Goal: Task Accomplishment & Management: Manage account settings

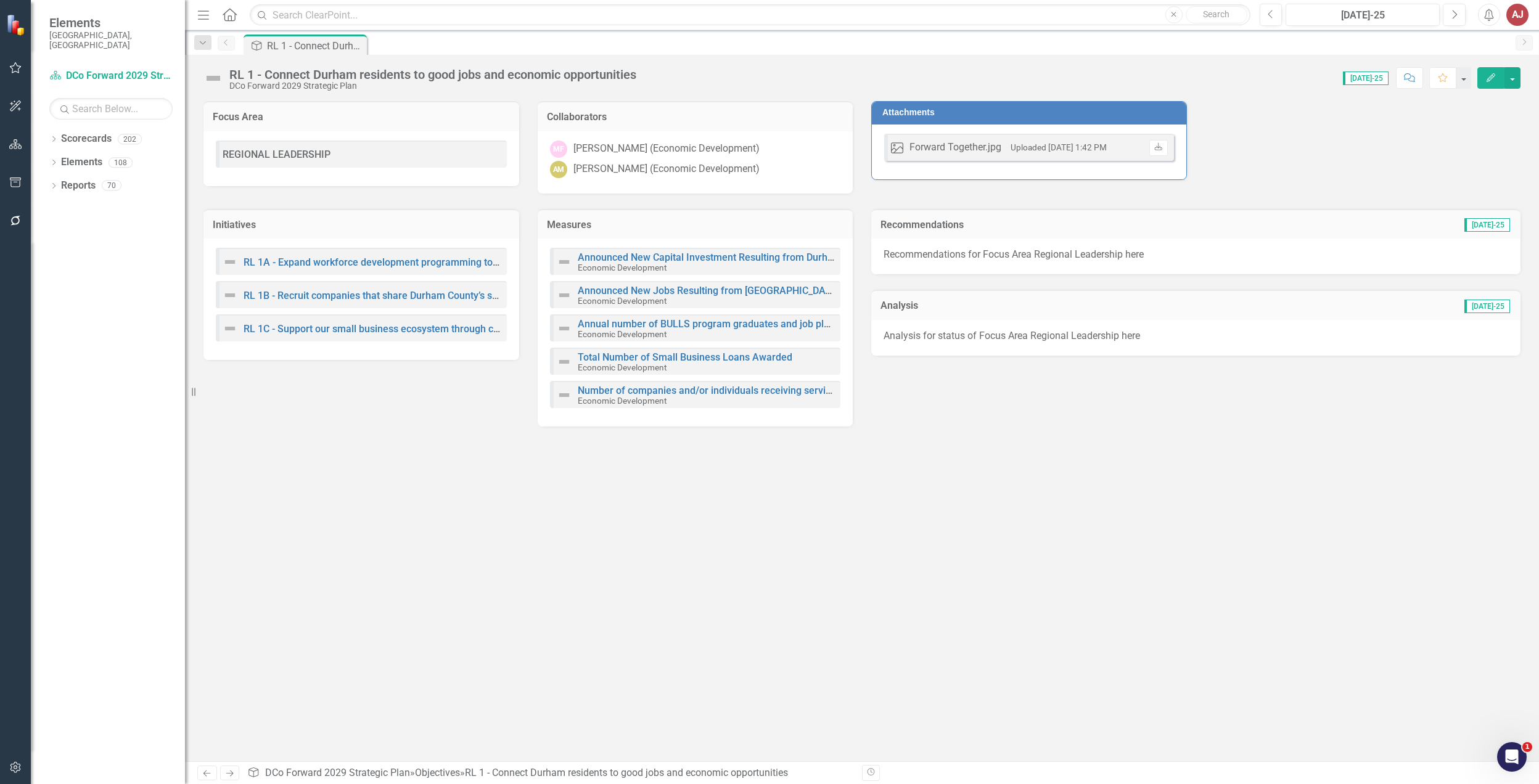
click at [992, 539] on div "Focus Area REGIONAL LEADERSHIP Collaborators MF [PERSON_NAME] (Economic Develop…" at bounding box center [862, 431] width 1355 height 660
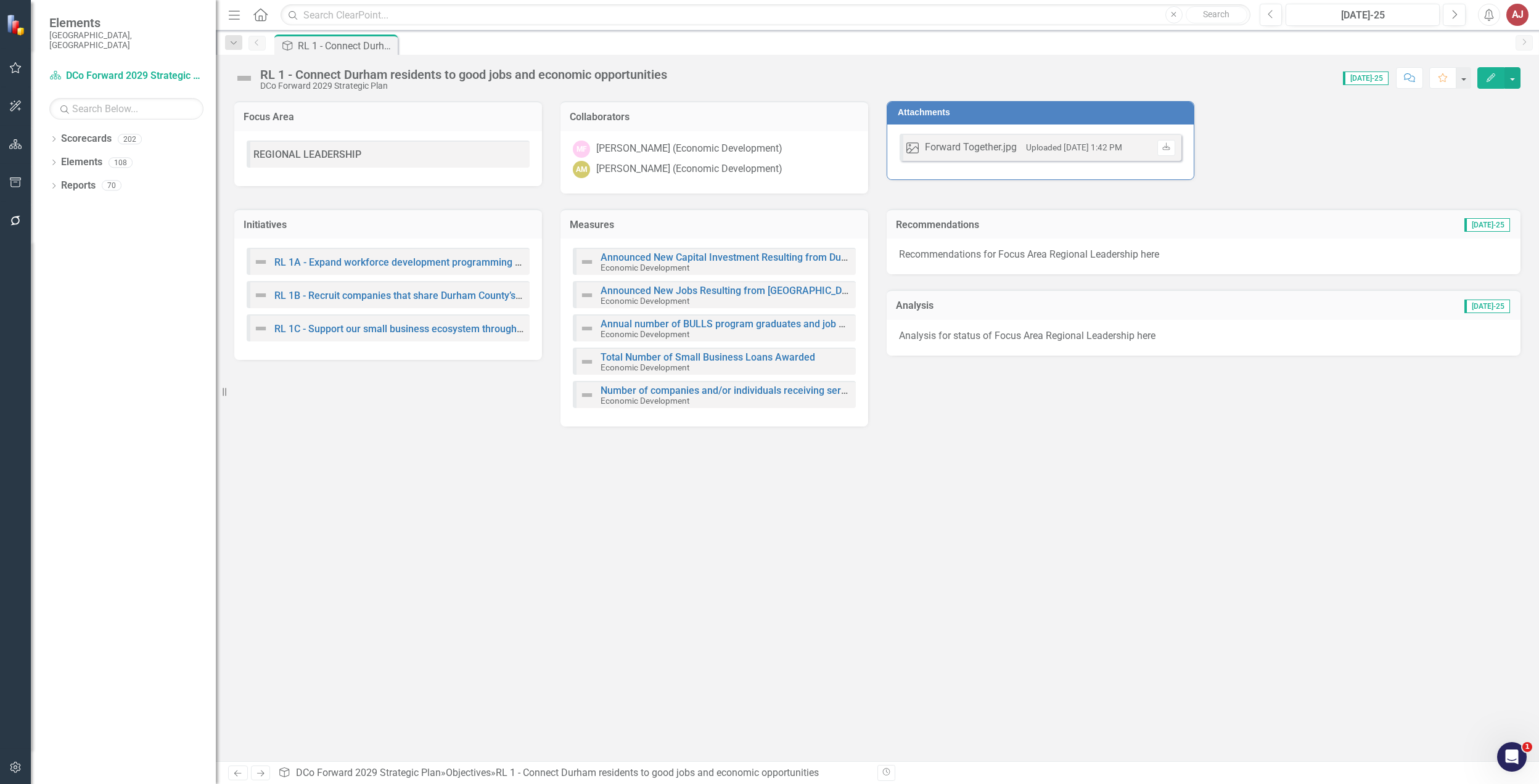
drag, startPoint x: 194, startPoint y: 398, endPoint x: 216, endPoint y: 391, distance: 23.1
click at [216, 391] on div "Resize" at bounding box center [221, 392] width 10 height 784
click at [510, 469] on div "Focus Area REGIONAL LEADERSHIP Collaborators MF [PERSON_NAME] (Economic Develop…" at bounding box center [878, 431] width 1324 height 660
click at [696, 254] on link "Announced New Capital Investment Resulting from Durham County Business Recruitm…" at bounding box center [815, 257] width 429 height 12
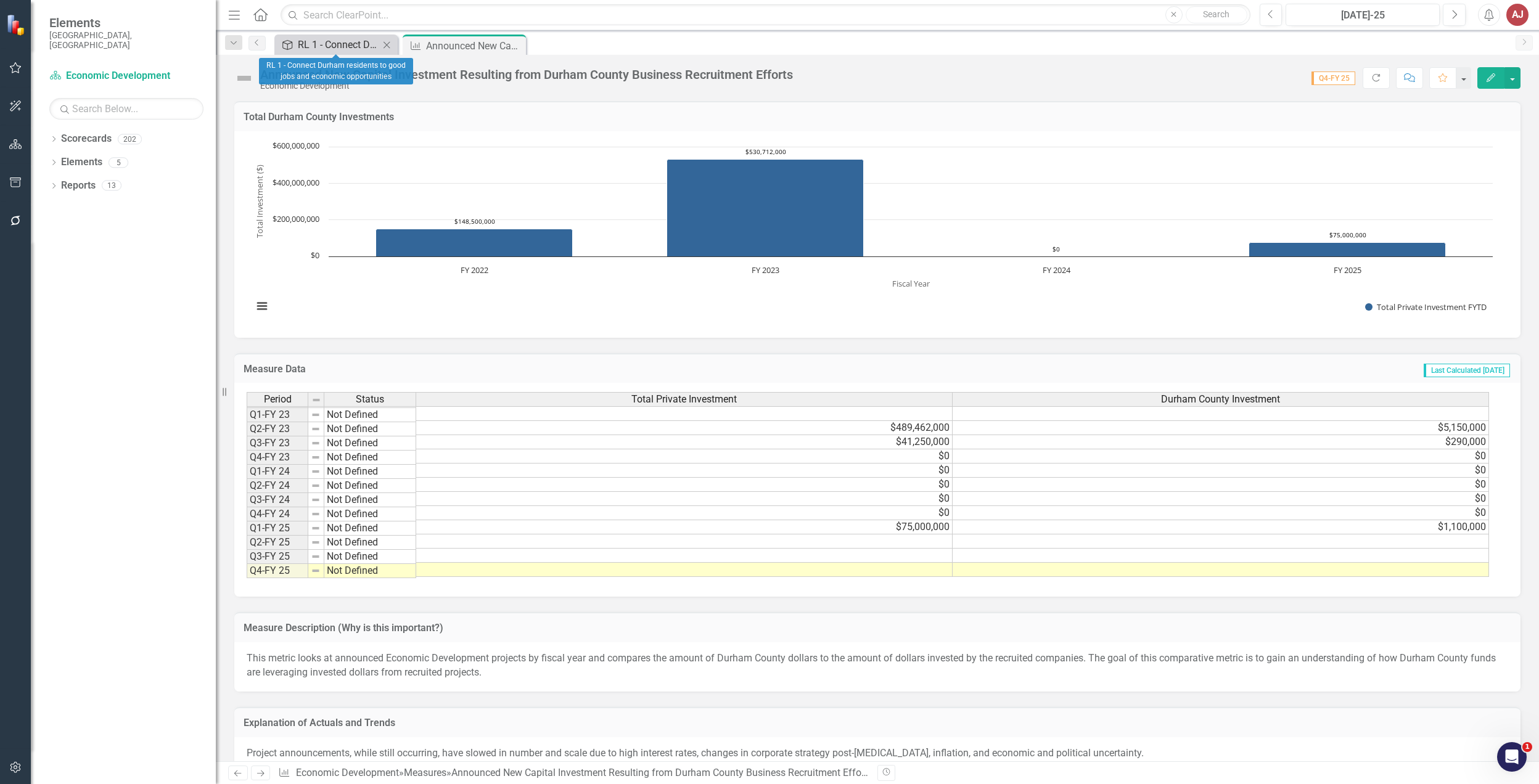
click at [319, 42] on div "RL 1 - Connect Durham residents to good jobs and economic opportunities" at bounding box center [339, 45] width 82 height 15
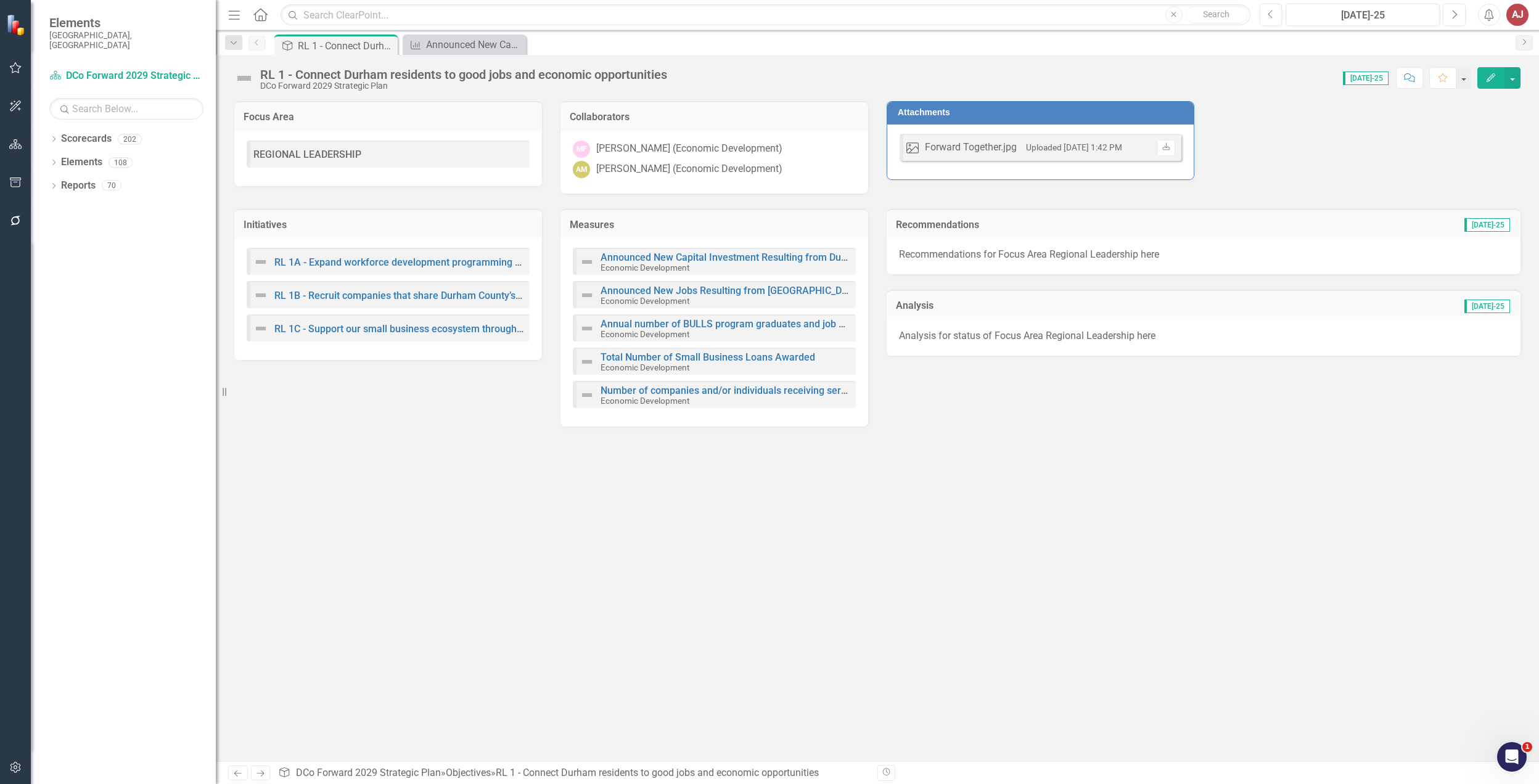
click at [466, 638] on div "Focus Area REGIONAL LEADERSHIP Collaborators MF [PERSON_NAME] (Economic Develop…" at bounding box center [878, 431] width 1324 height 660
click at [54, 137] on icon "Dropdown" at bounding box center [54, 140] width 8 height 7
click at [336, 40] on div "RL 1 - Connect Durham residents to good jobs and economic opportunities" at bounding box center [331, 46] width 66 height 15
click at [336, 46] on div "RL 1 - Connect Durham residents to good jobs and economic opportunities" at bounding box center [331, 46] width 66 height 15
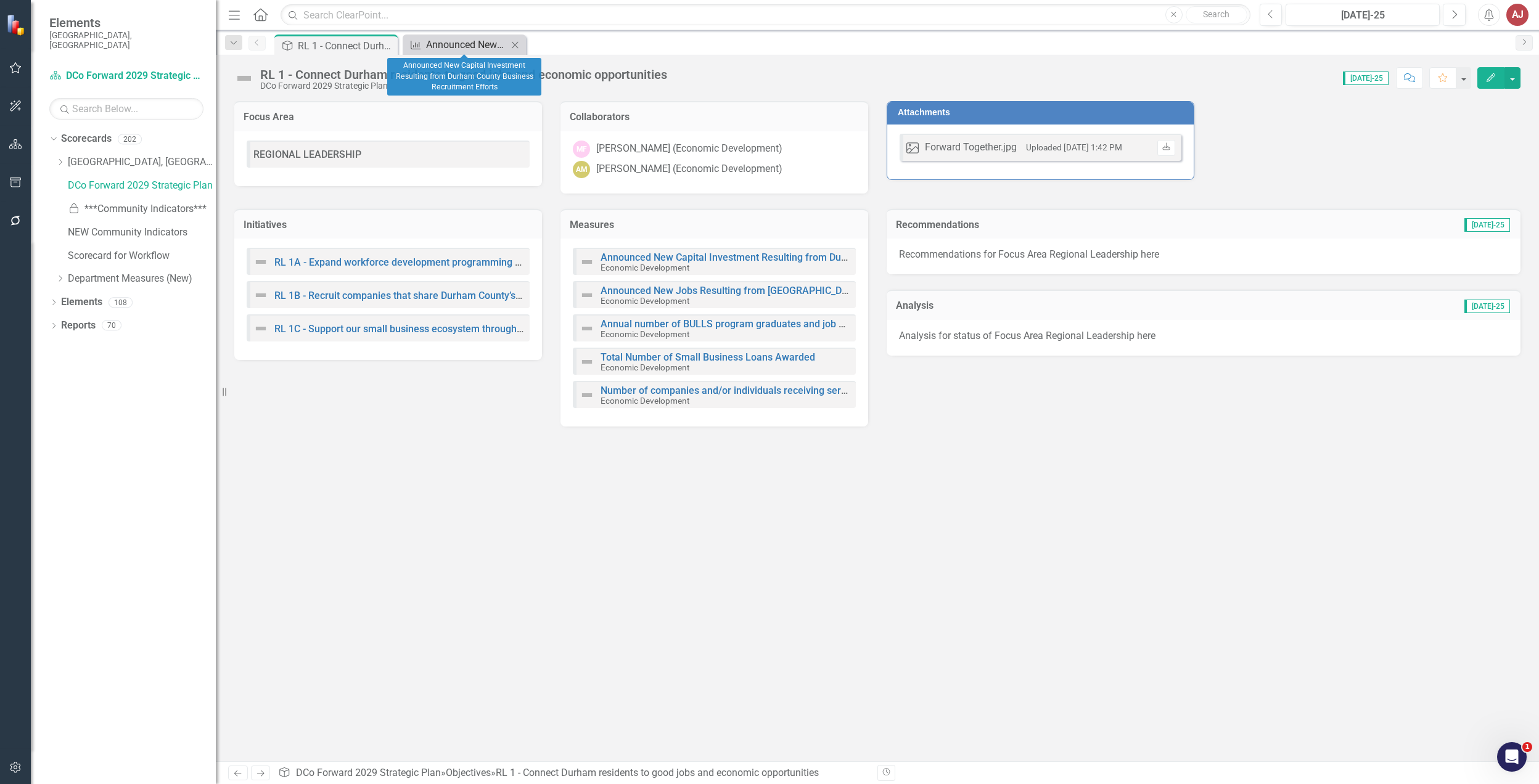
click at [427, 39] on div "Announced New Capital Investment Resulting from Durham County Business Recruitm…" at bounding box center [467, 45] width 82 height 15
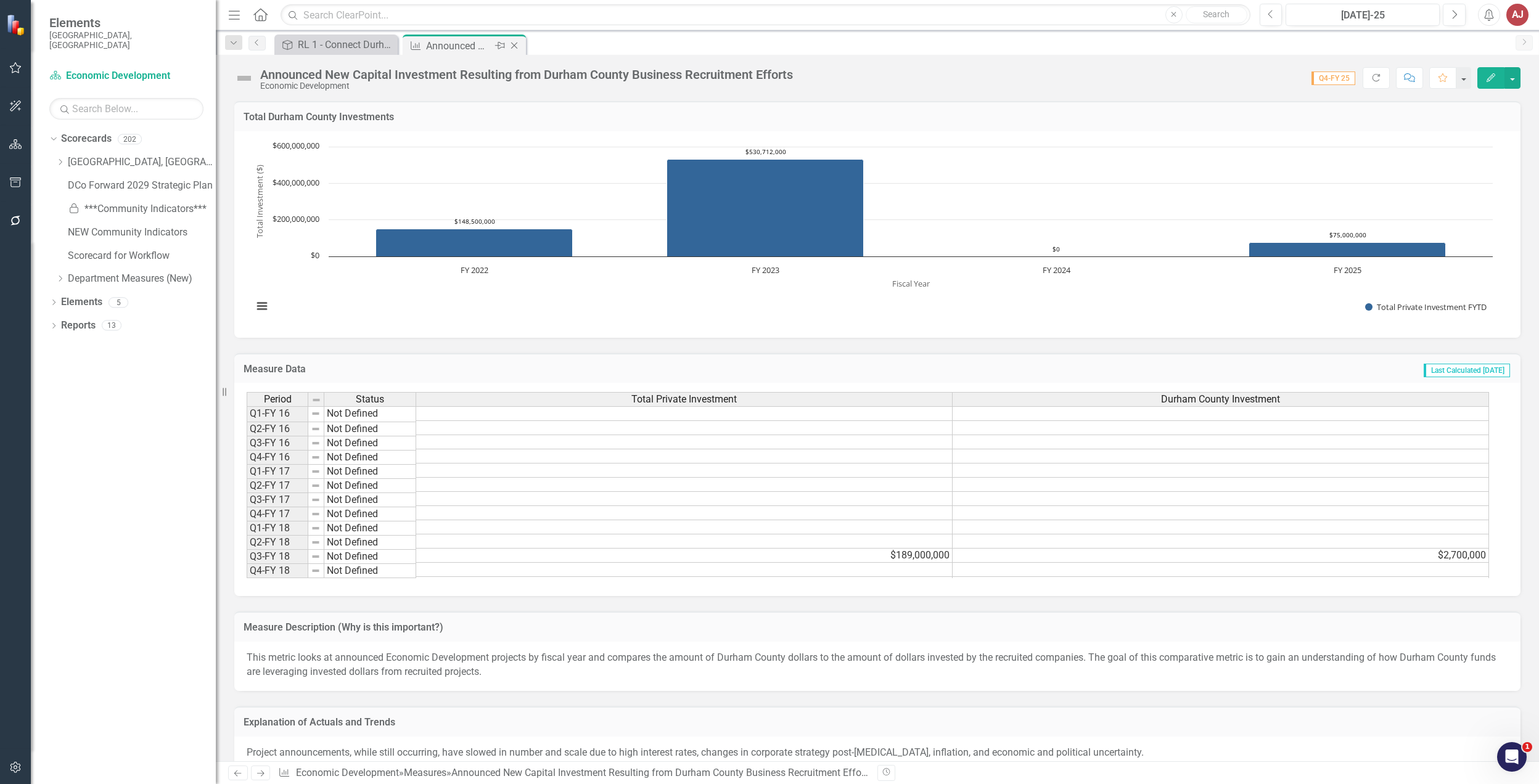
click at [514, 44] on icon "Close" at bounding box center [515, 46] width 13 height 10
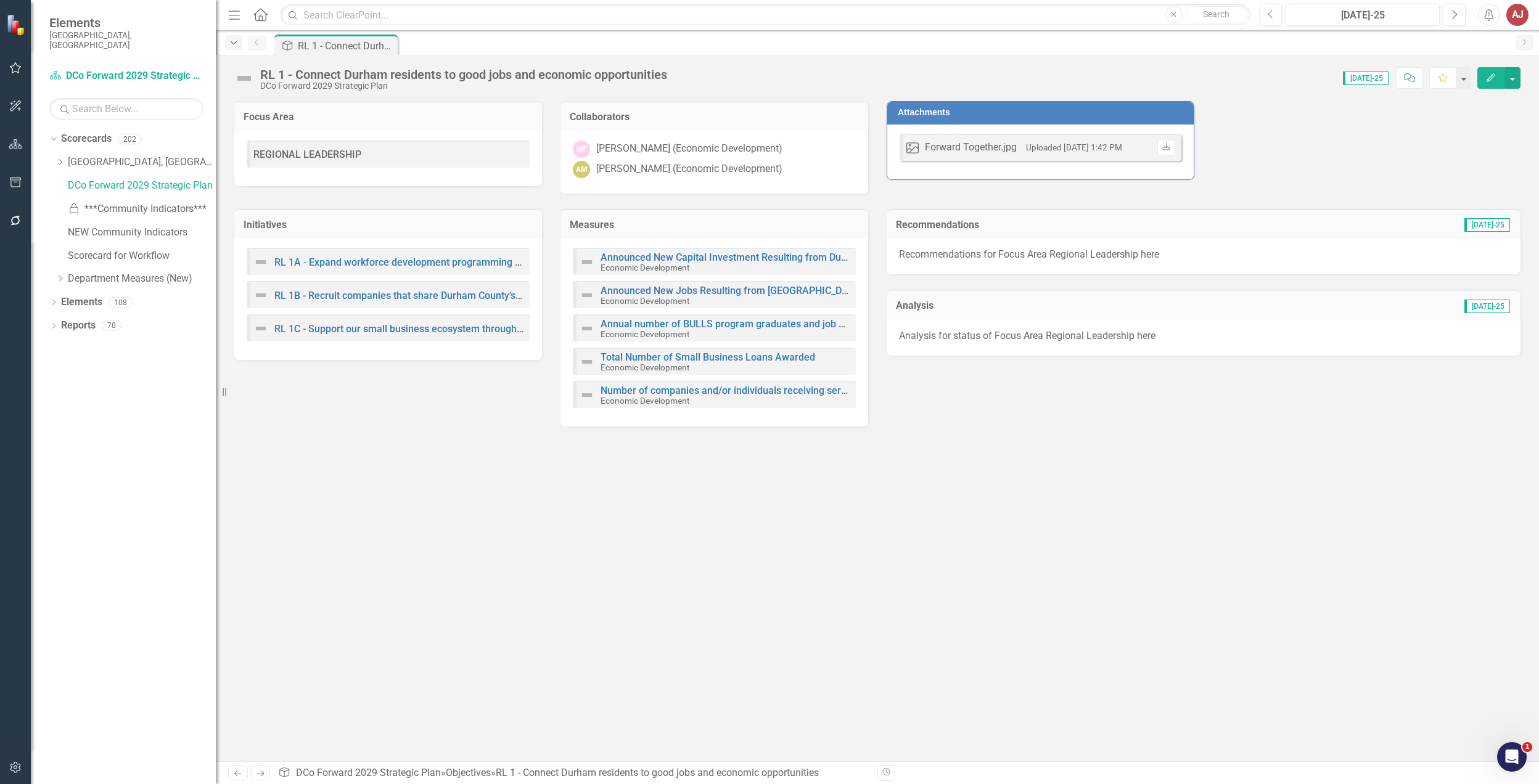
click at [234, 43] on icon "Dropdown" at bounding box center [234, 43] width 11 height 8
click at [443, 42] on div "Objective RL 1 - Connect Durham residents to good jobs and economic opportuniti…" at bounding box center [891, 44] width 1238 height 20
click at [142, 184] on div "DCo Forward 2029 Strategic Plan" at bounding box center [142, 186] width 148 height 20
click at [142, 179] on link "DCo Forward 2029 Strategic Plan" at bounding box center [142, 186] width 148 height 14
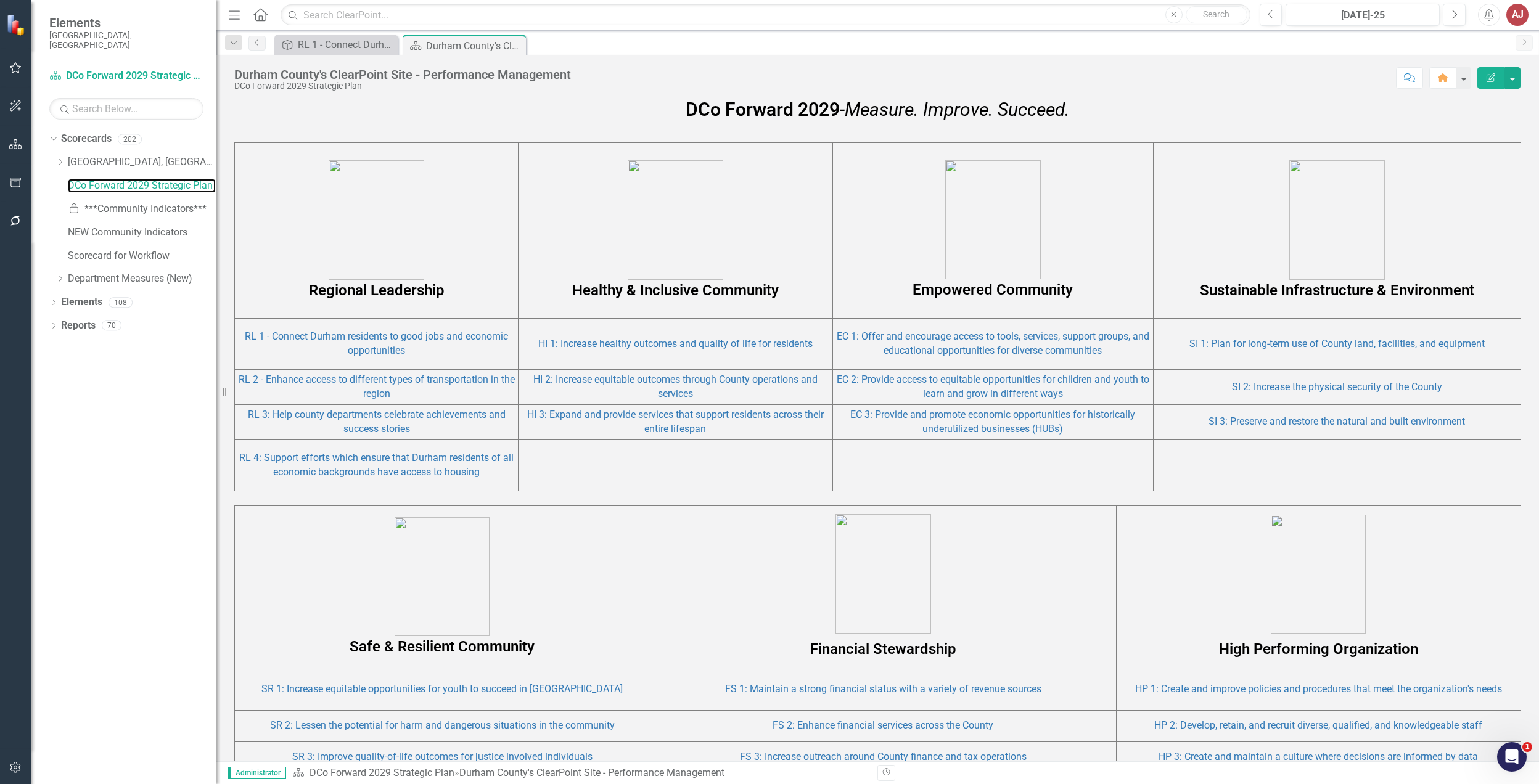
scroll to position [740, 0]
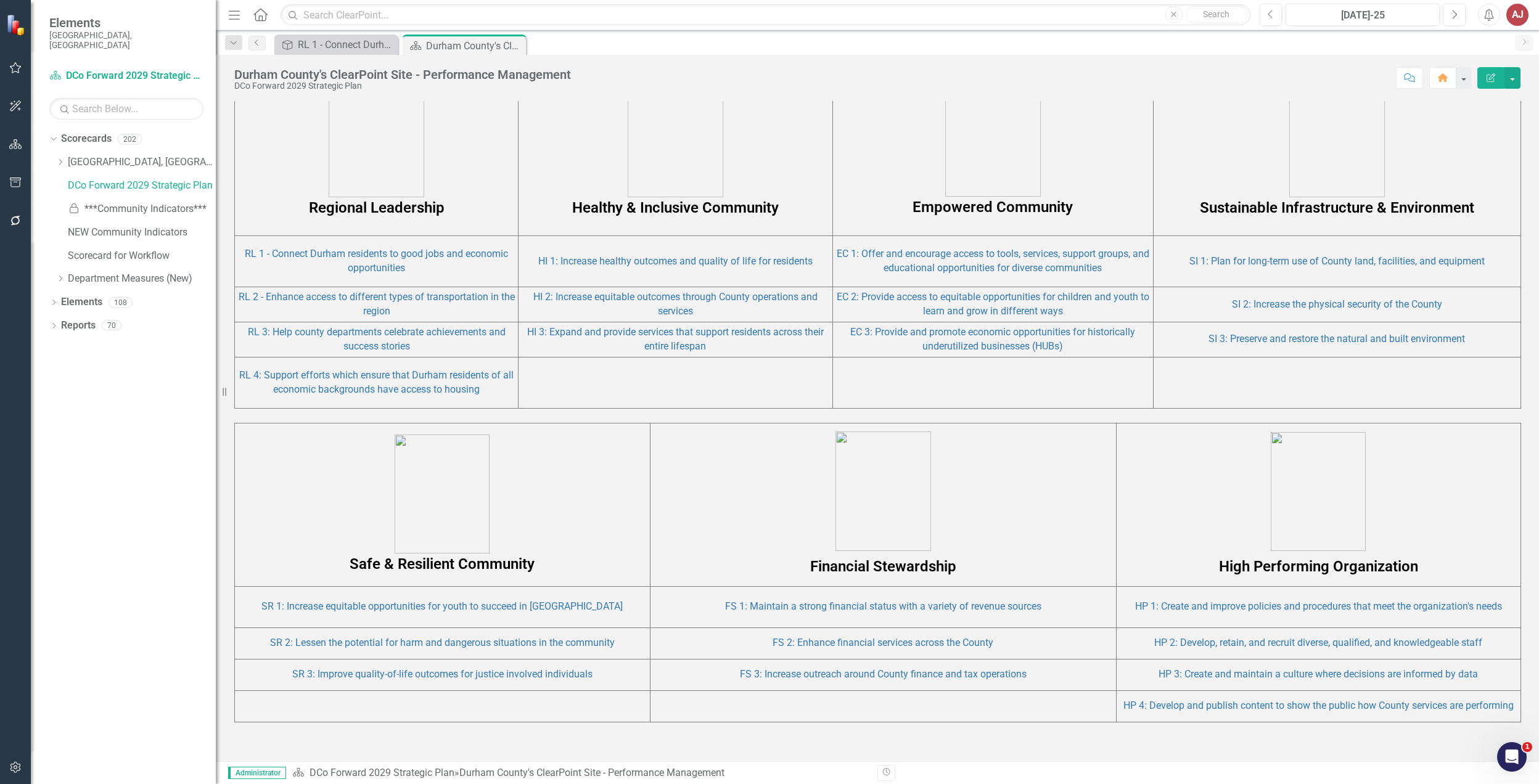
click at [286, 305] on td "RL 2 - Enhance access to different types of transportation in the region" at bounding box center [377, 305] width 284 height 35
click at [290, 296] on link "RL 2 - Enhance access to different types of transportation in the region" at bounding box center [377, 303] width 276 height 26
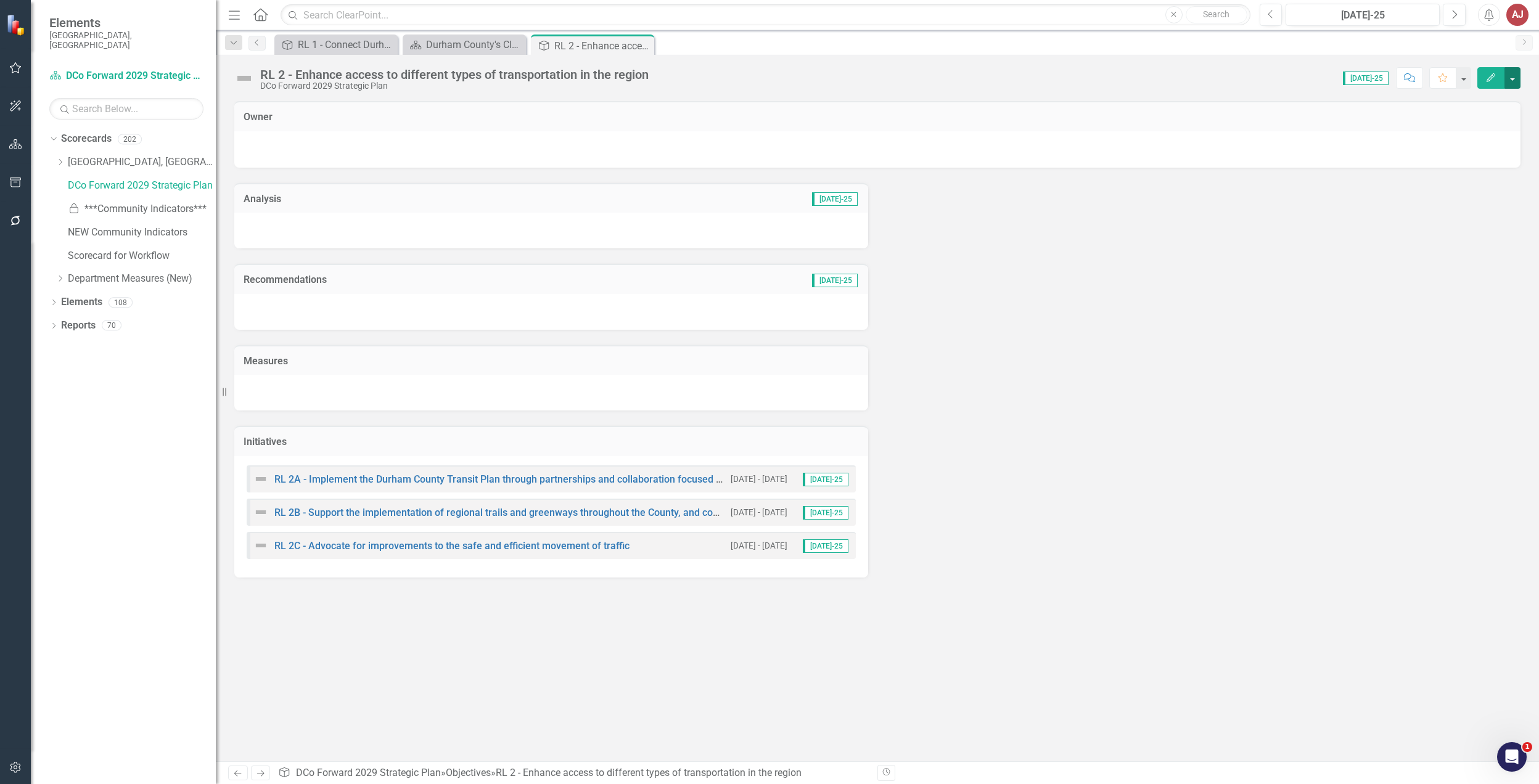
click at [1513, 79] on button "button" at bounding box center [1512, 77] width 16 height 22
click at [1474, 120] on link "Edit Report Edit Layout" at bounding box center [1471, 124] width 100 height 23
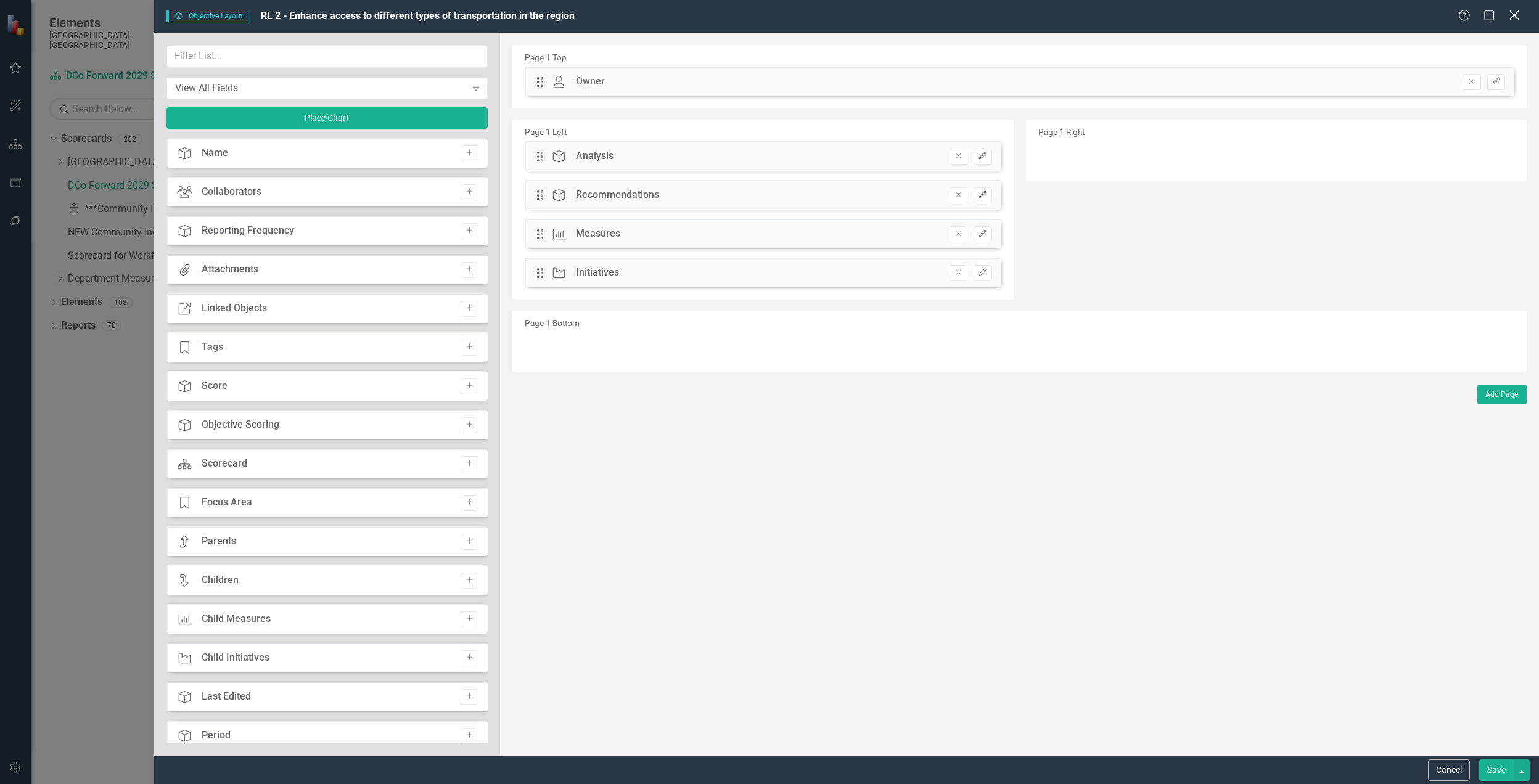
click at [1516, 15] on icon "Close" at bounding box center [1514, 15] width 15 height 12
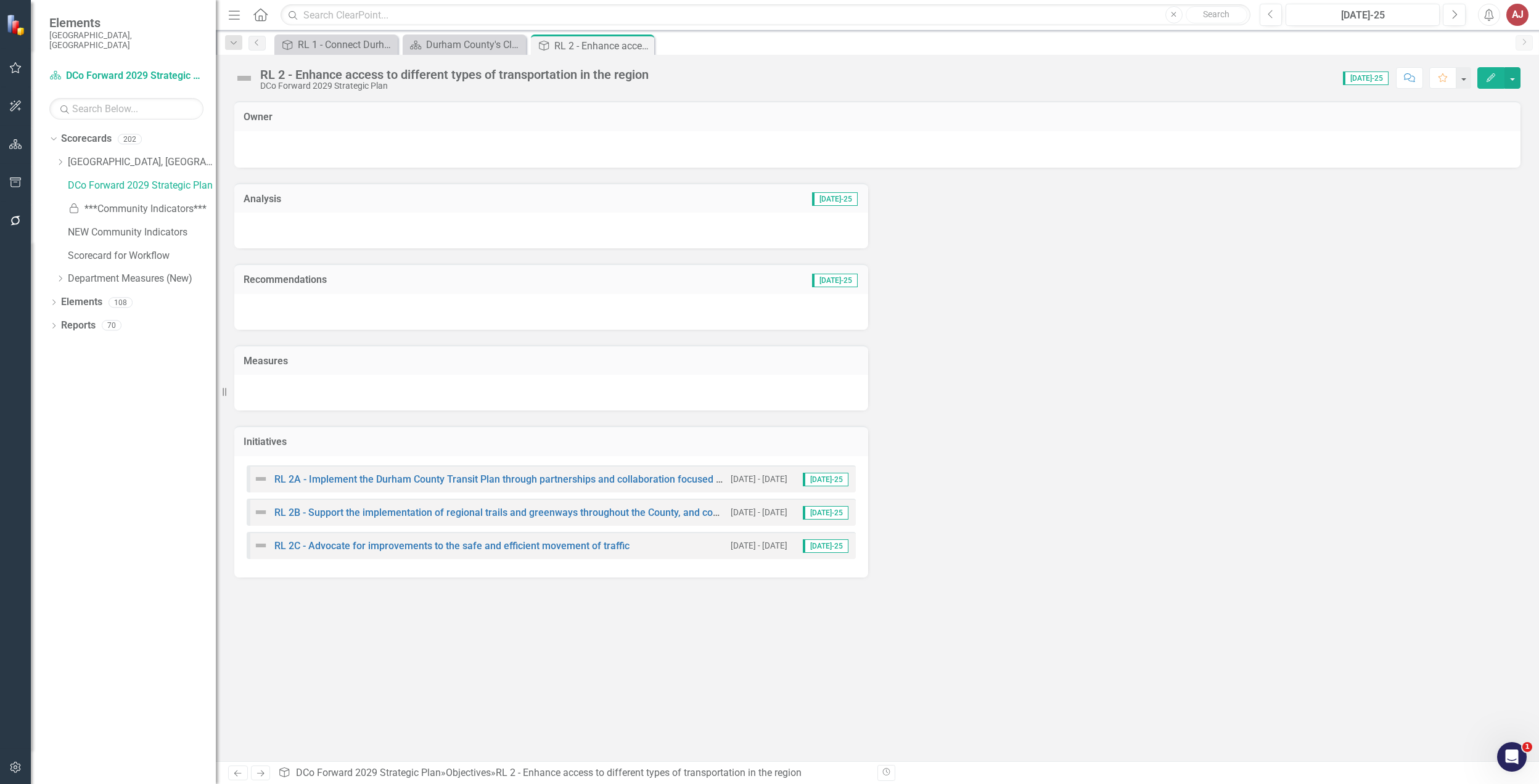
click at [1117, 297] on div "Analysis [DATE]-25 Recommendations [DATE]-25 Measures Initiatives RL 2A - Imple…" at bounding box center [878, 372] width 1305 height 410
click at [1511, 80] on button "button" at bounding box center [1512, 77] width 16 height 22
click at [1475, 121] on link "Edit Report Edit Layout" at bounding box center [1471, 124] width 100 height 23
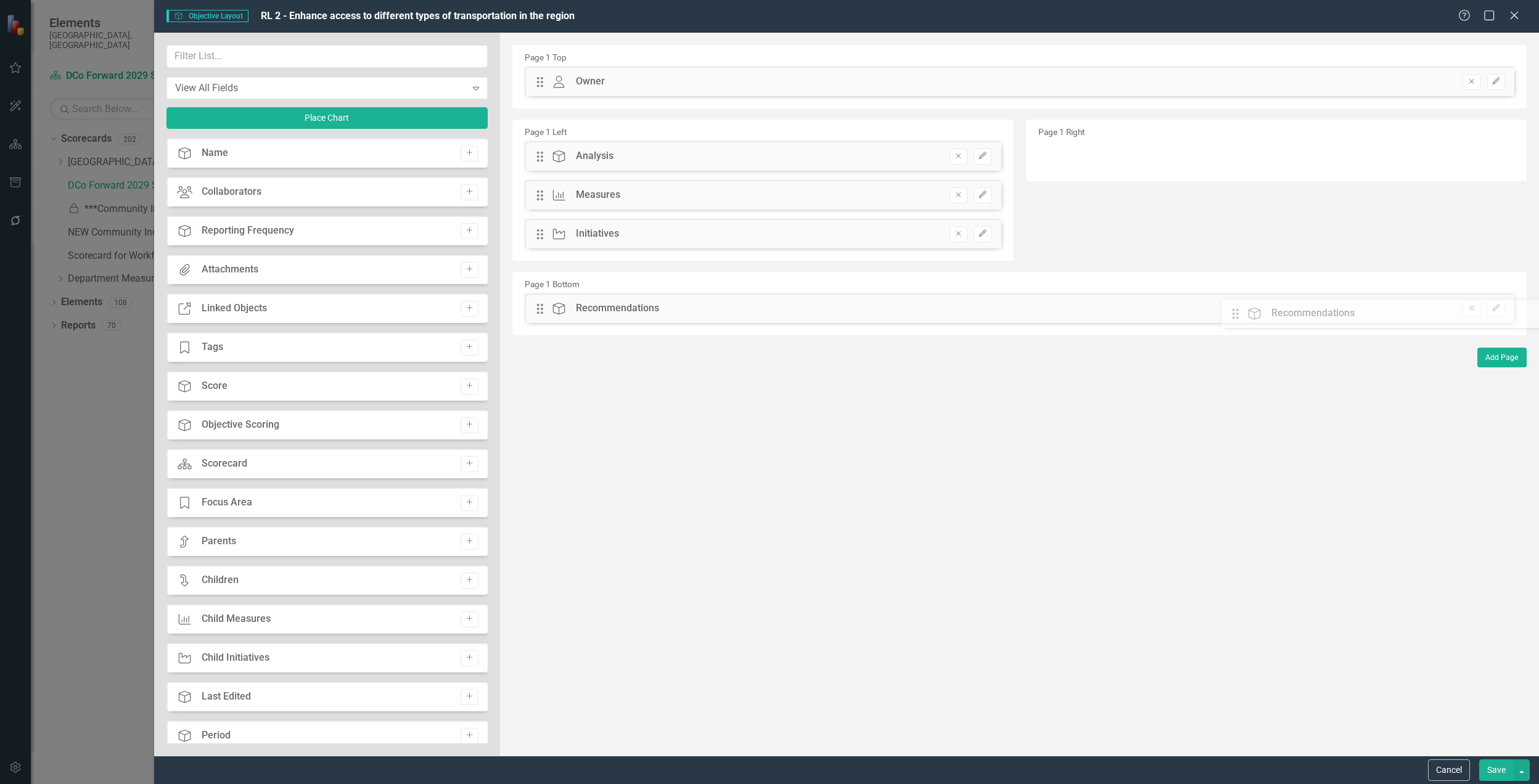
drag, startPoint x: 541, startPoint y: 200, endPoint x: 1246, endPoint y: 318, distance: 714.8
drag, startPoint x: 541, startPoint y: 158, endPoint x: 605, endPoint y: 336, distance: 189.2
click at [1496, 270] on icon "button" at bounding box center [1496, 270] width 8 height 8
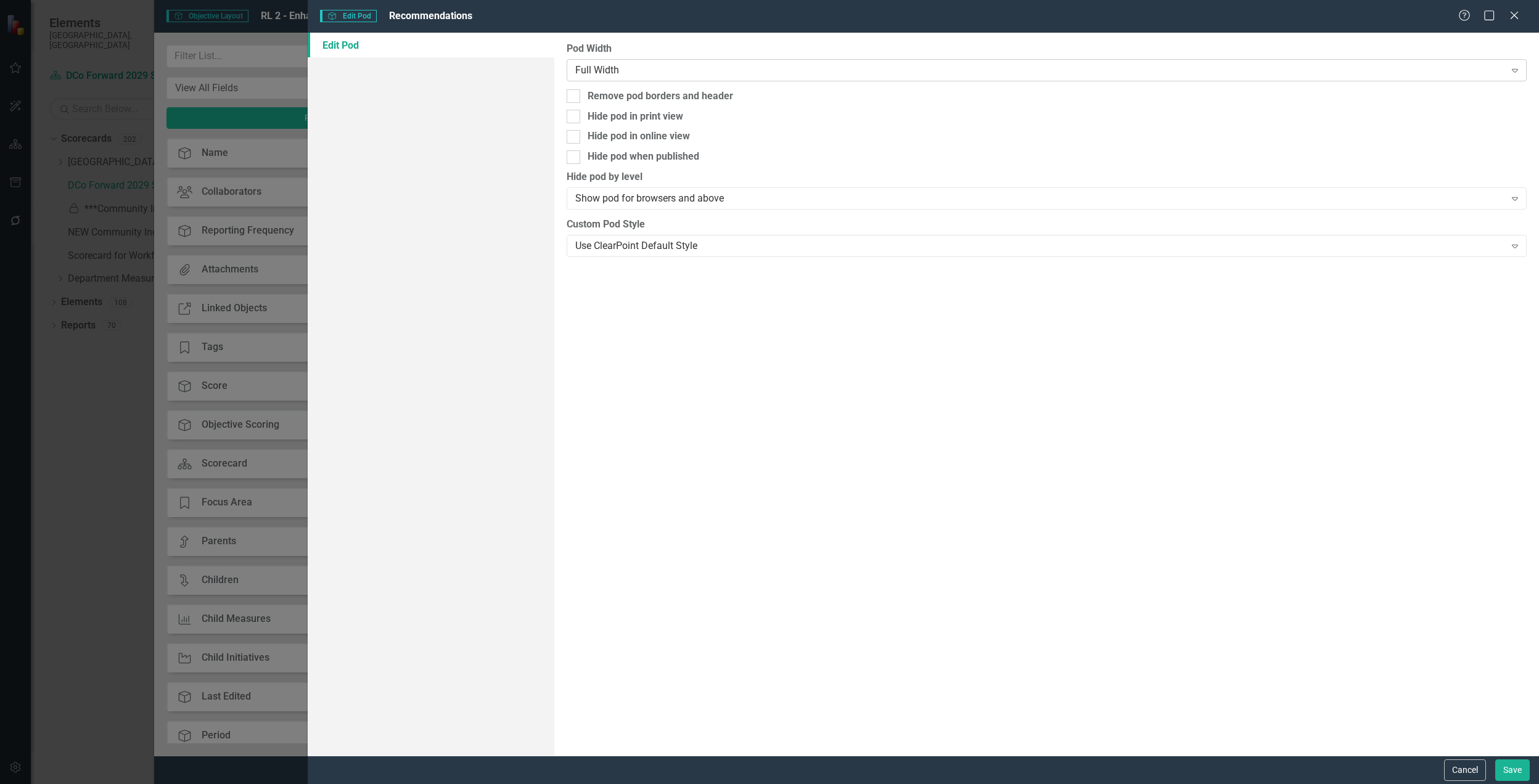
click at [753, 70] on div "Full Width" at bounding box center [1040, 70] width 930 height 14
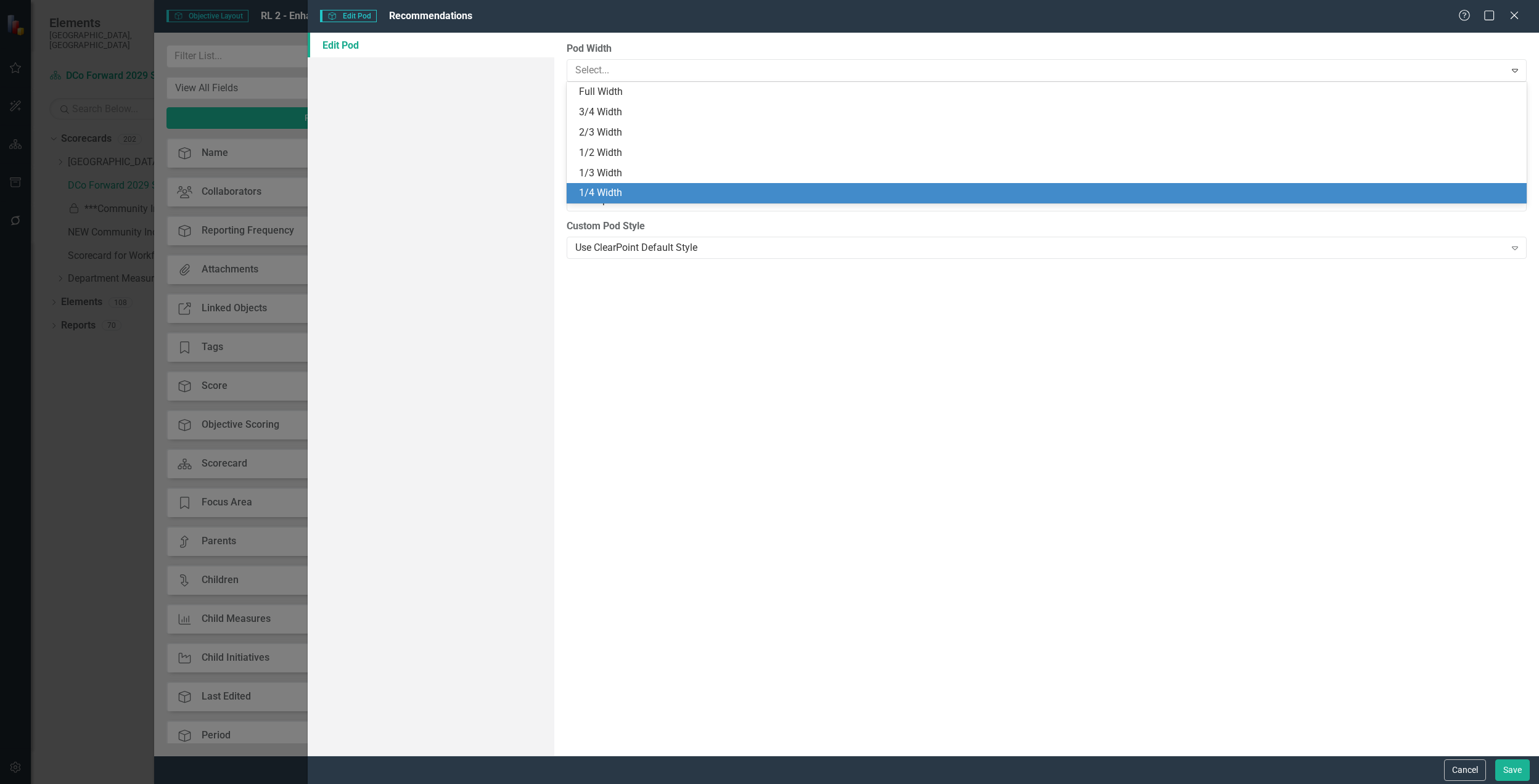
click at [664, 186] on div "1/4 Width" at bounding box center [1050, 194] width 941 height 14
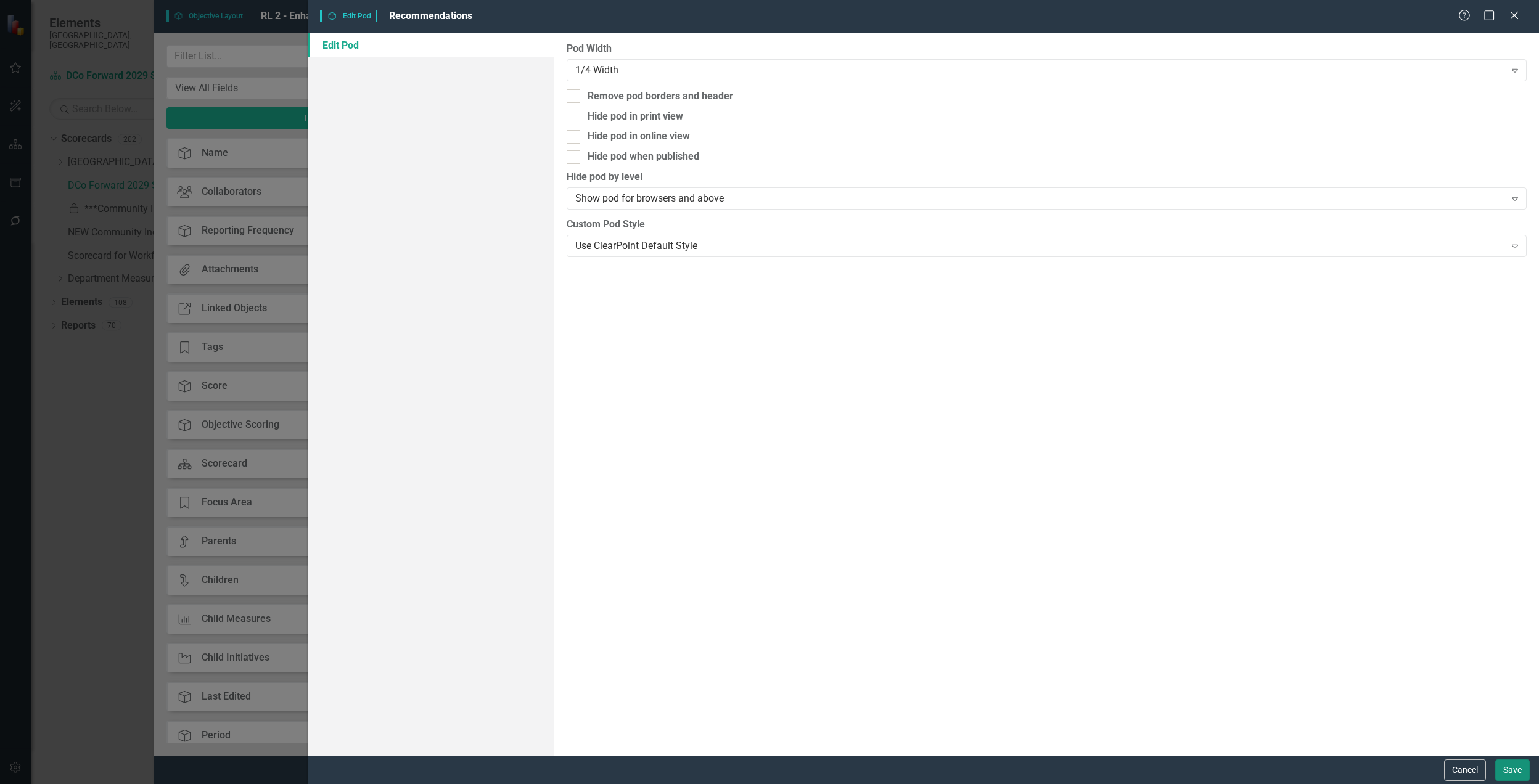
click at [1516, 779] on button "Save" at bounding box center [1512, 770] width 34 height 22
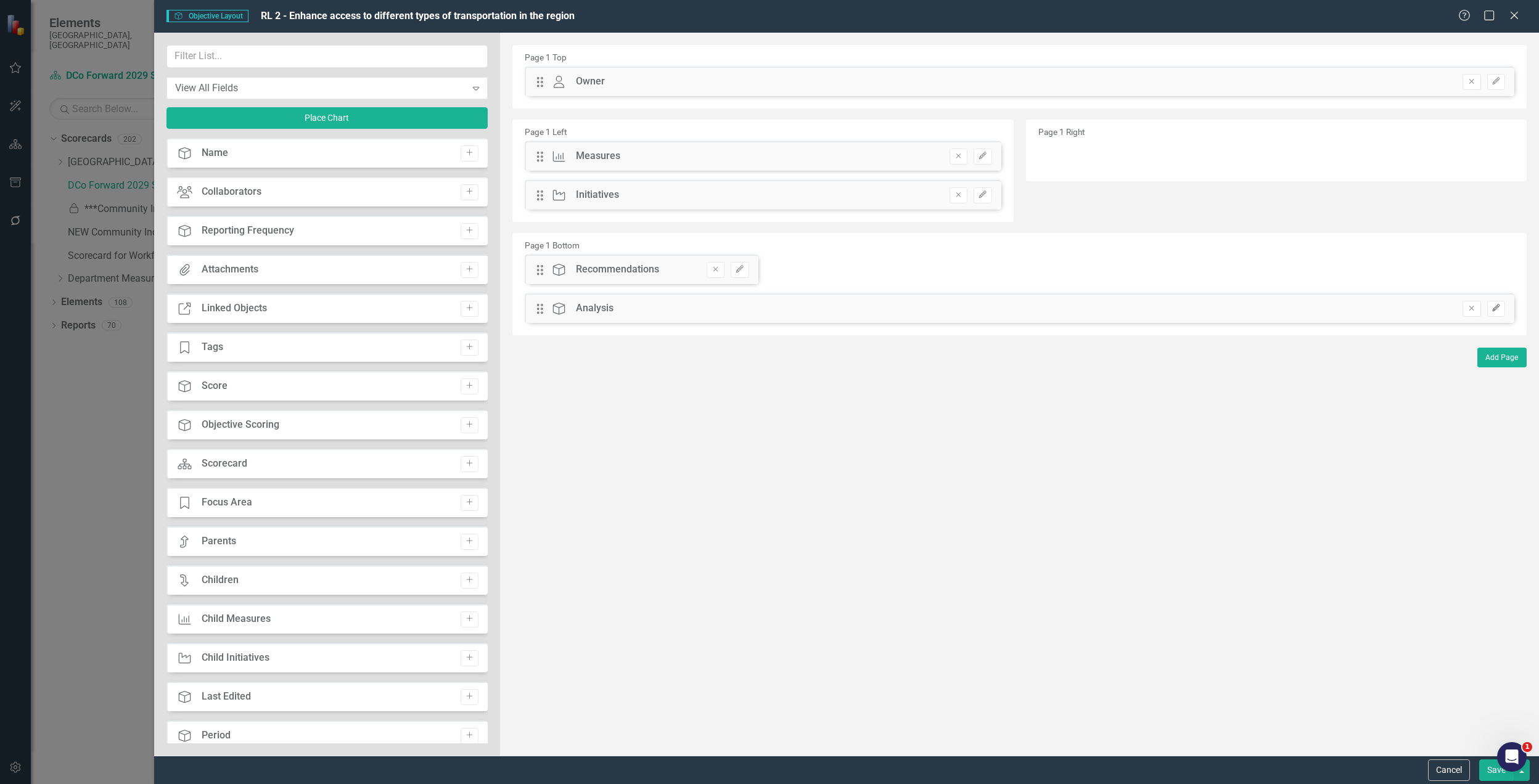
click at [1490, 310] on button "Edit" at bounding box center [1496, 308] width 18 height 16
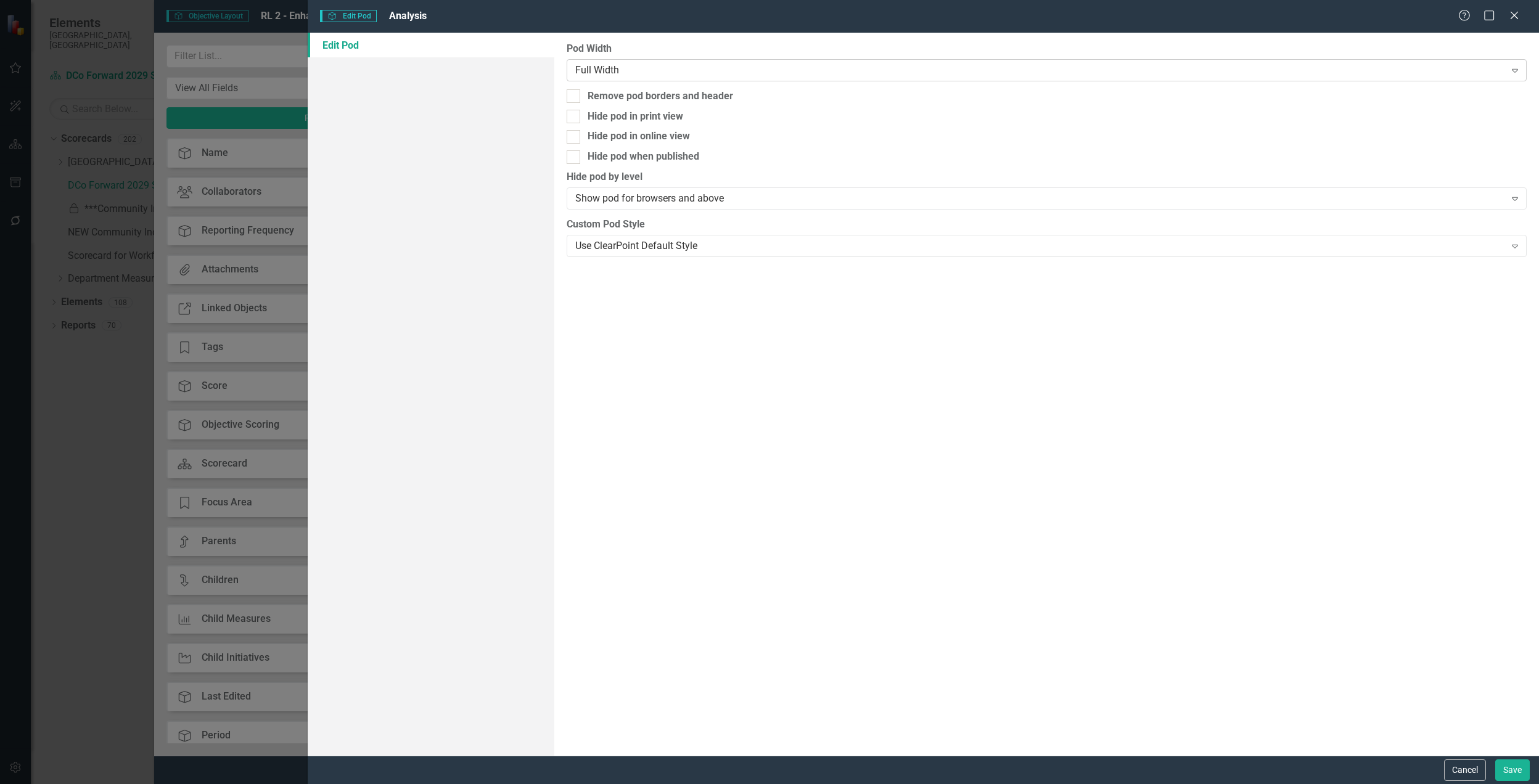
click at [654, 72] on div "Full Width" at bounding box center [1040, 70] width 930 height 14
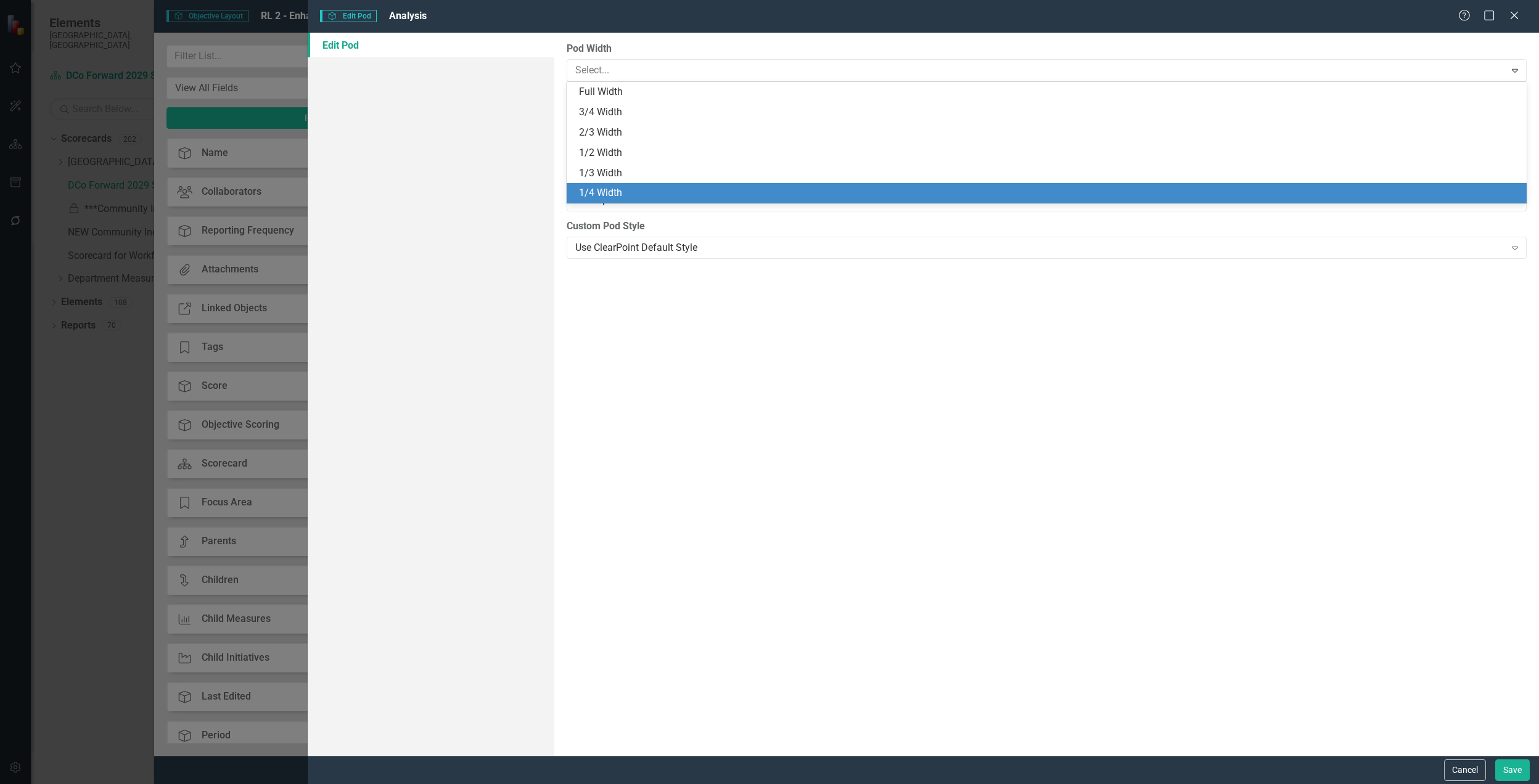
click at [634, 187] on div "1/4 Width" at bounding box center [1050, 194] width 941 height 14
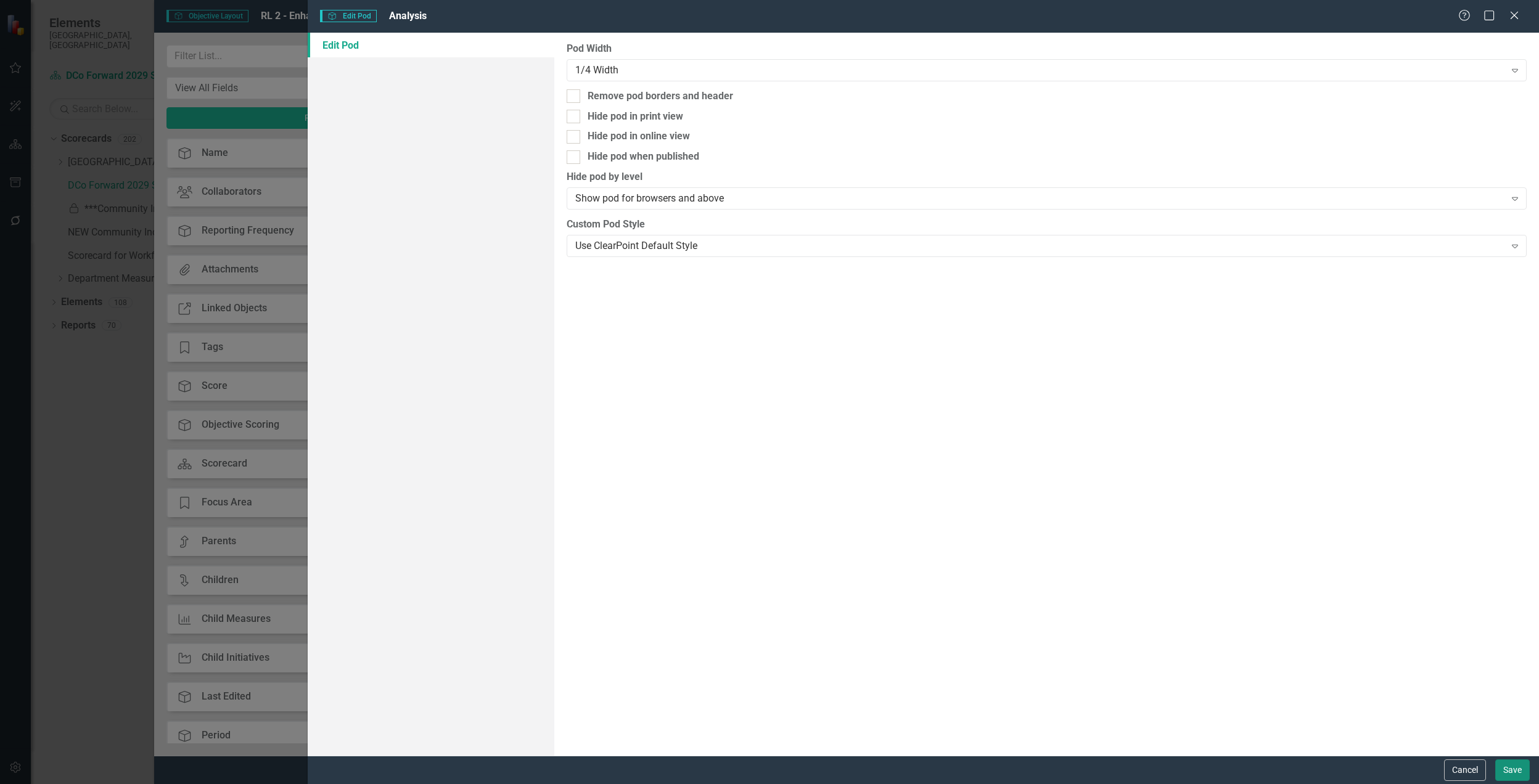
click at [1521, 779] on button "Save" at bounding box center [1512, 770] width 34 height 22
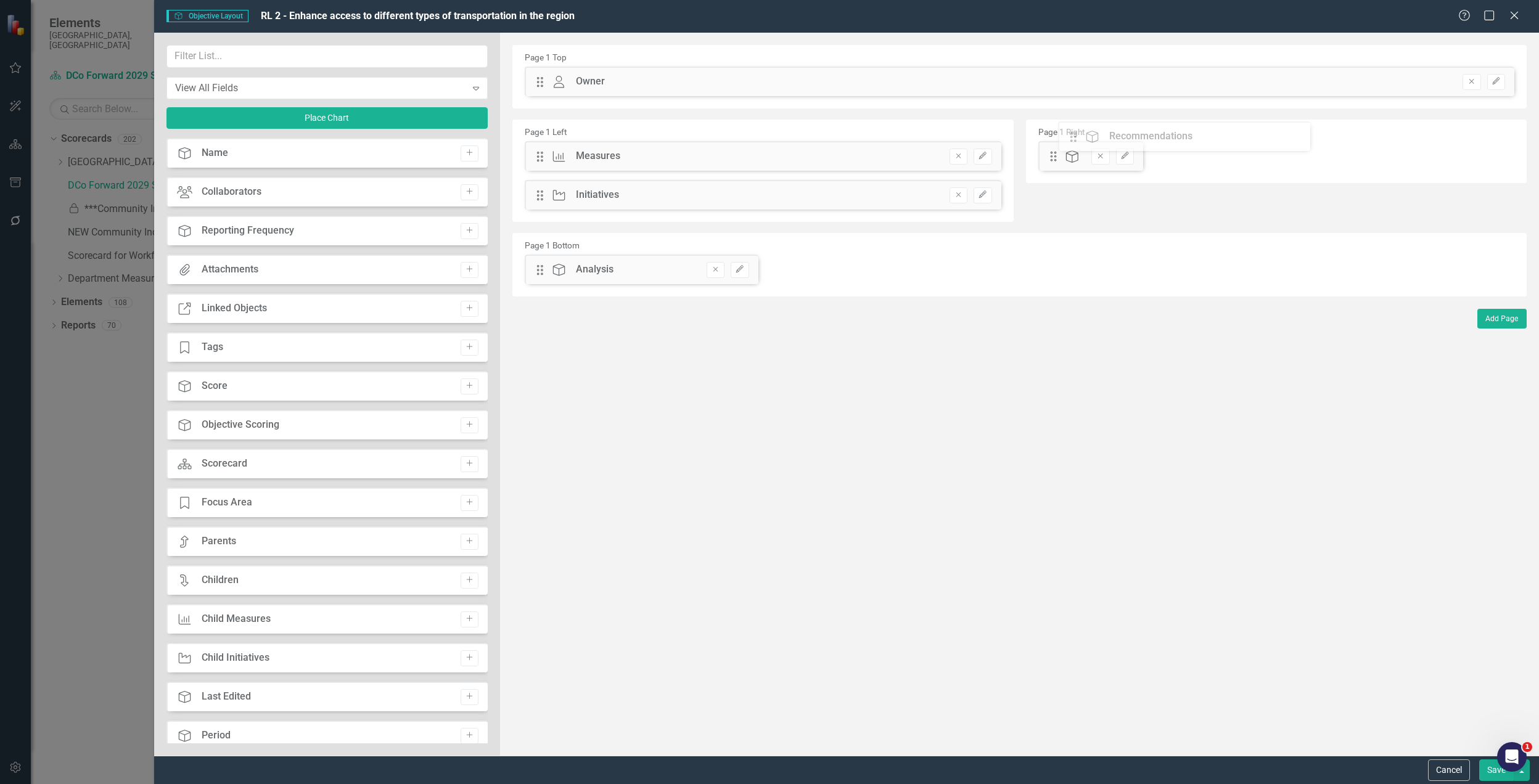
drag, startPoint x: 546, startPoint y: 271, endPoint x: 1088, endPoint y: 138, distance: 558.1
drag, startPoint x: 543, startPoint y: 272, endPoint x: 1219, endPoint y: 175, distance: 682.9
click at [1124, 156] on icon "Edit" at bounding box center [1125, 156] width 9 height 8
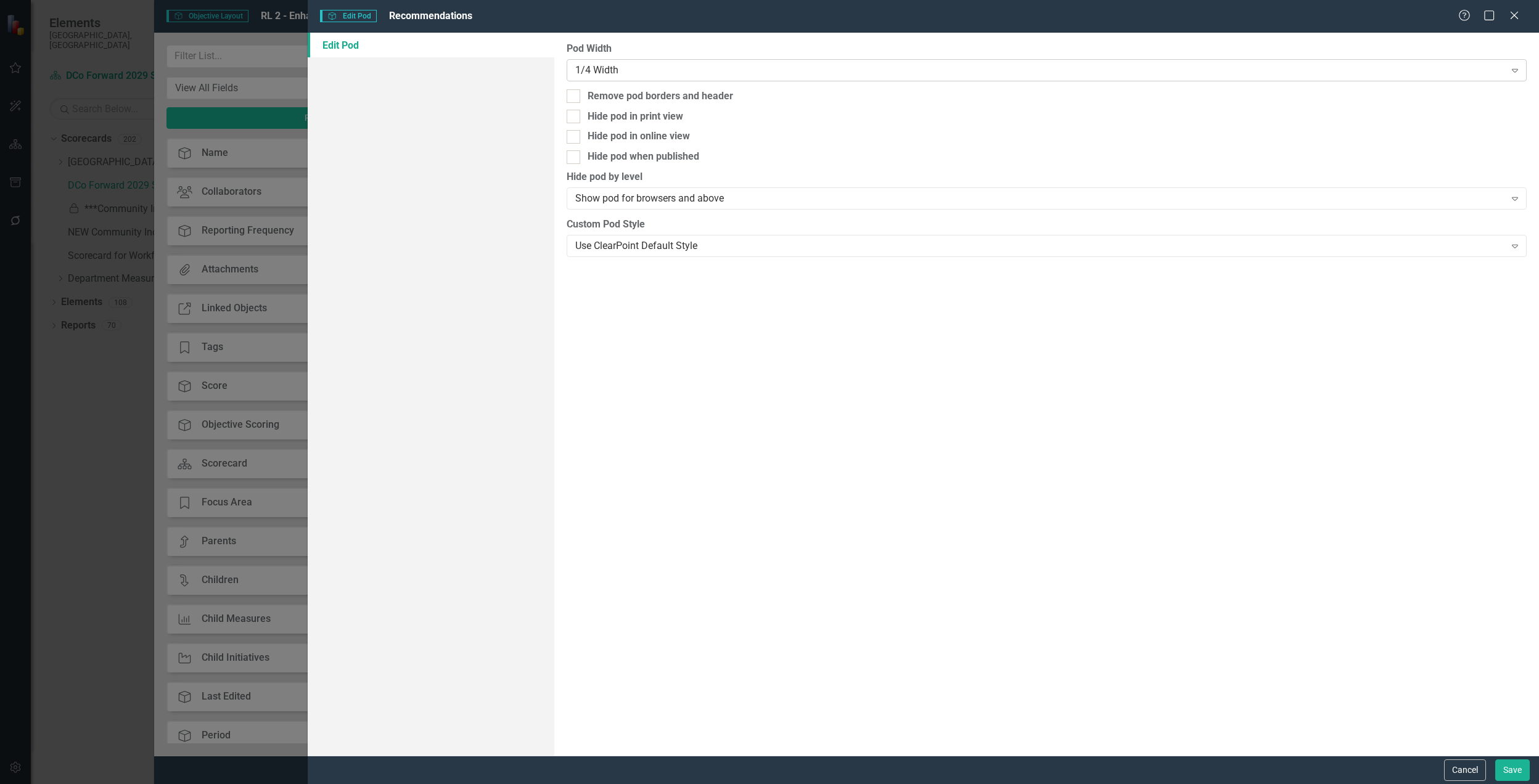
click at [697, 62] on div "1/4 Width Expand" at bounding box center [1047, 70] width 960 height 23
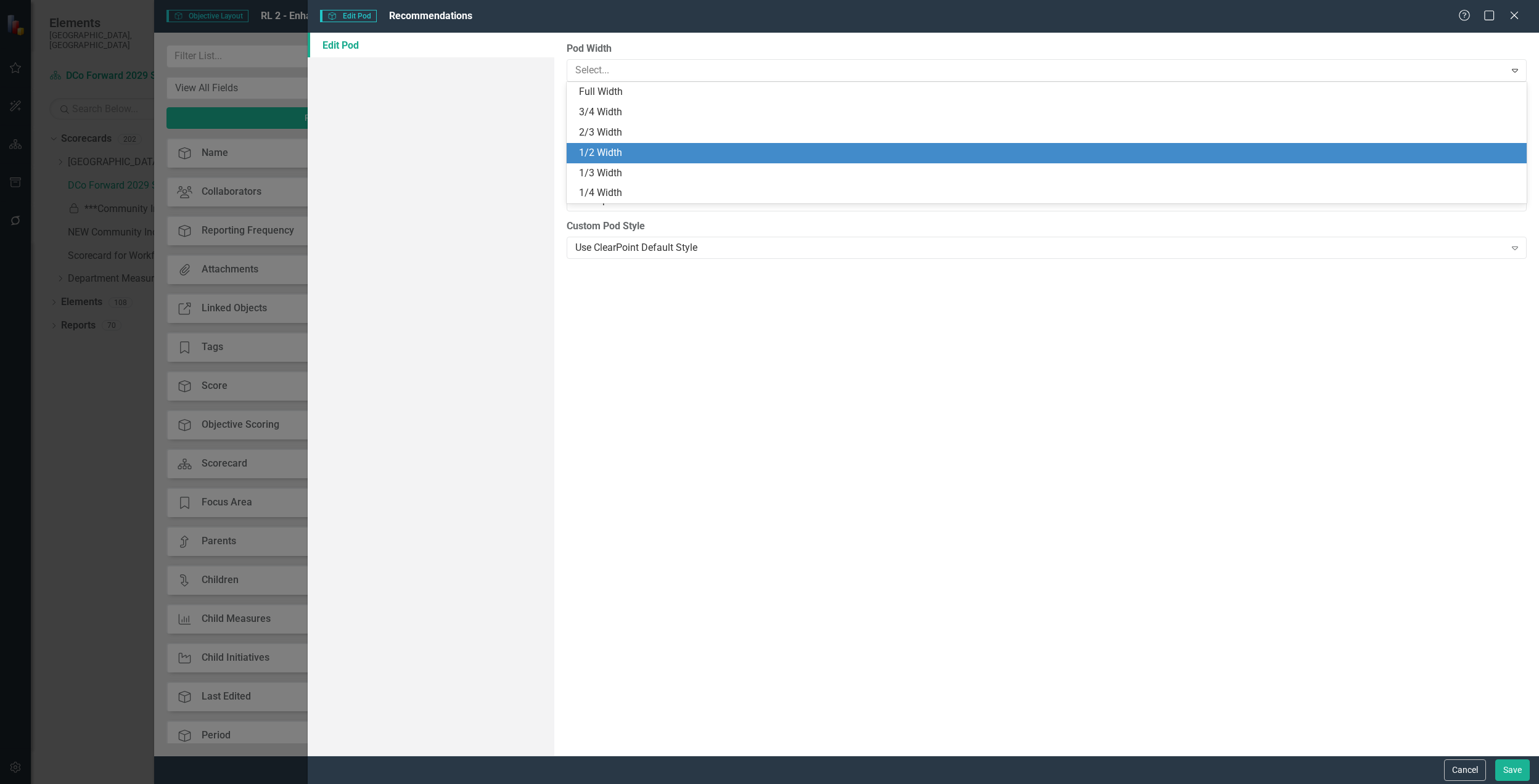
click at [649, 144] on div "1/2 Width" at bounding box center [1047, 153] width 960 height 20
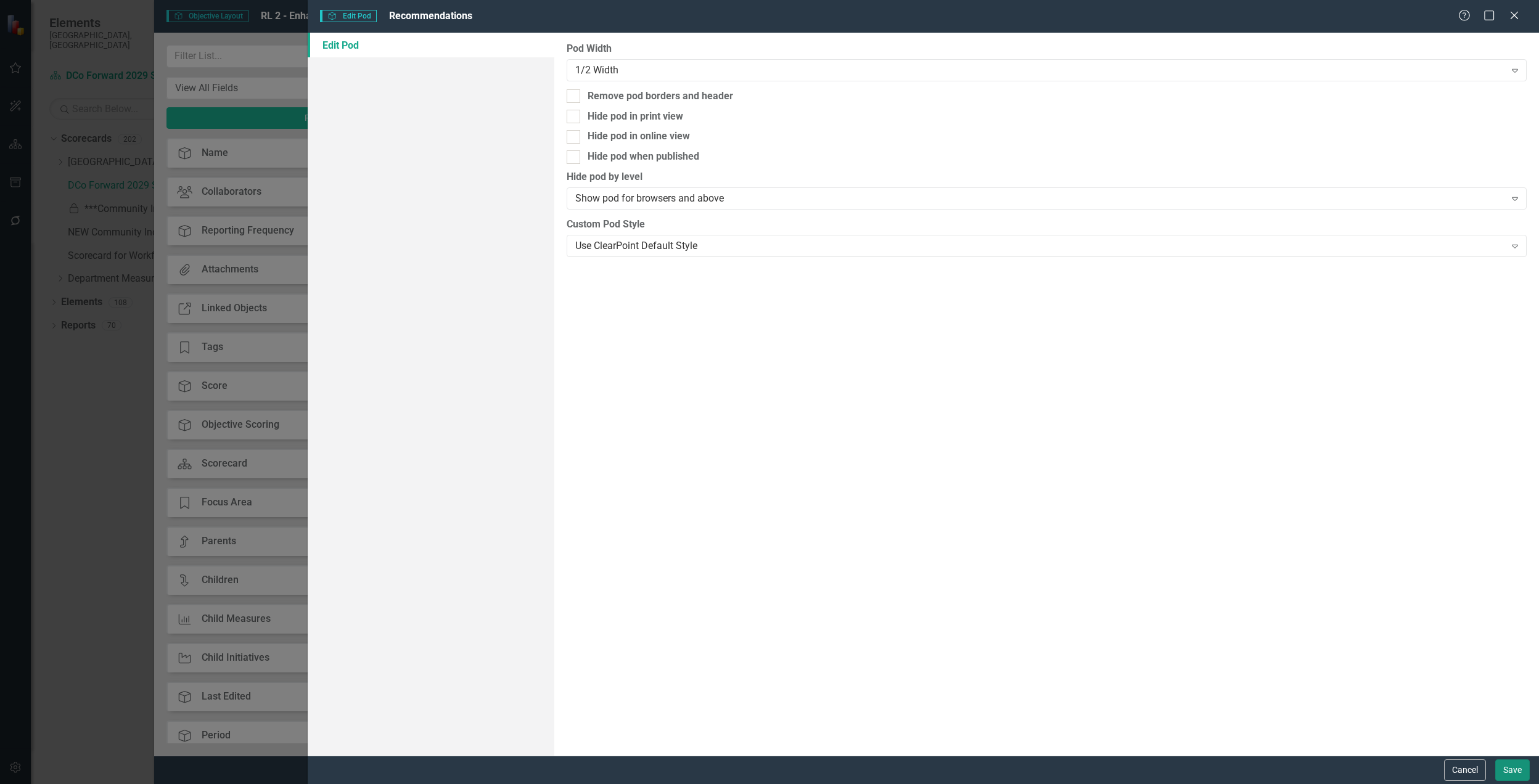
click at [1506, 764] on button "Save" at bounding box center [1512, 770] width 34 height 22
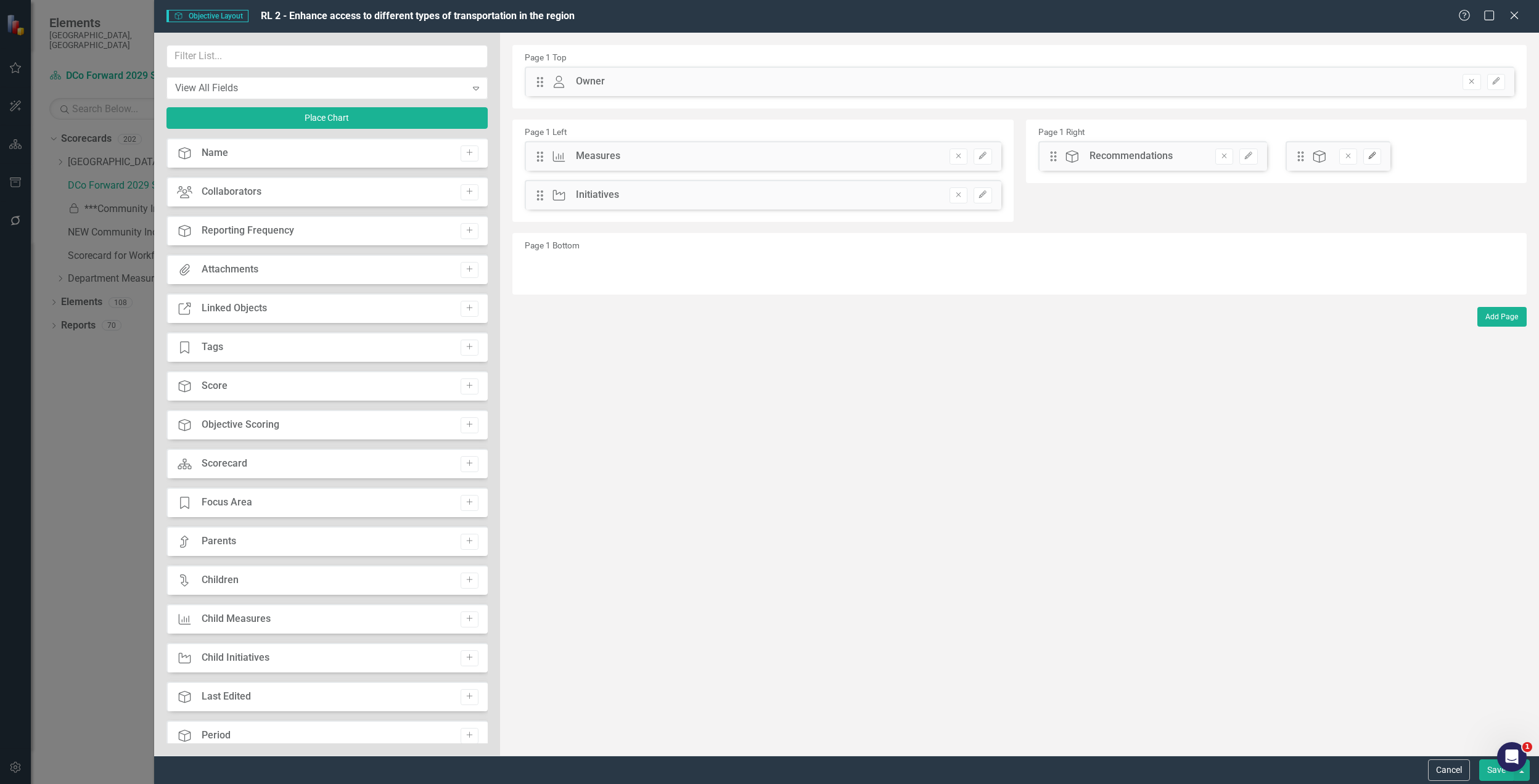
click at [1375, 156] on icon "Edit" at bounding box center [1372, 156] width 9 height 8
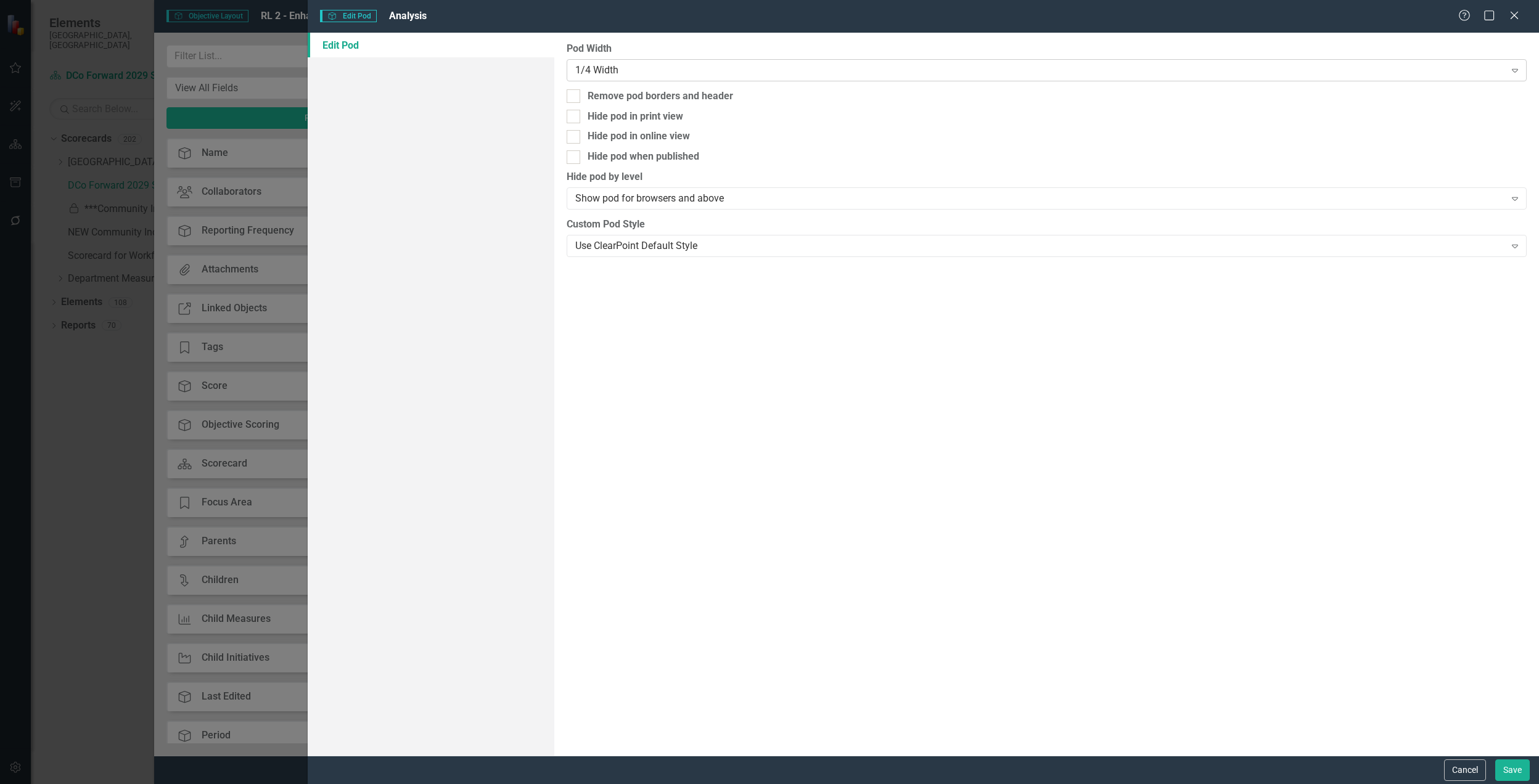
click at [746, 70] on div "1/4 Width" at bounding box center [1040, 70] width 930 height 14
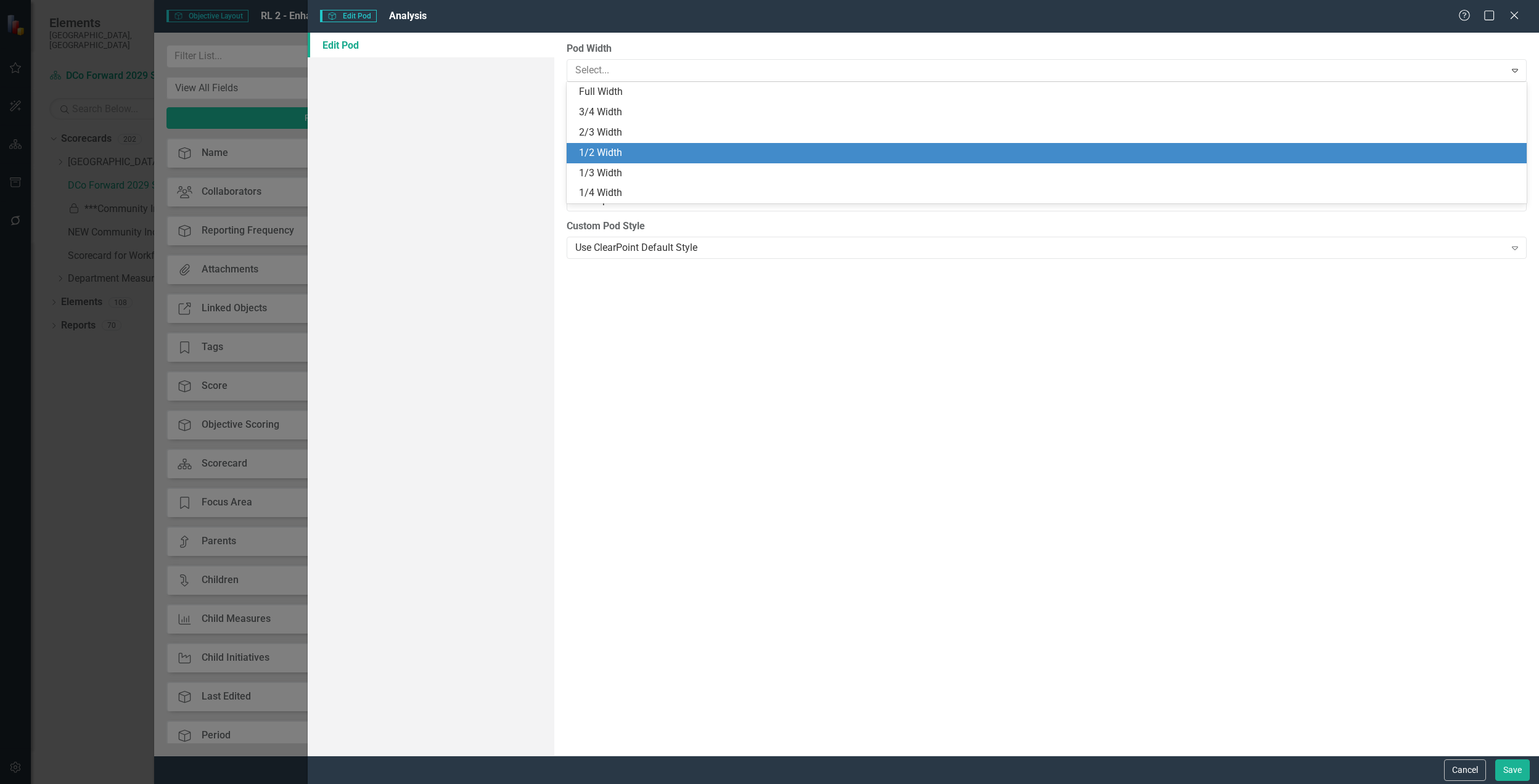
click at [677, 153] on div "1/2 Width" at bounding box center [1050, 153] width 941 height 14
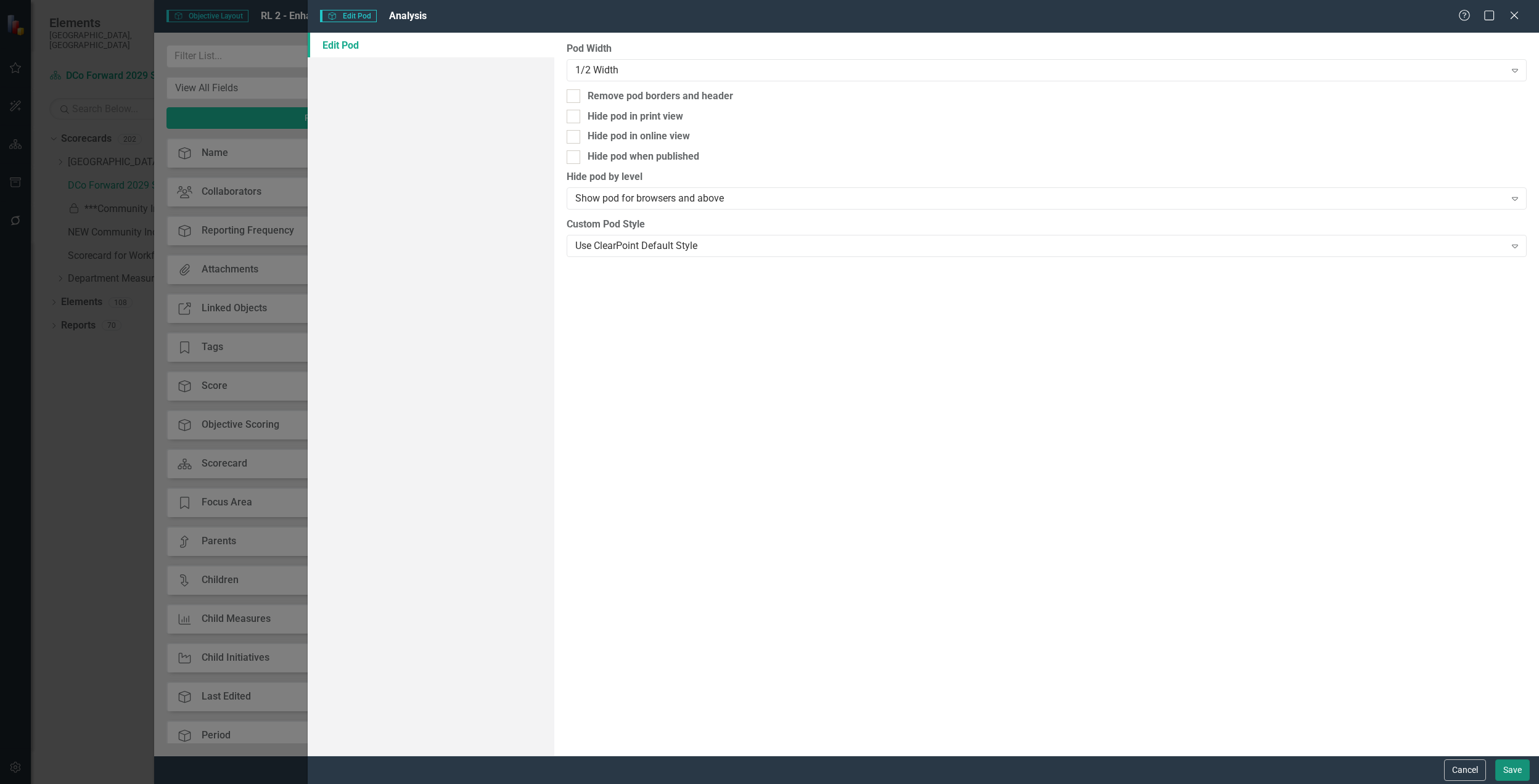
click at [1522, 770] on button "Save" at bounding box center [1512, 770] width 34 height 22
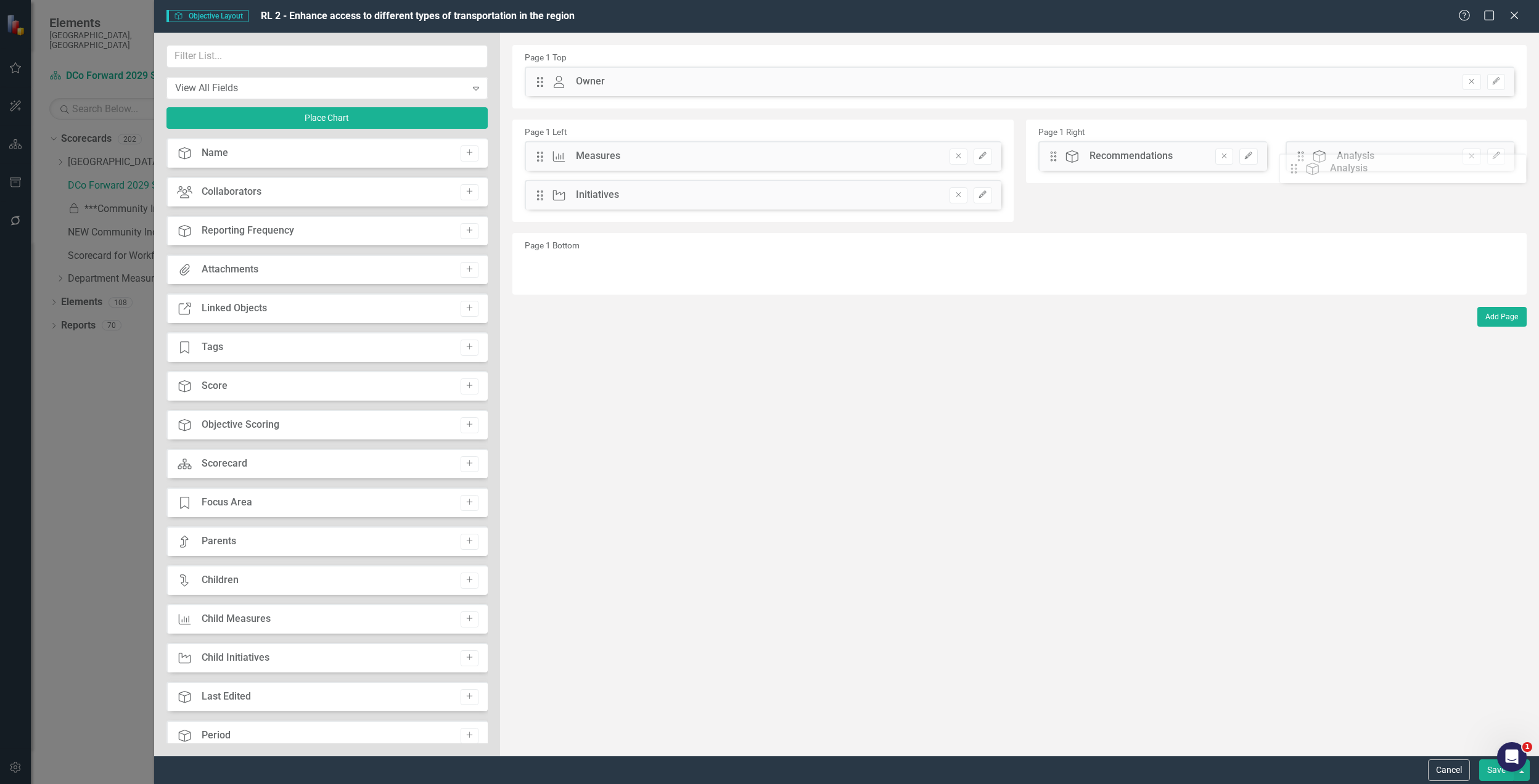
drag, startPoint x: 1300, startPoint y: 159, endPoint x: 1303, endPoint y: 172, distance: 13.3
click at [62, 398] on div "Objective Objective Layout RL 2 - Enhance access to different types of transpor…" at bounding box center [770, 392] width 1539 height 784
click at [1491, 773] on button "Save" at bounding box center [1496, 770] width 34 height 22
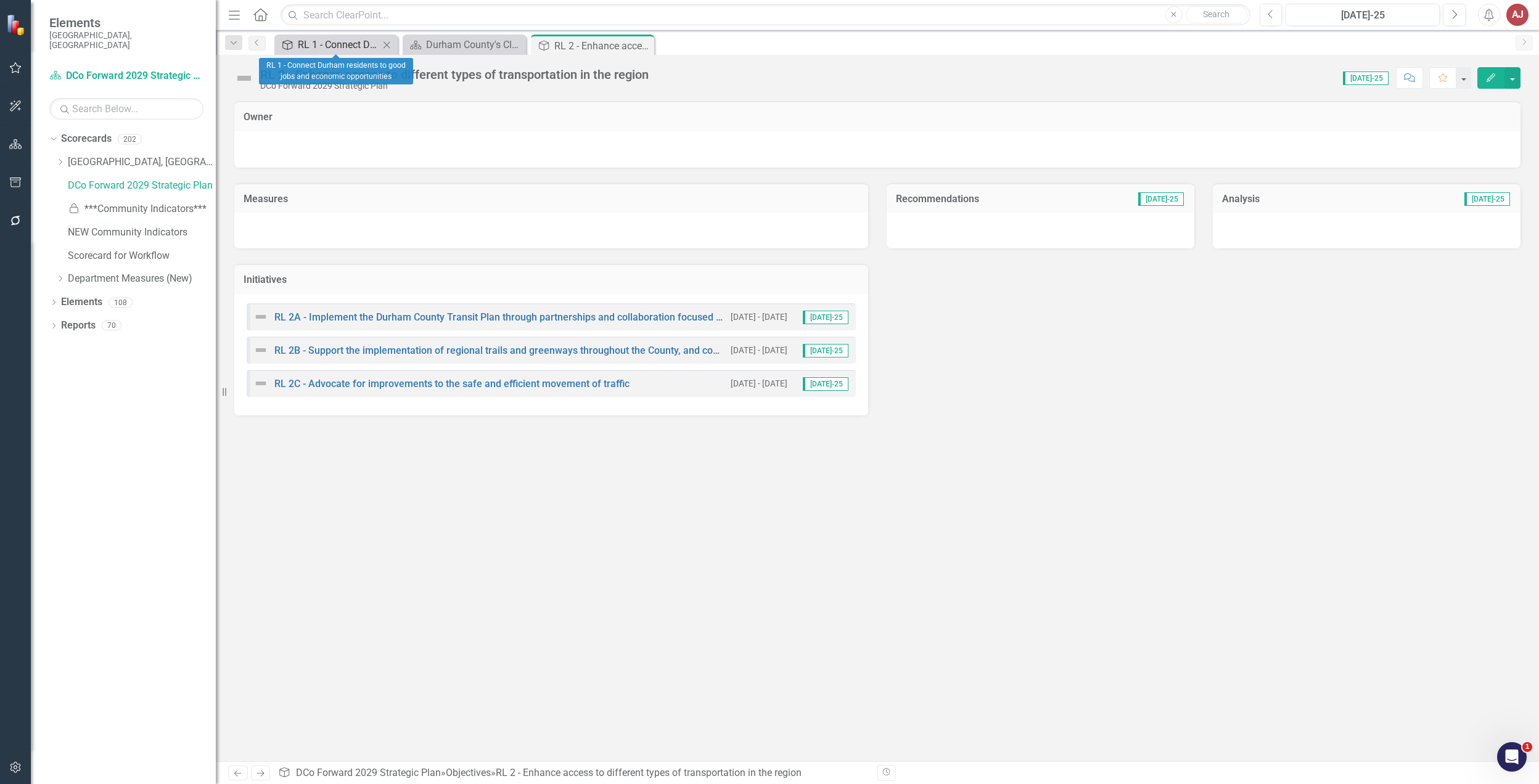
click at [331, 43] on div "RL 1 - Connect Durham residents to good jobs and economic opportunities" at bounding box center [339, 45] width 82 height 15
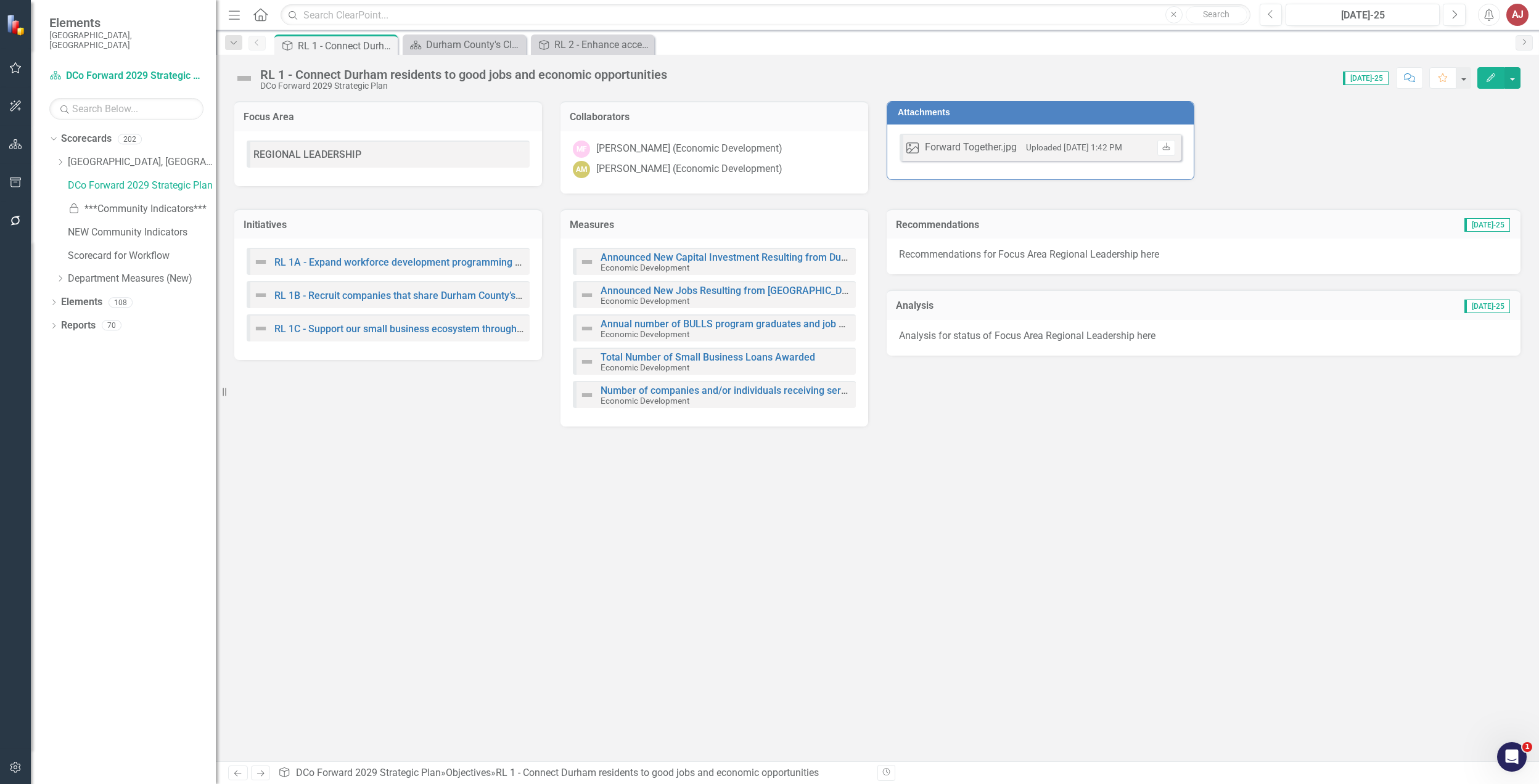
click at [1521, 80] on div "RL 1 - Connect Durham residents to good jobs and economic opportunities DCo For…" at bounding box center [878, 73] width 1324 height 37
click at [1514, 82] on button "button" at bounding box center [1512, 77] width 16 height 22
click at [1468, 122] on link "Edit Report Edit Layout" at bounding box center [1471, 124] width 100 height 23
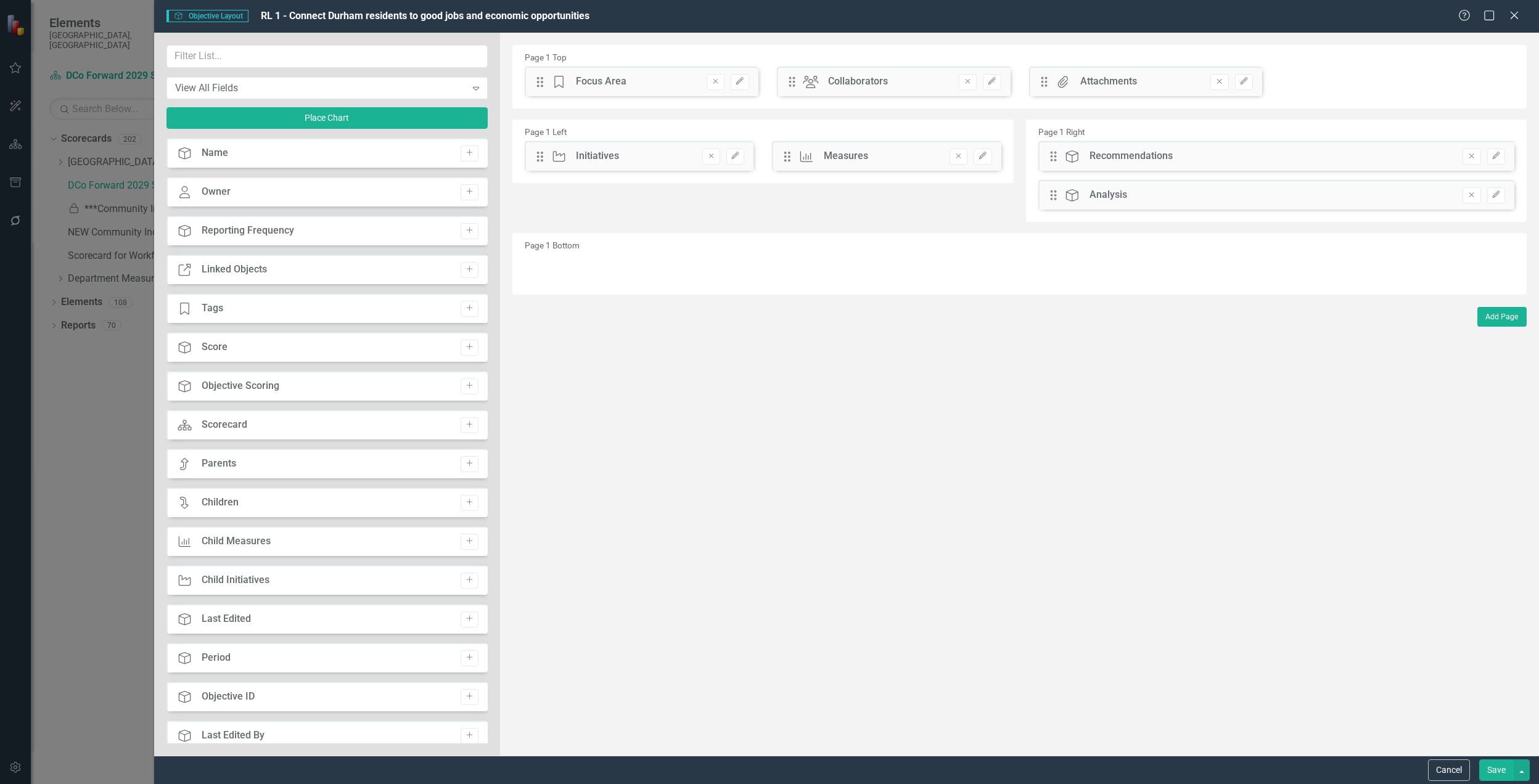
click at [94, 375] on div "Objective Objective Layout RL 1 - Connect Durham residents to good jobs and eco…" at bounding box center [770, 392] width 1539 height 784
click at [1447, 768] on button "Cancel" at bounding box center [1450, 770] width 42 height 22
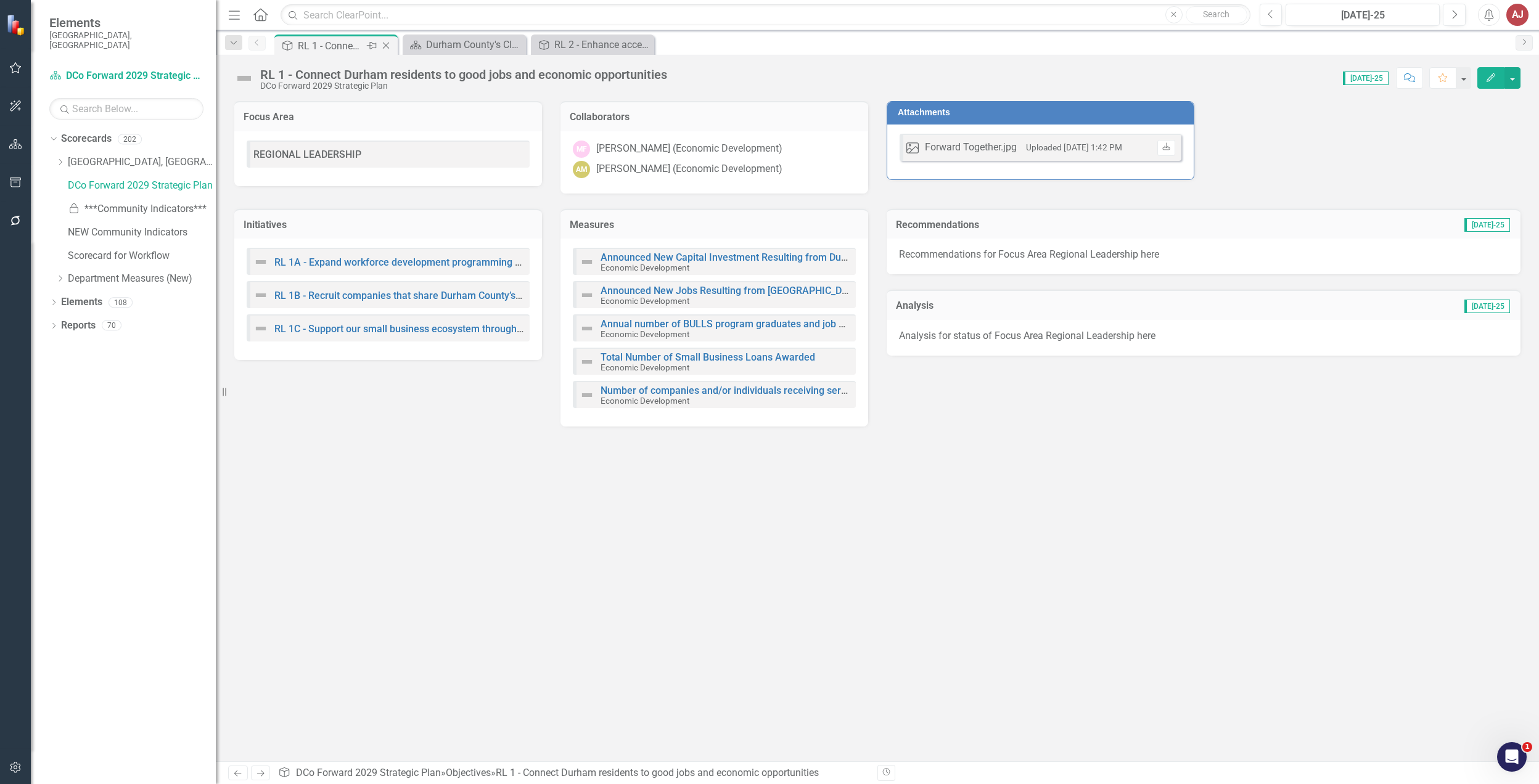
click at [386, 46] on icon at bounding box center [387, 46] width 7 height 7
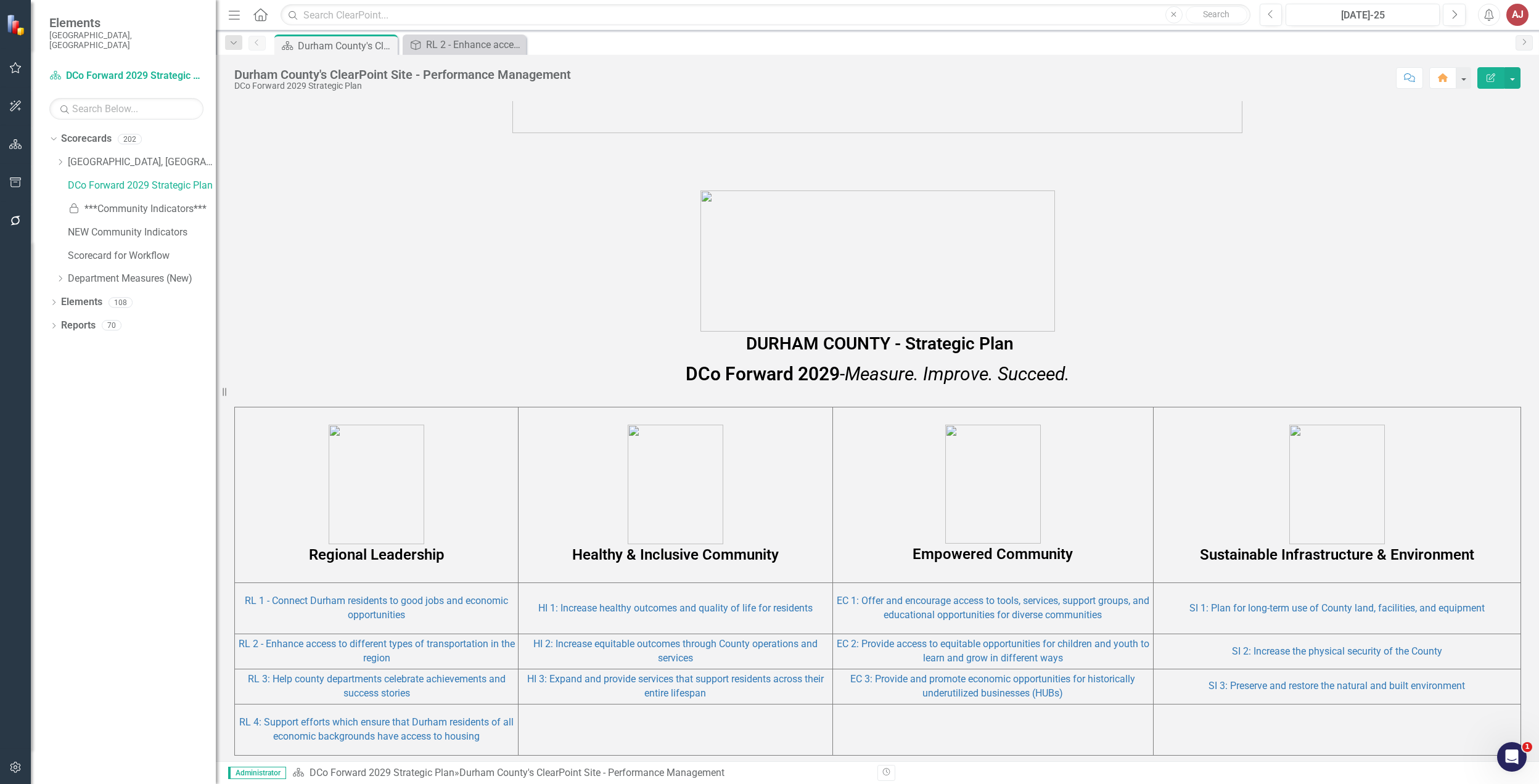
scroll to position [575, 0]
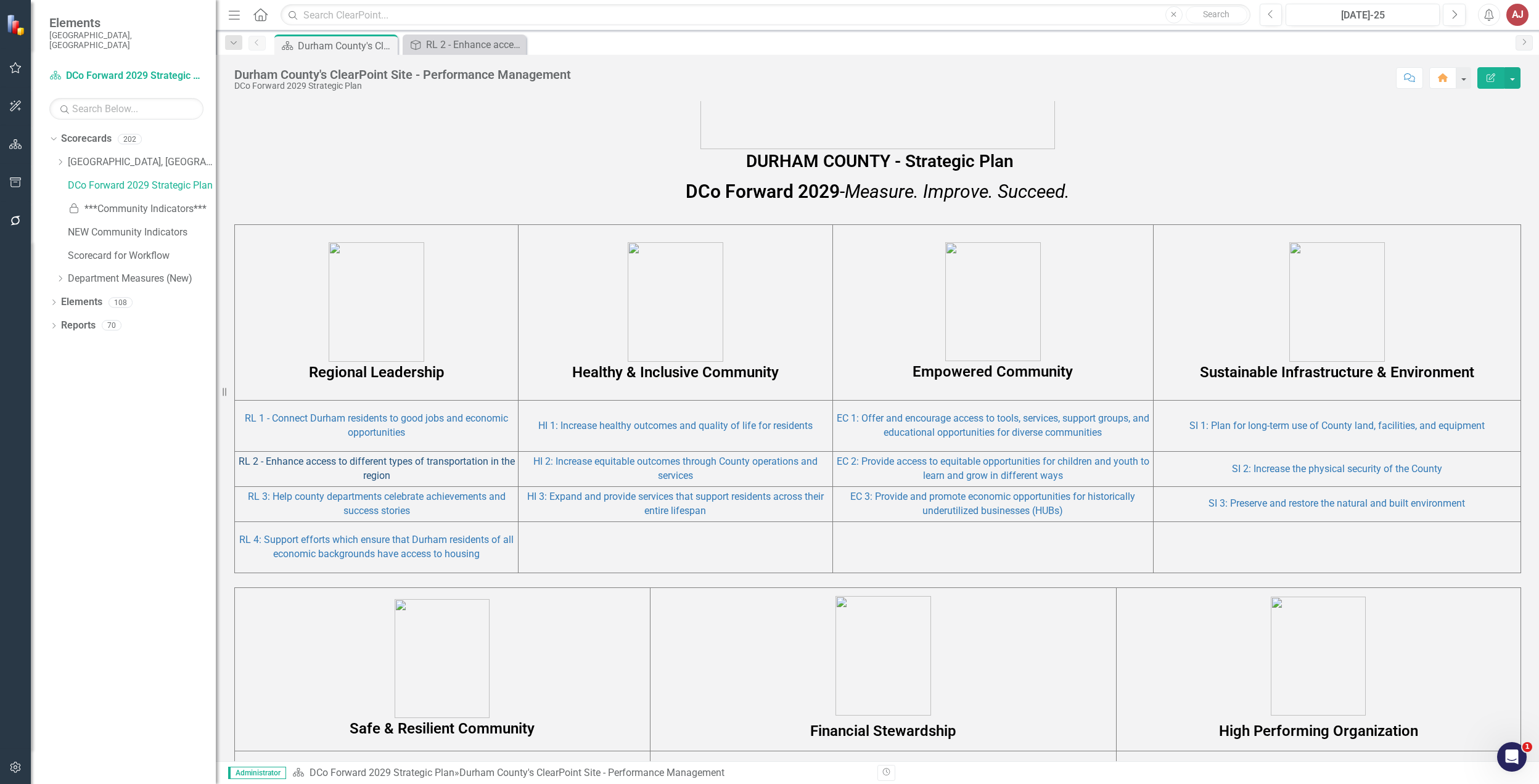
click at [420, 462] on link "RL 2 - Enhance access to different types of transportation in the region" at bounding box center [377, 468] width 276 height 26
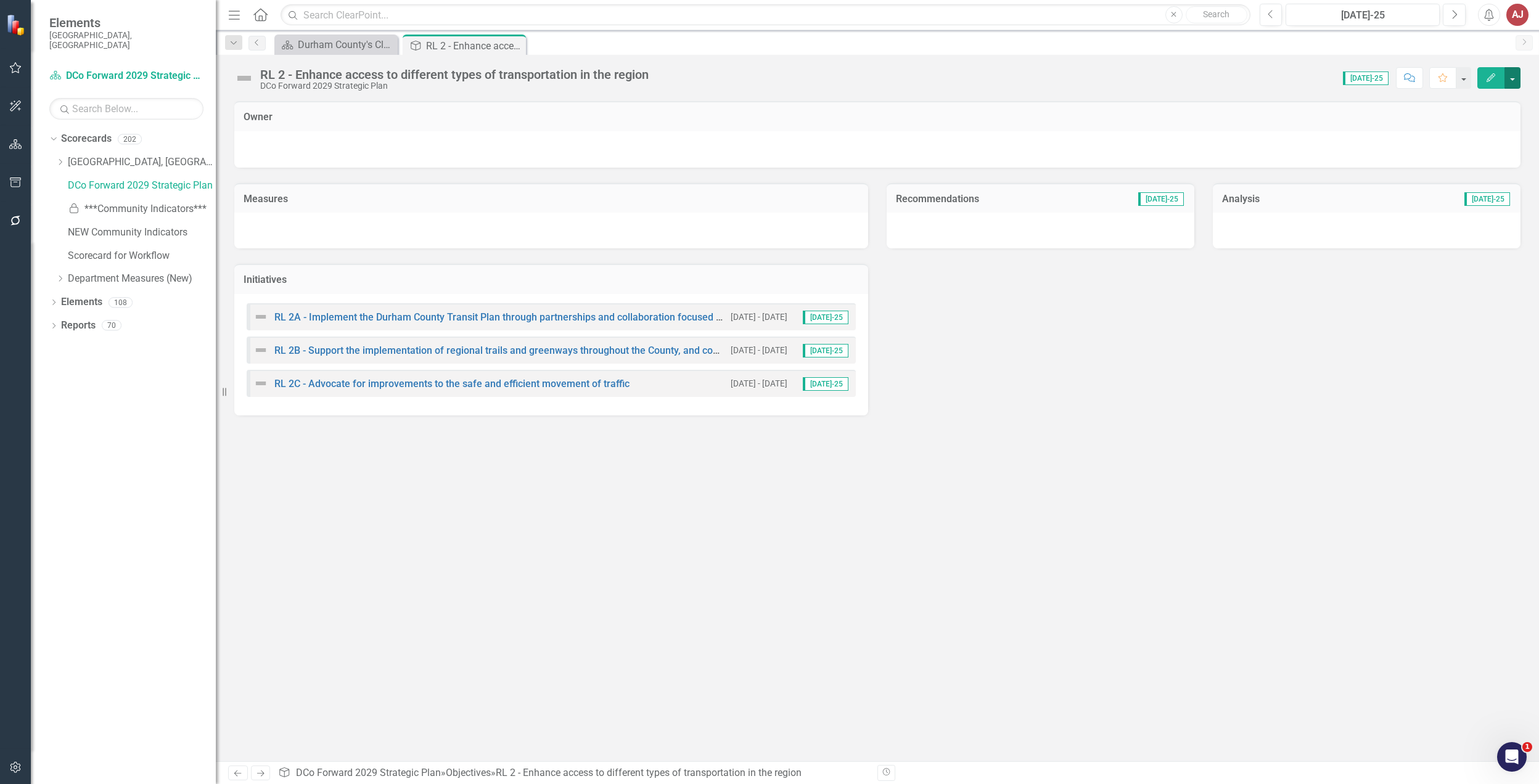
click at [1507, 80] on button "button" at bounding box center [1512, 77] width 16 height 22
click at [1498, 119] on link "Edit Report Edit Layout" at bounding box center [1471, 124] width 100 height 23
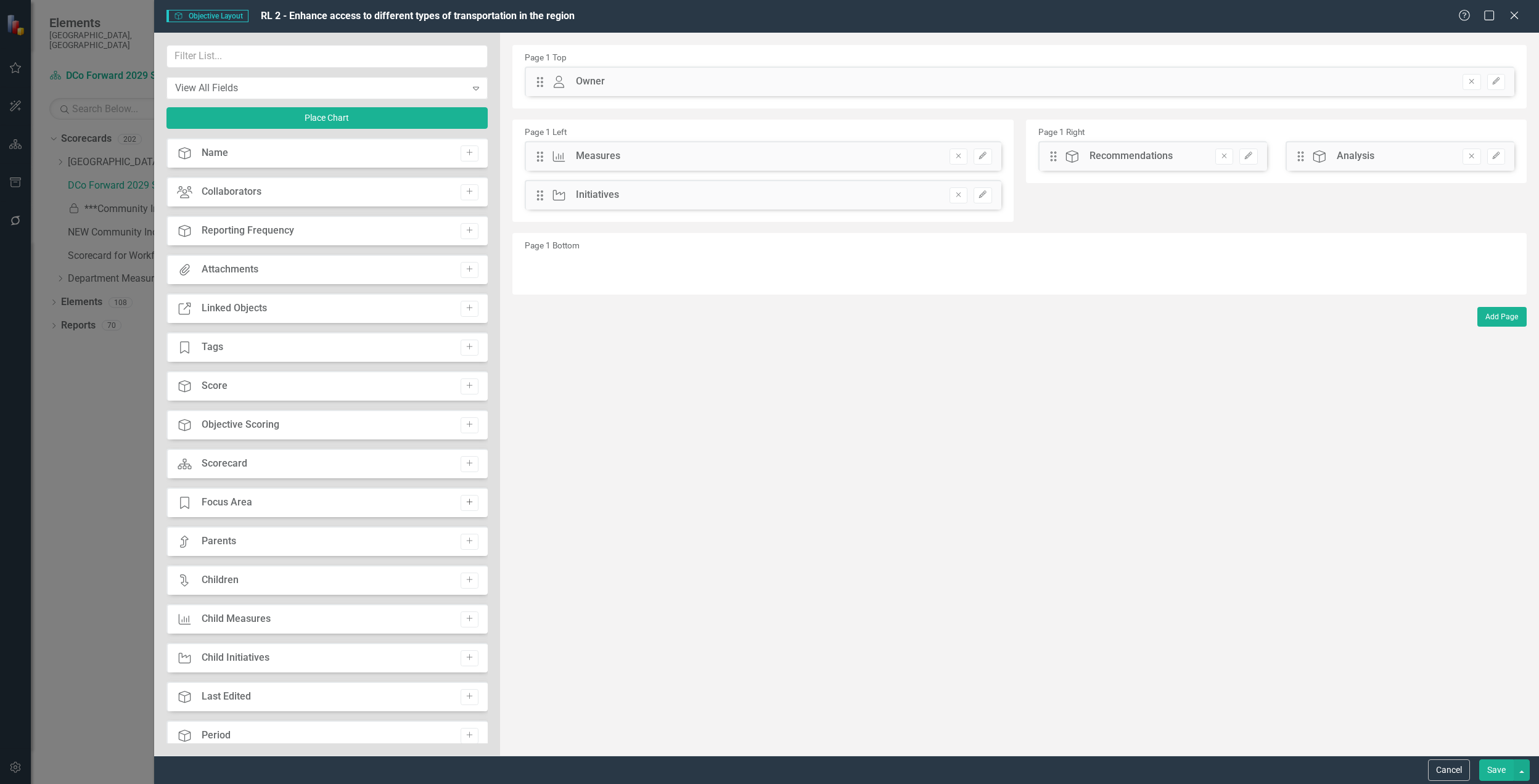
click at [460, 500] on button "Add" at bounding box center [469, 502] width 18 height 16
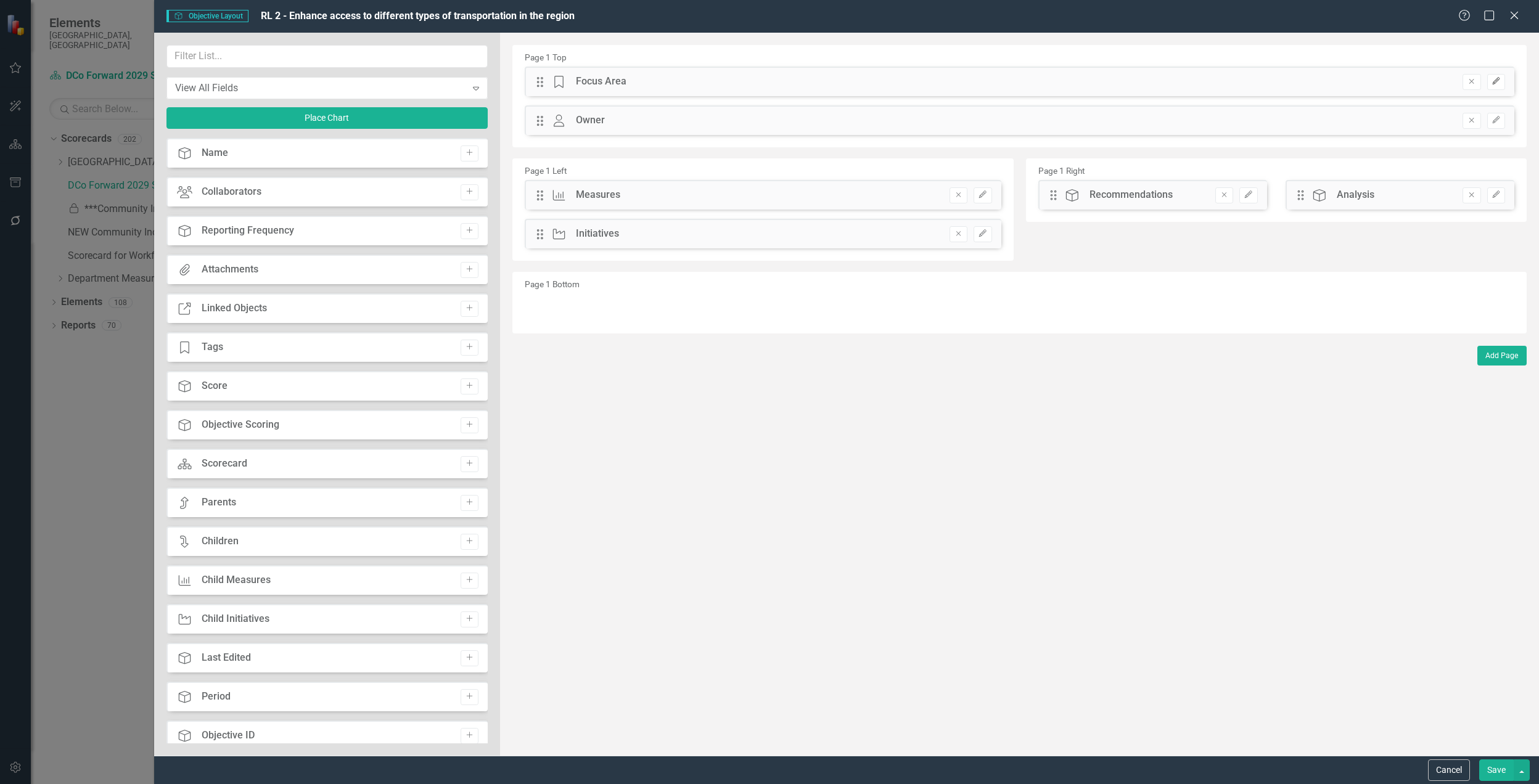
click at [1498, 77] on icon "Edit" at bounding box center [1496, 81] width 9 height 8
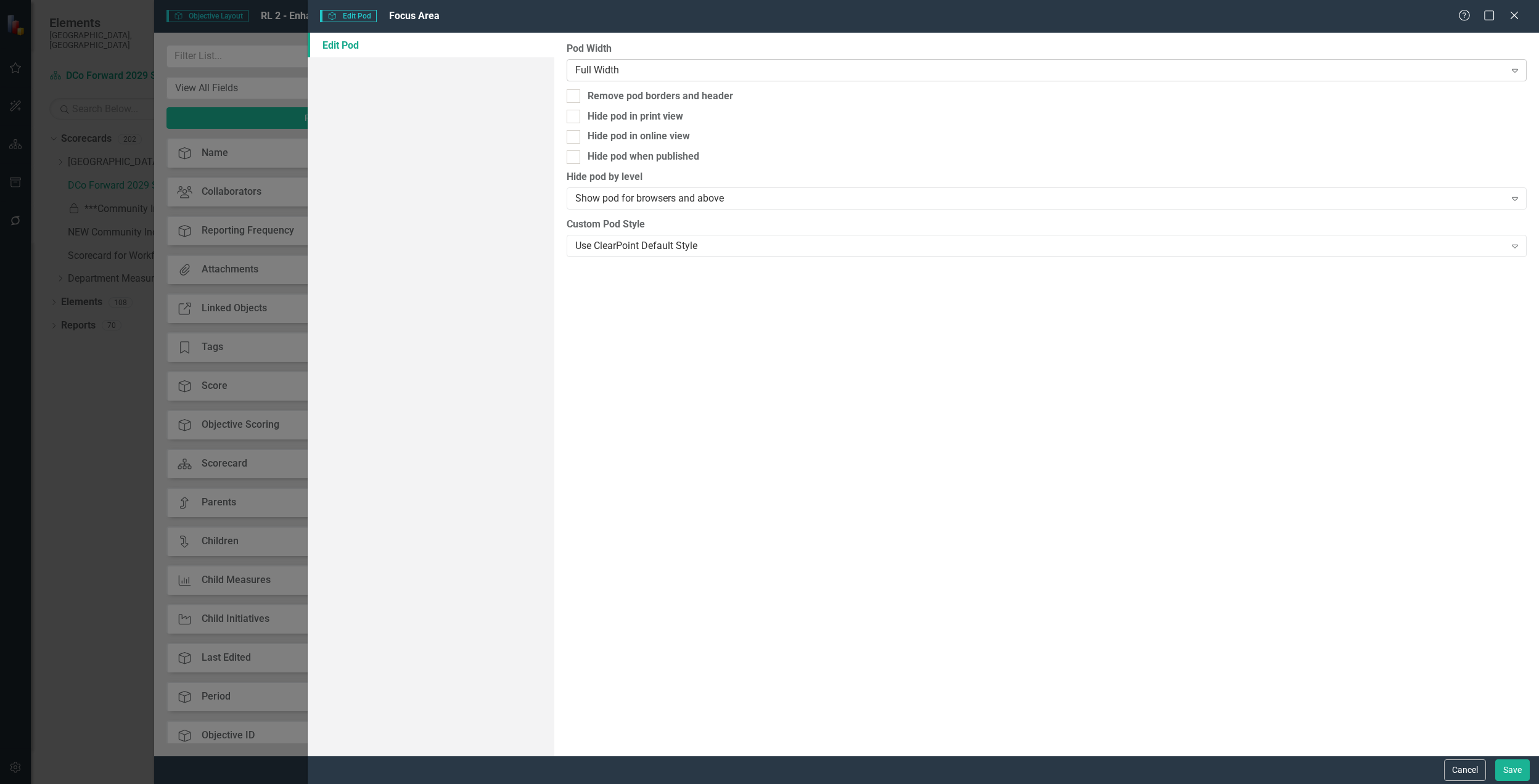
click at [671, 74] on div "Full Width" at bounding box center [1040, 70] width 930 height 14
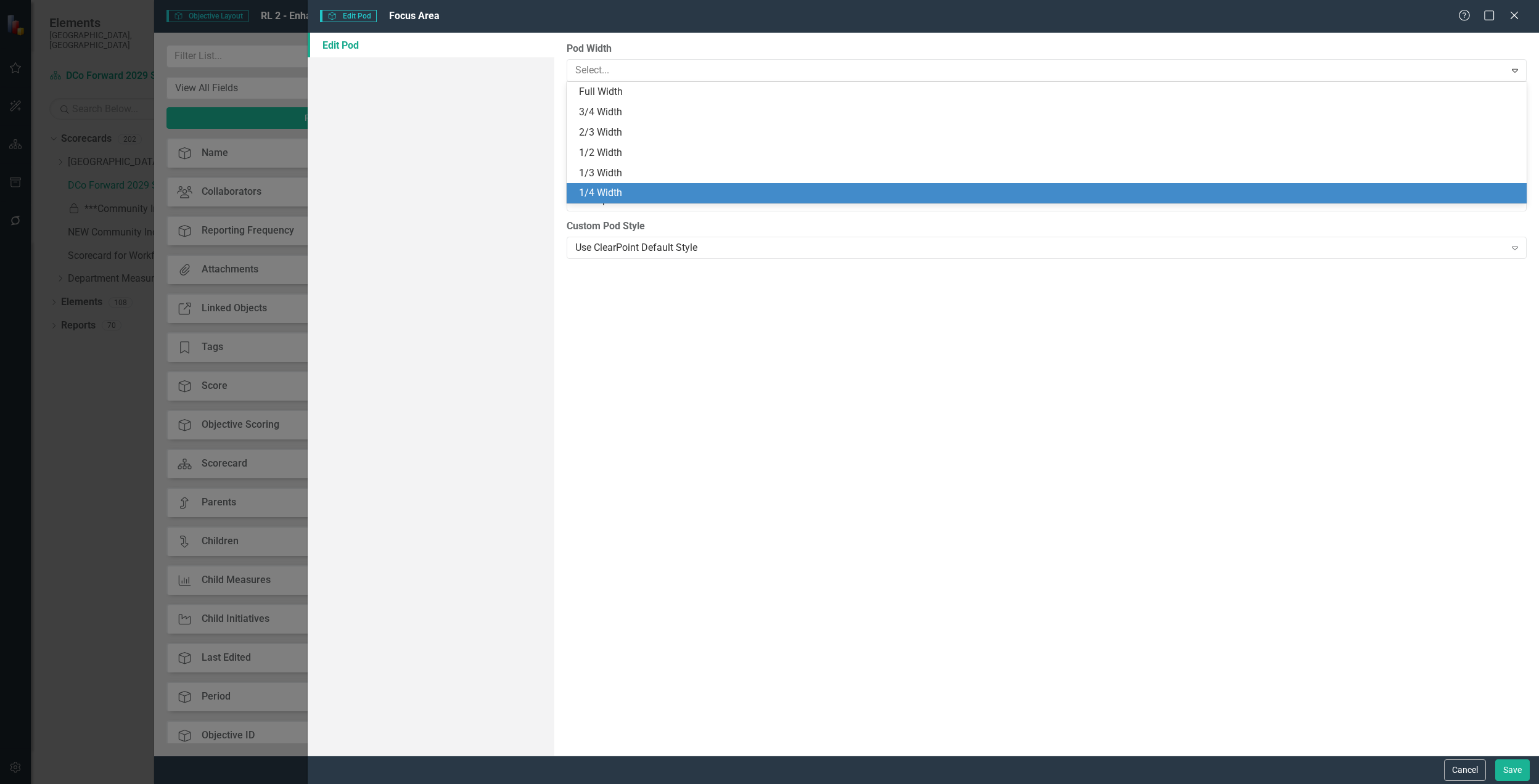
click at [637, 183] on div "1/4 Width" at bounding box center [1047, 193] width 960 height 20
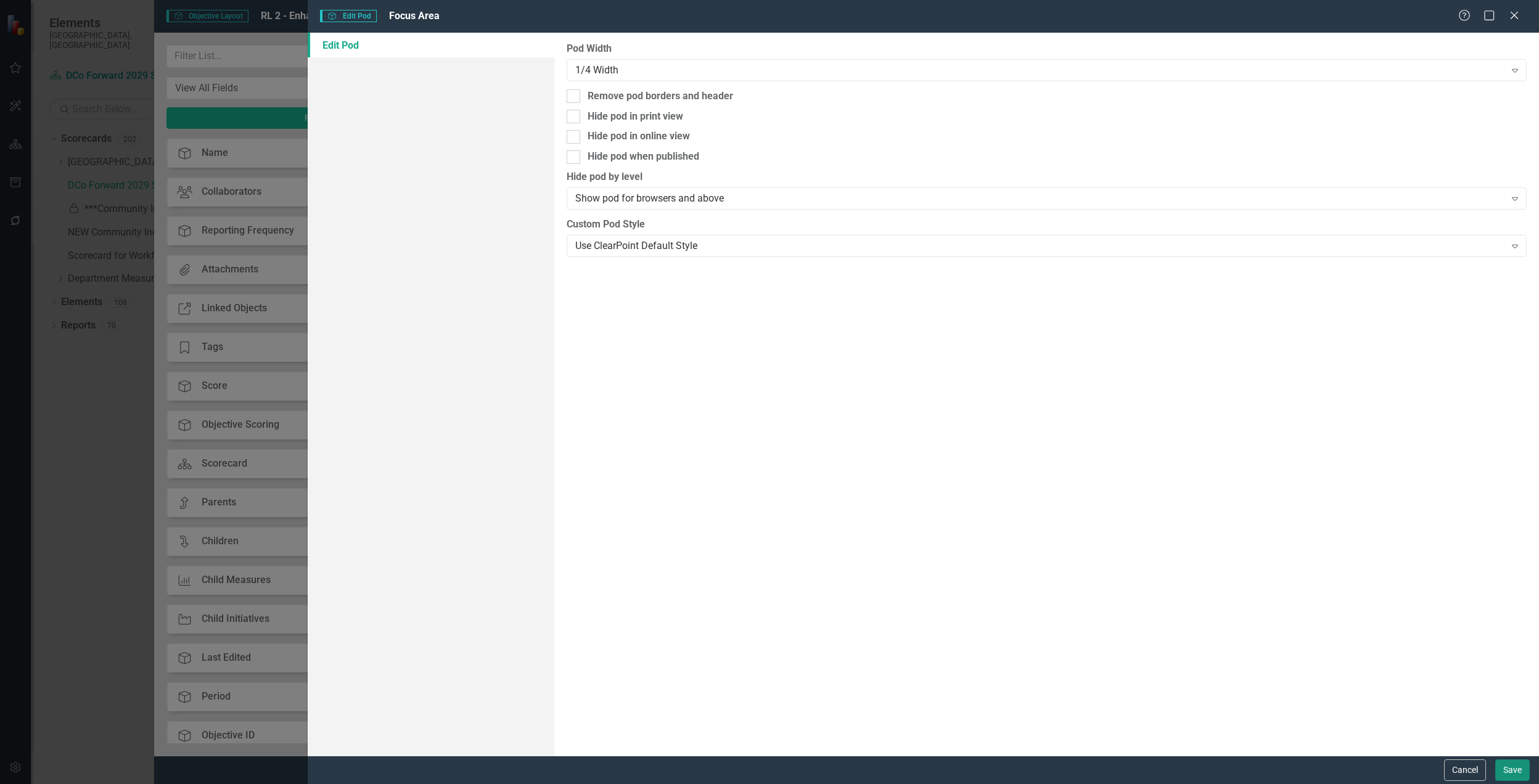
click at [1507, 778] on button "Save" at bounding box center [1512, 770] width 34 height 22
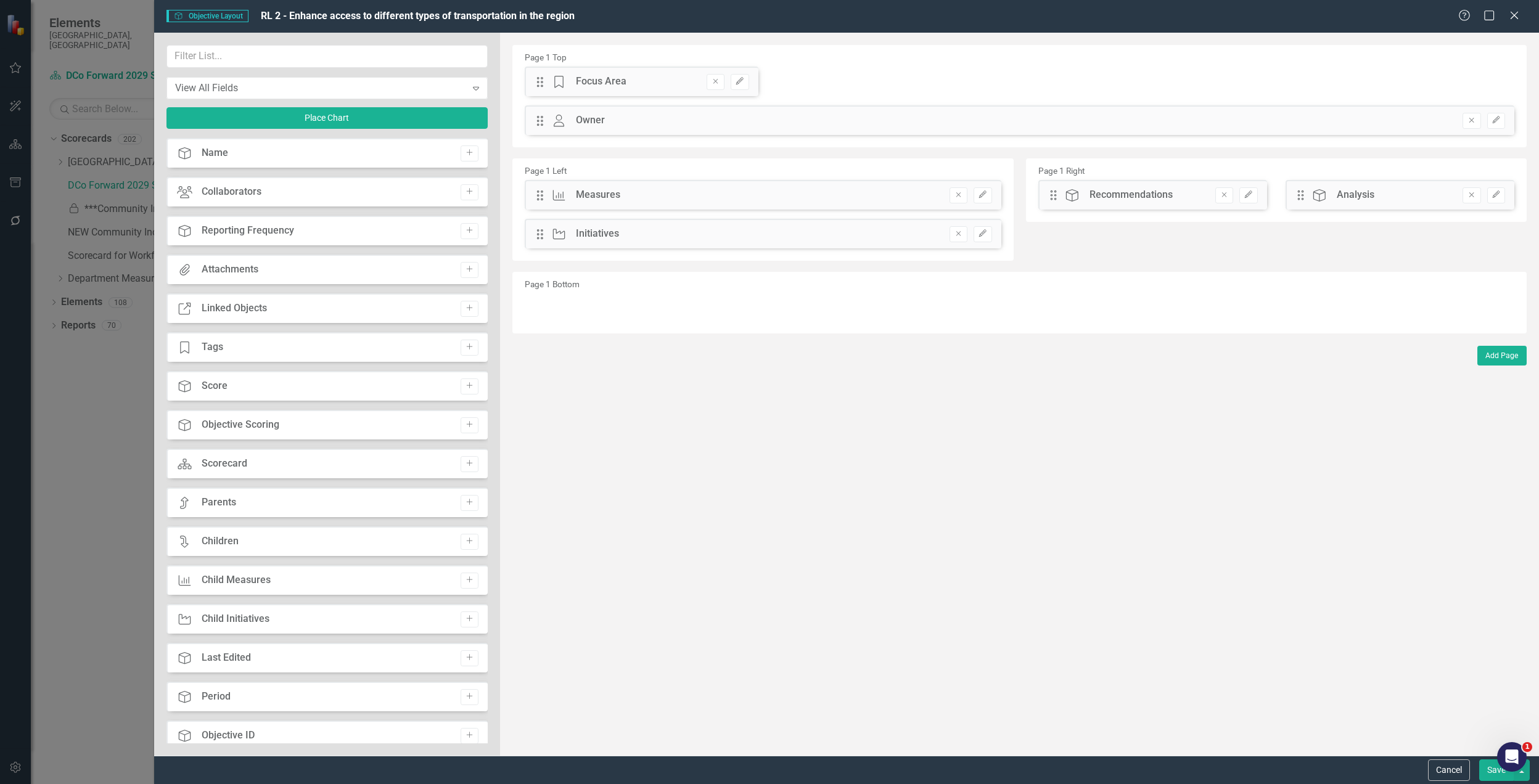
click at [1471, 120] on icon "Remove" at bounding box center [1471, 120] width 9 height 8
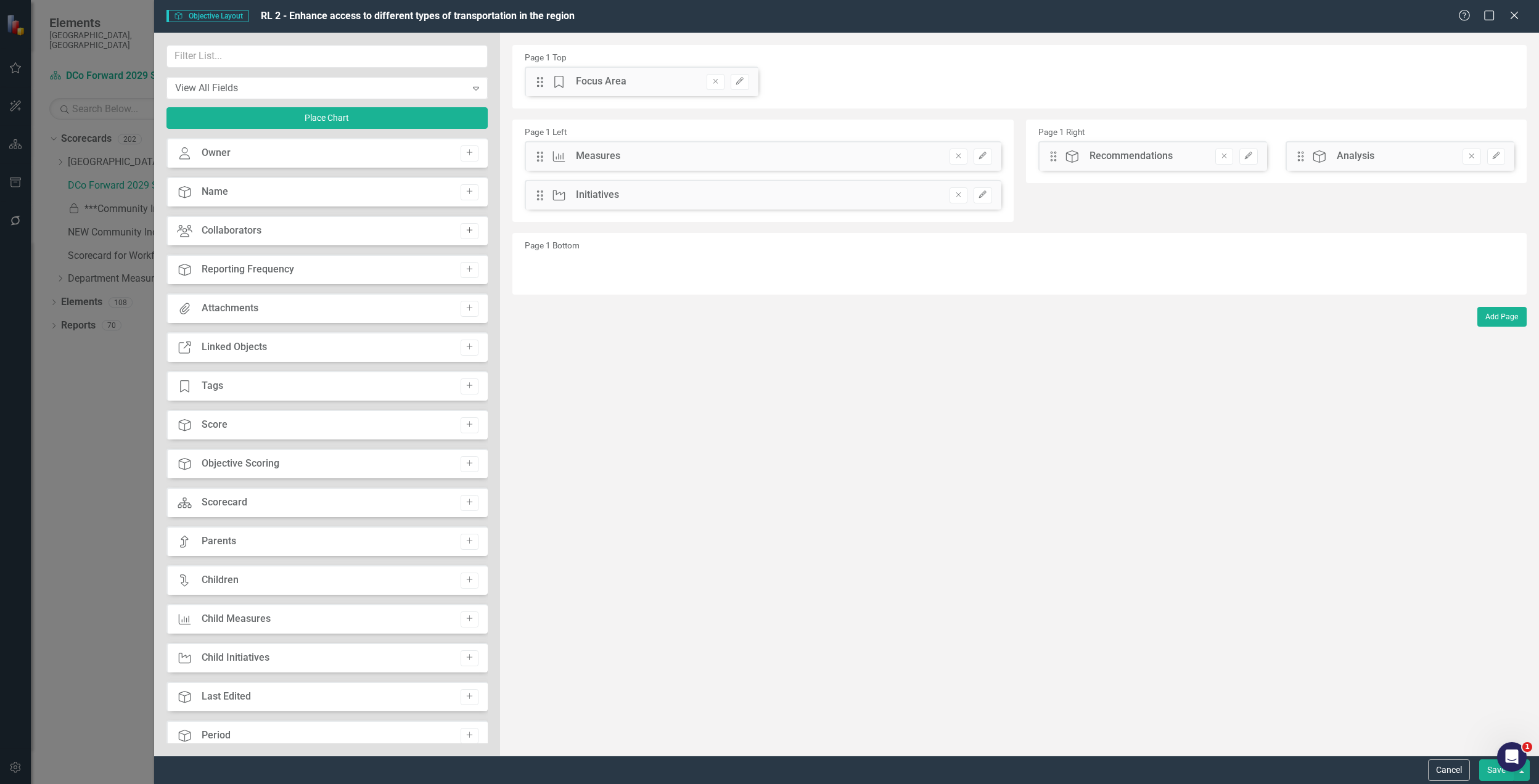
click at [465, 227] on icon "Add" at bounding box center [469, 230] width 9 height 8
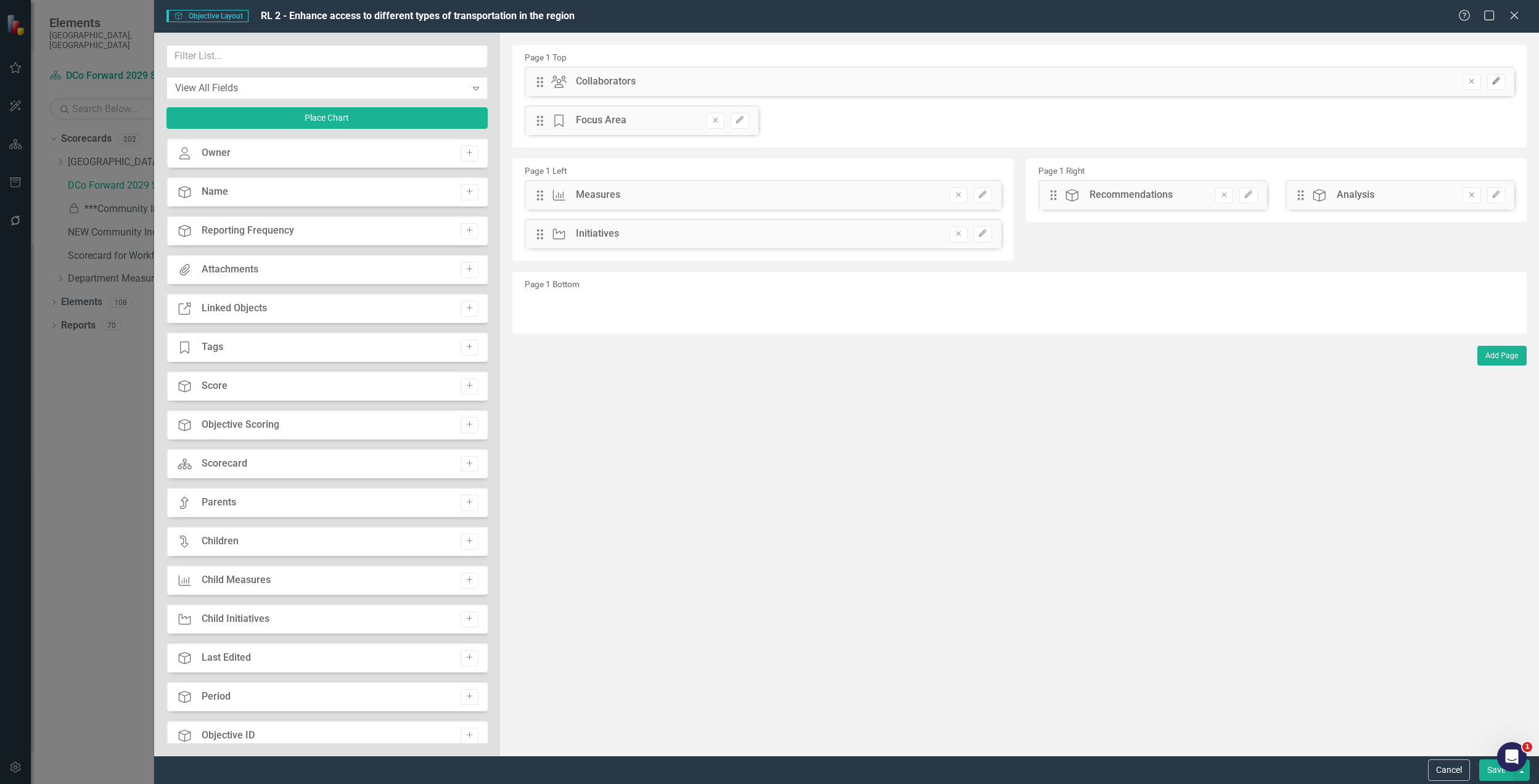
click at [1493, 85] on button "Edit" at bounding box center [1496, 82] width 18 height 16
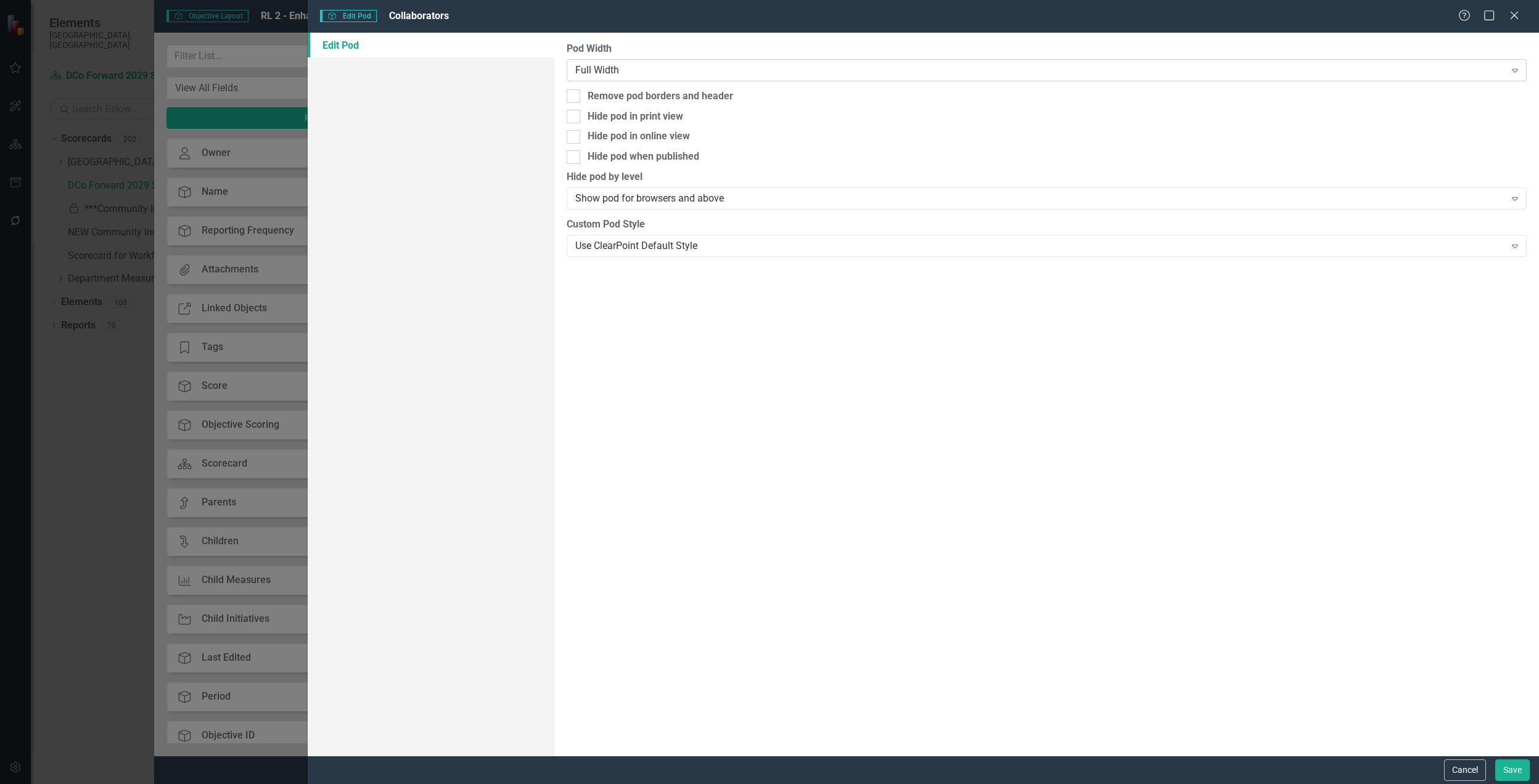
click at [624, 75] on div "Full Width" at bounding box center [1040, 70] width 930 height 14
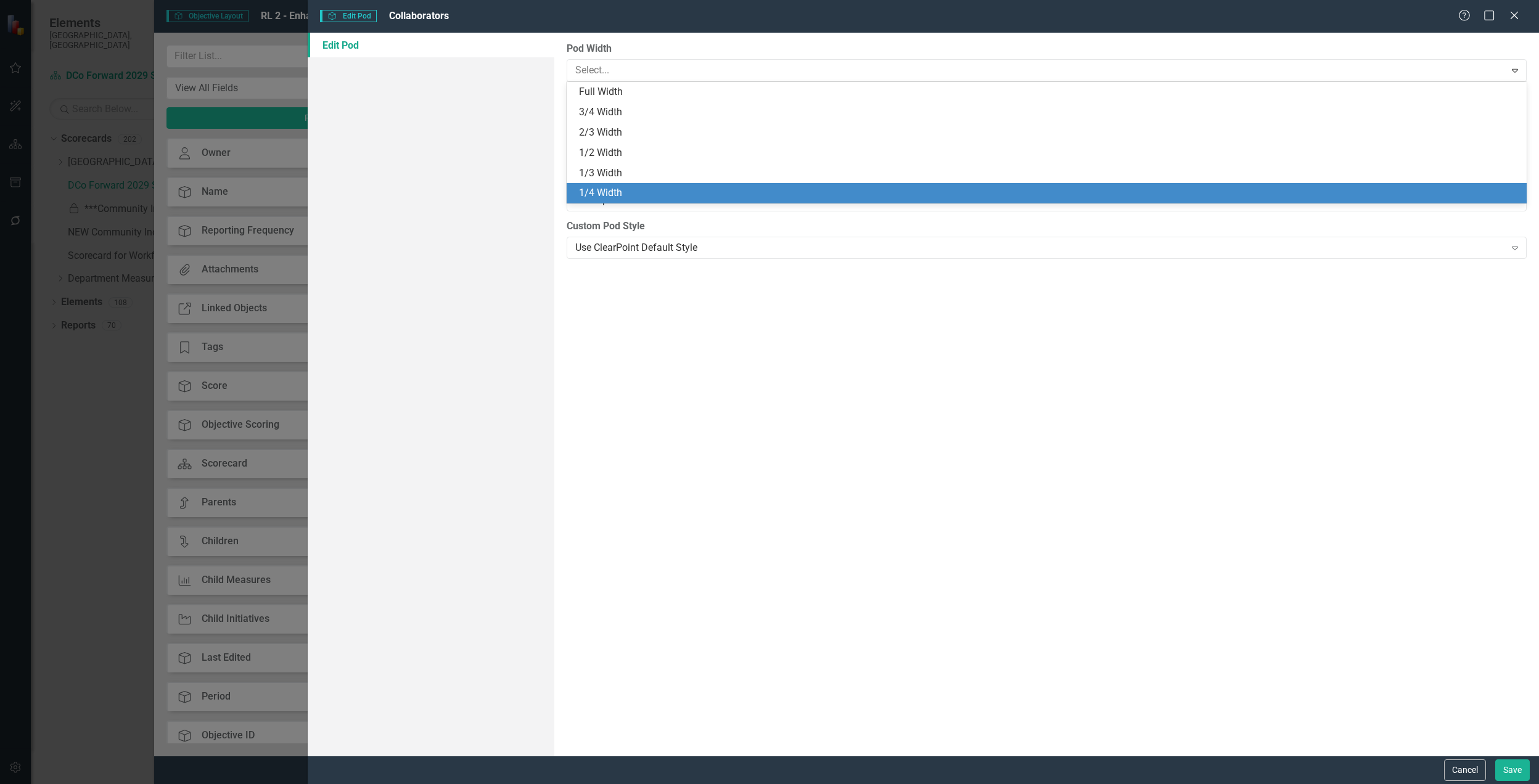
click at [627, 189] on div "1/4 Width" at bounding box center [1050, 194] width 941 height 14
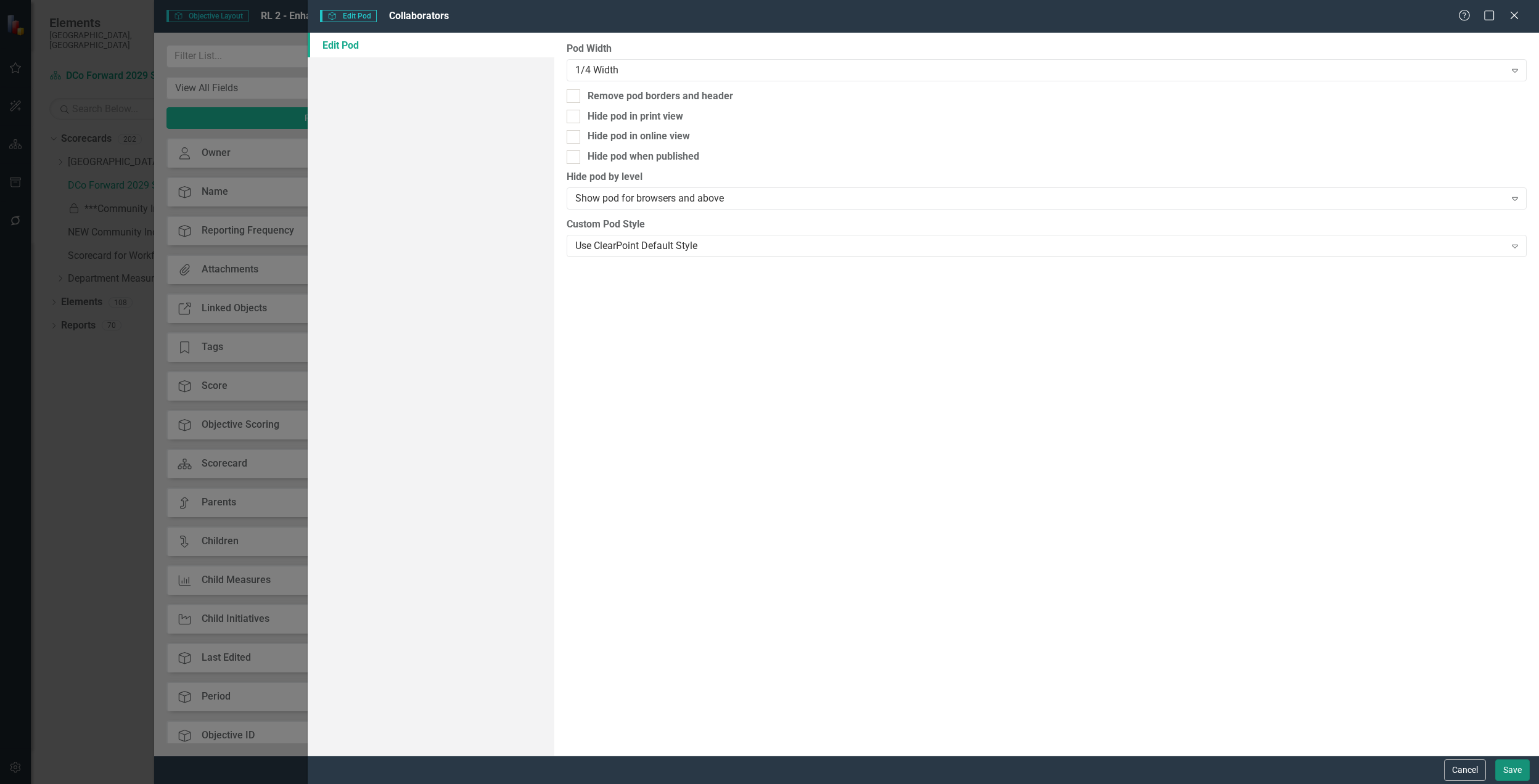
click at [1526, 778] on button "Save" at bounding box center [1512, 770] width 34 height 22
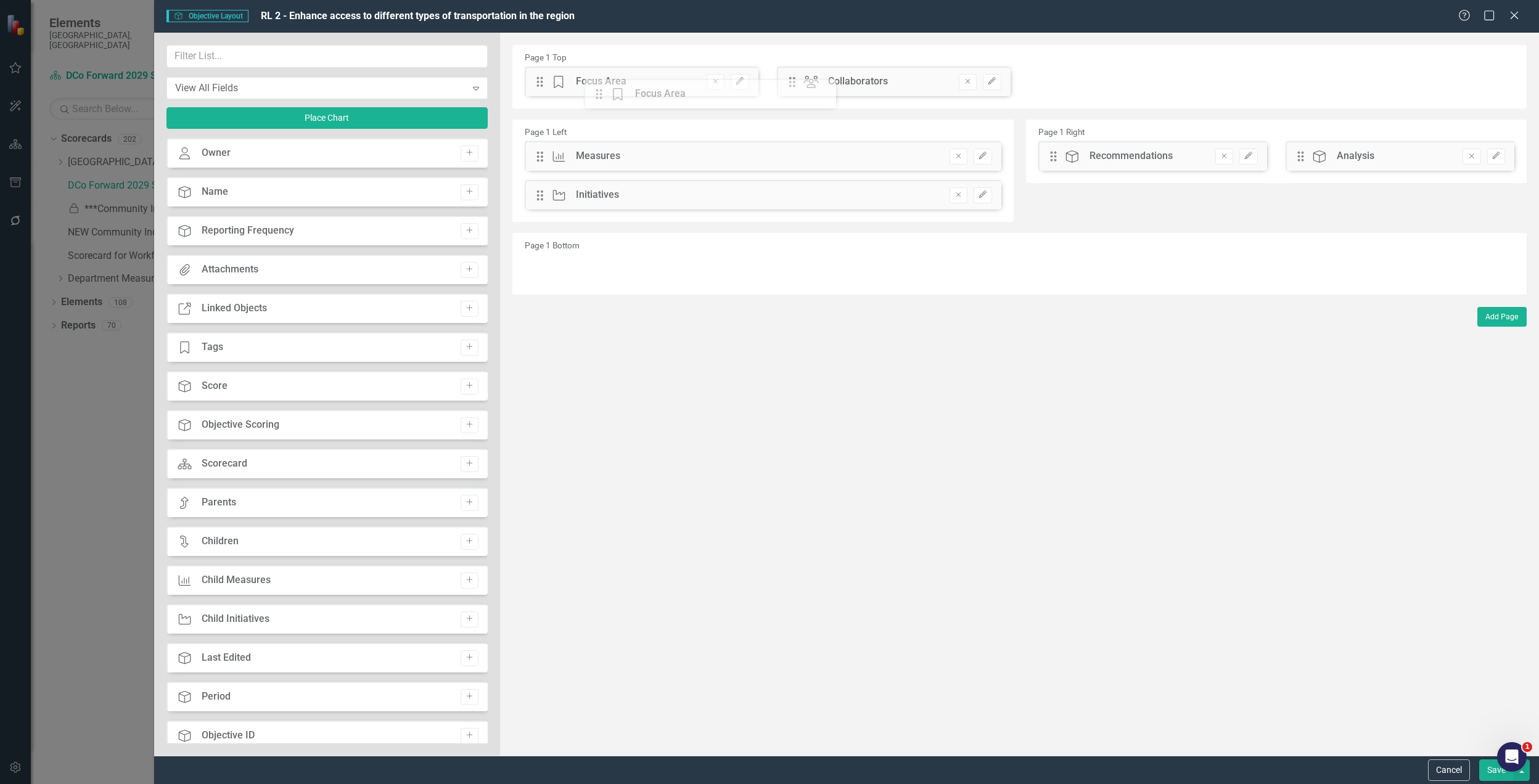
drag, startPoint x: 793, startPoint y: 84, endPoint x: 609, endPoint y: 96, distance: 184.4
click at [609, 96] on div "The fields (or pods) that are available for you to include on the detail page a…" at bounding box center [1019, 394] width 1039 height 723
click at [465, 272] on icon "Add" at bounding box center [469, 270] width 9 height 8
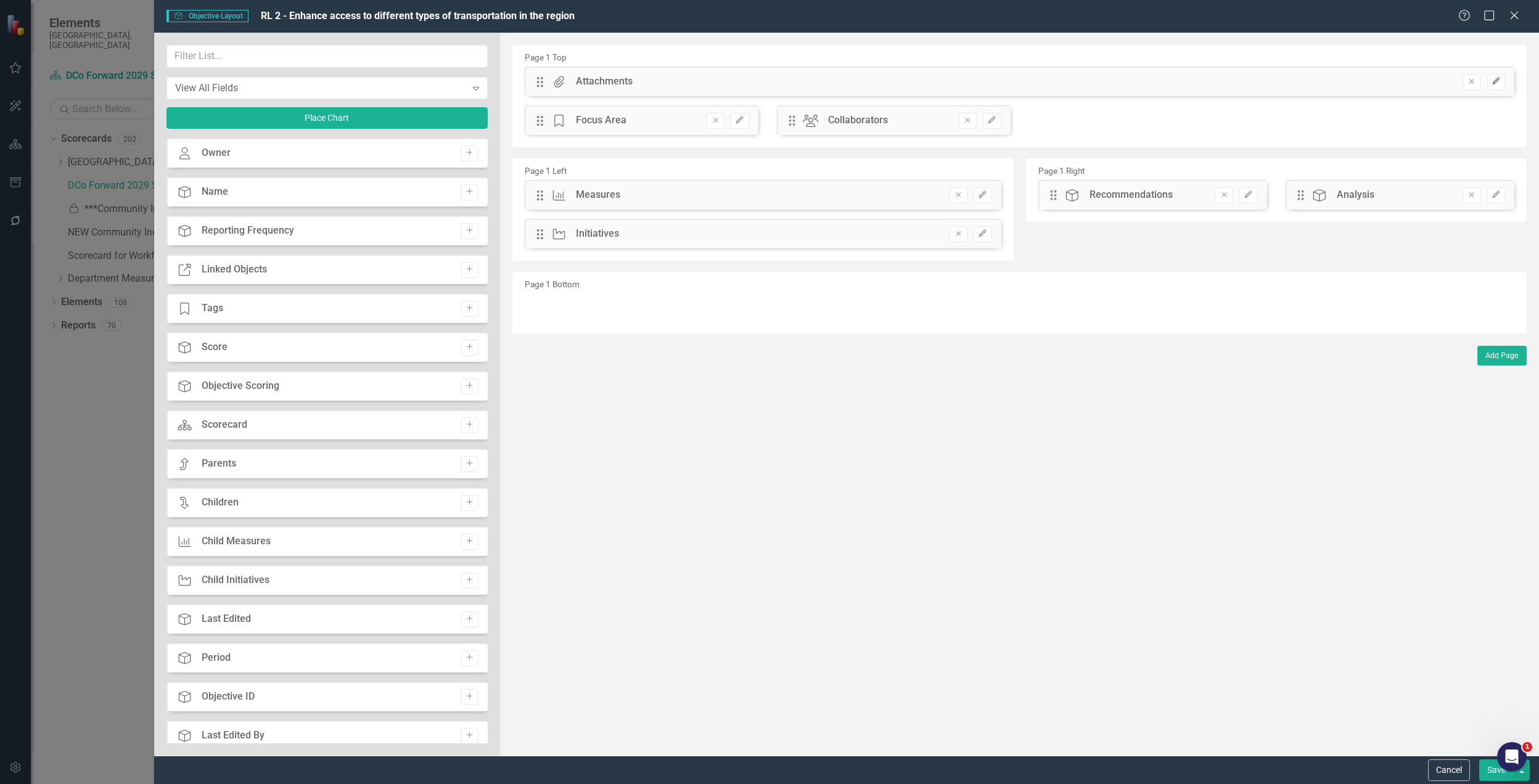
click at [1500, 82] on icon "Edit" at bounding box center [1496, 81] width 9 height 8
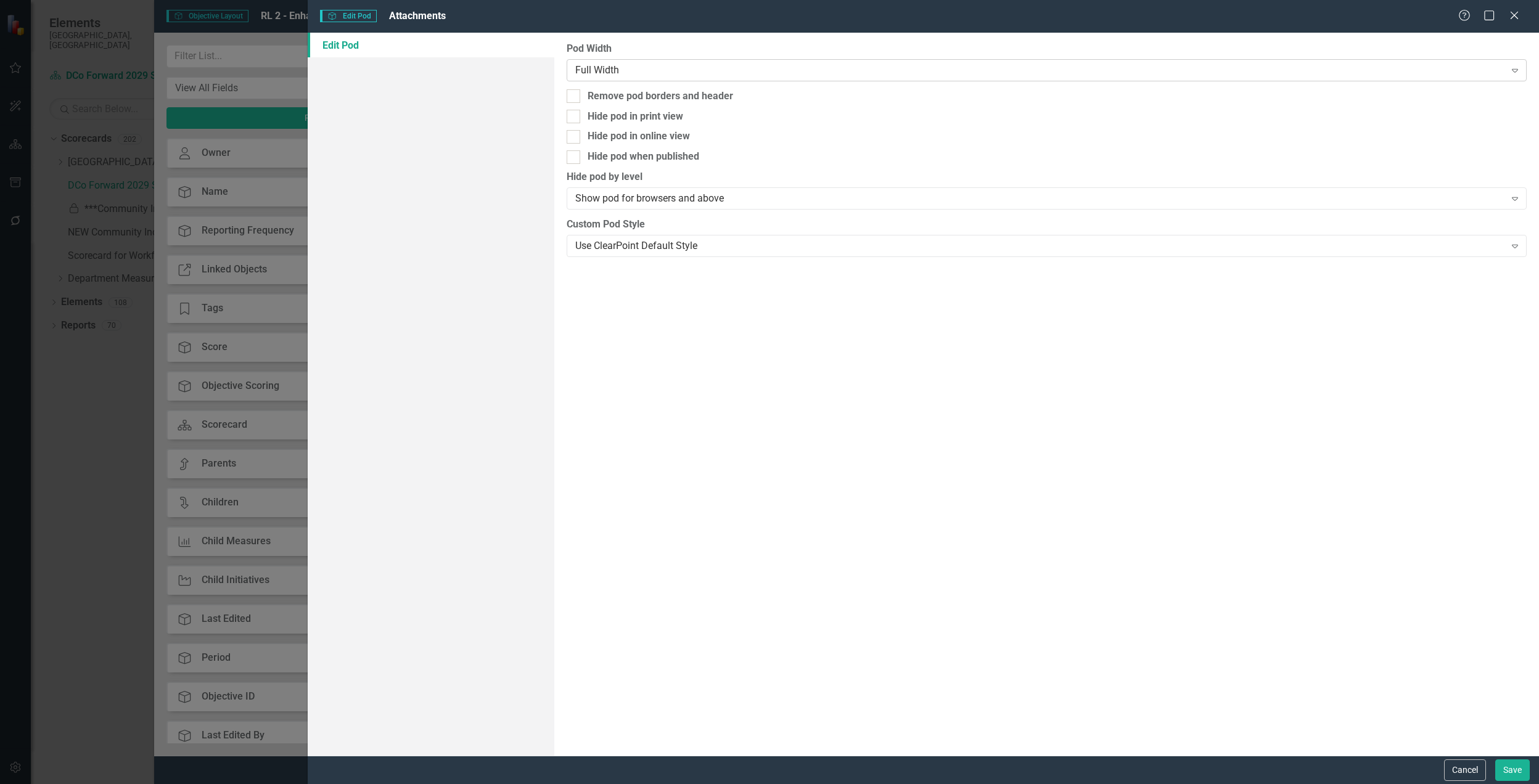
click at [712, 75] on div "Full Width" at bounding box center [1040, 70] width 930 height 14
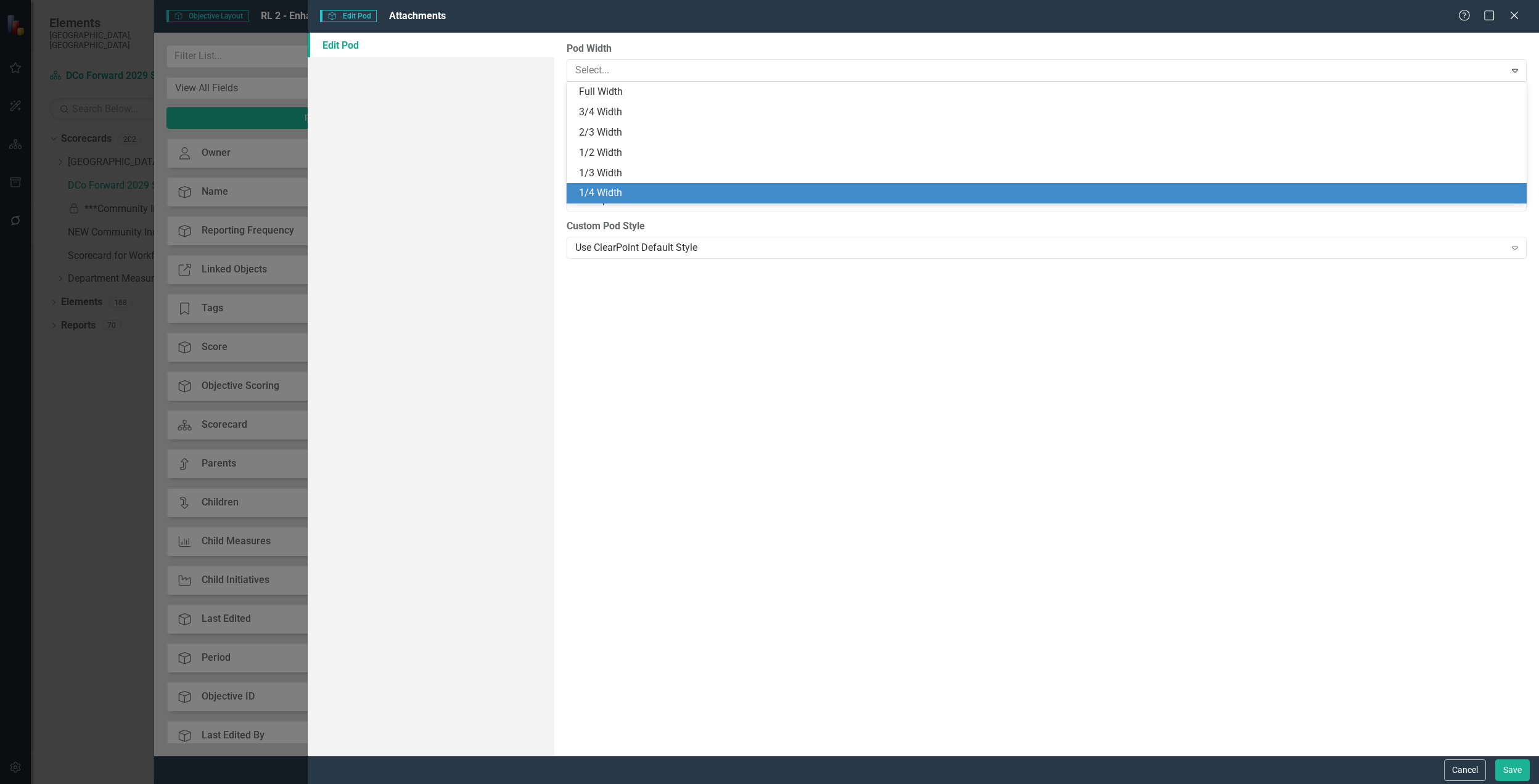
click at [667, 186] on div "1/4 Width" at bounding box center [1050, 194] width 941 height 14
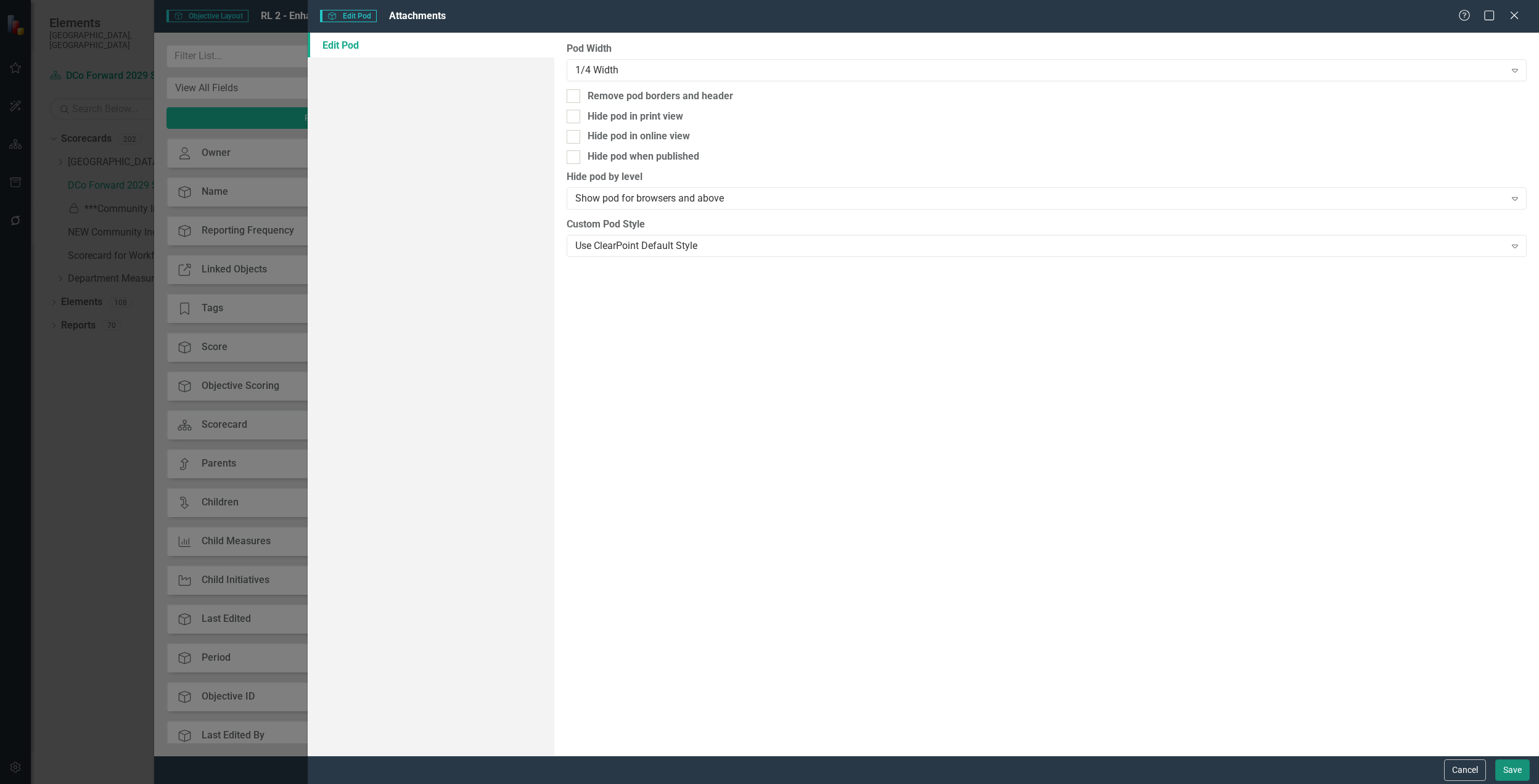
click at [1515, 765] on button "Save" at bounding box center [1512, 770] width 34 height 22
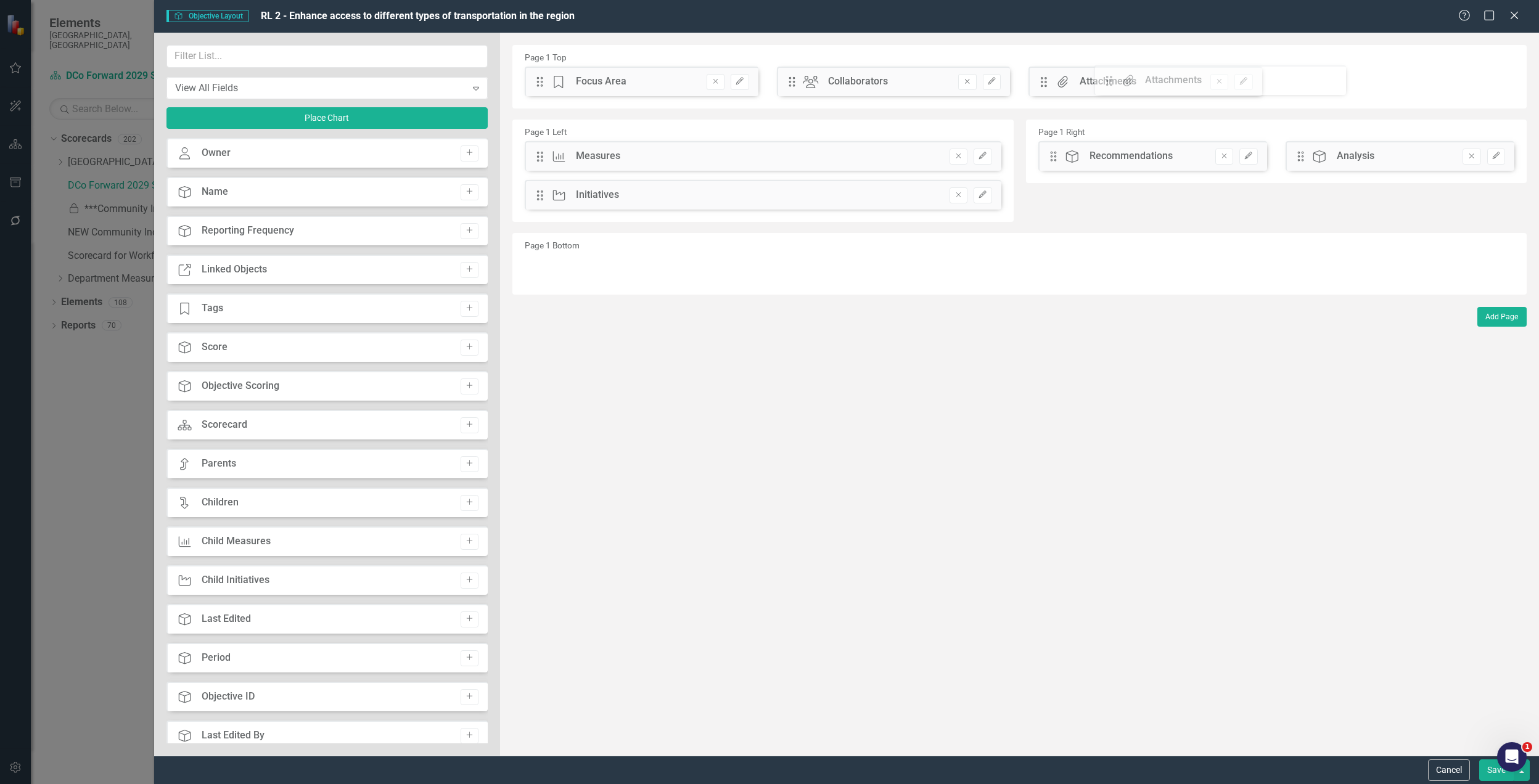
drag, startPoint x: 536, startPoint y: 87, endPoint x: 1115, endPoint y: 85, distance: 579.0
click at [1248, 82] on icon "Edit" at bounding box center [1244, 81] width 9 height 8
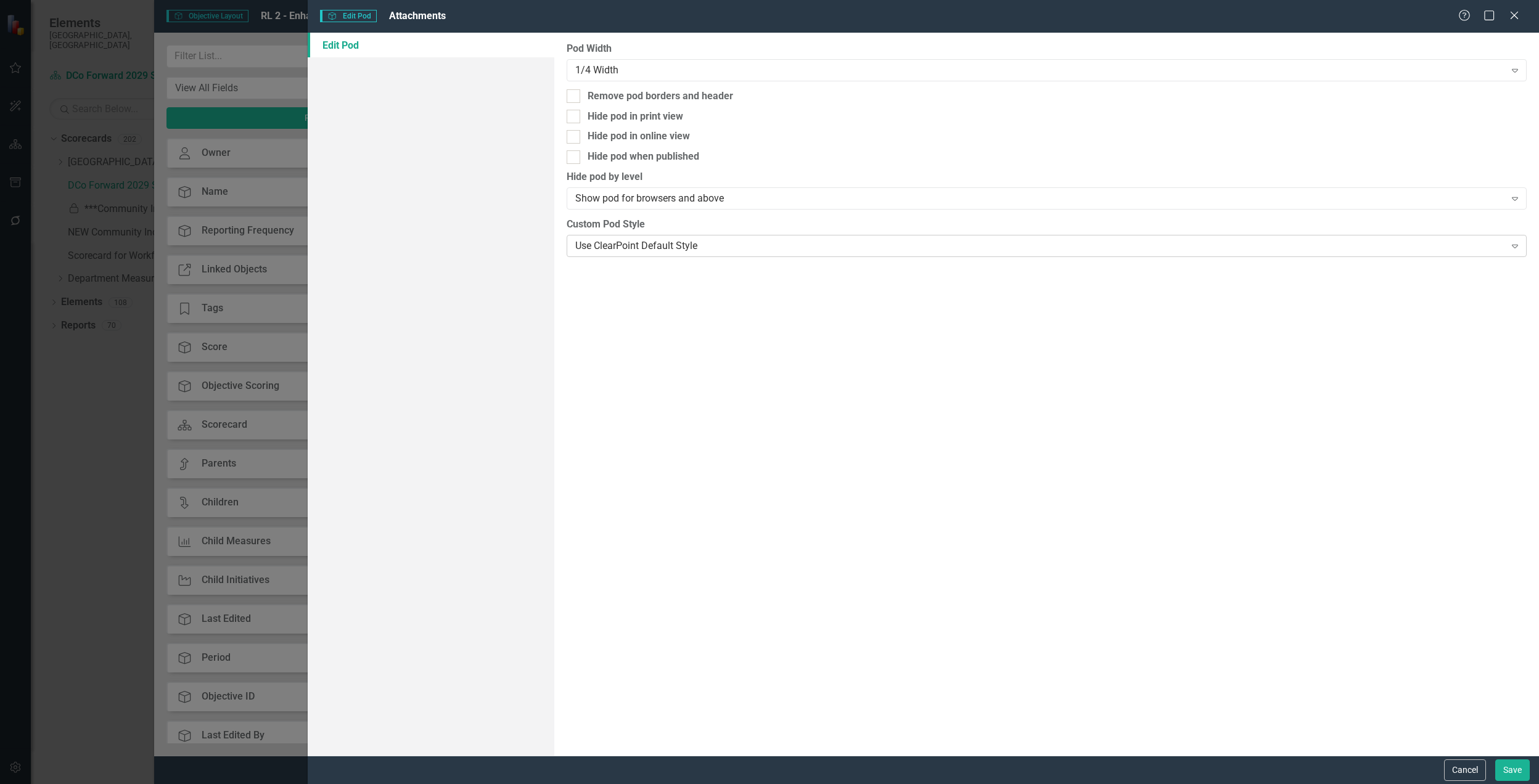
click at [669, 245] on div "Use ClearPoint Default Style" at bounding box center [1040, 246] width 930 height 14
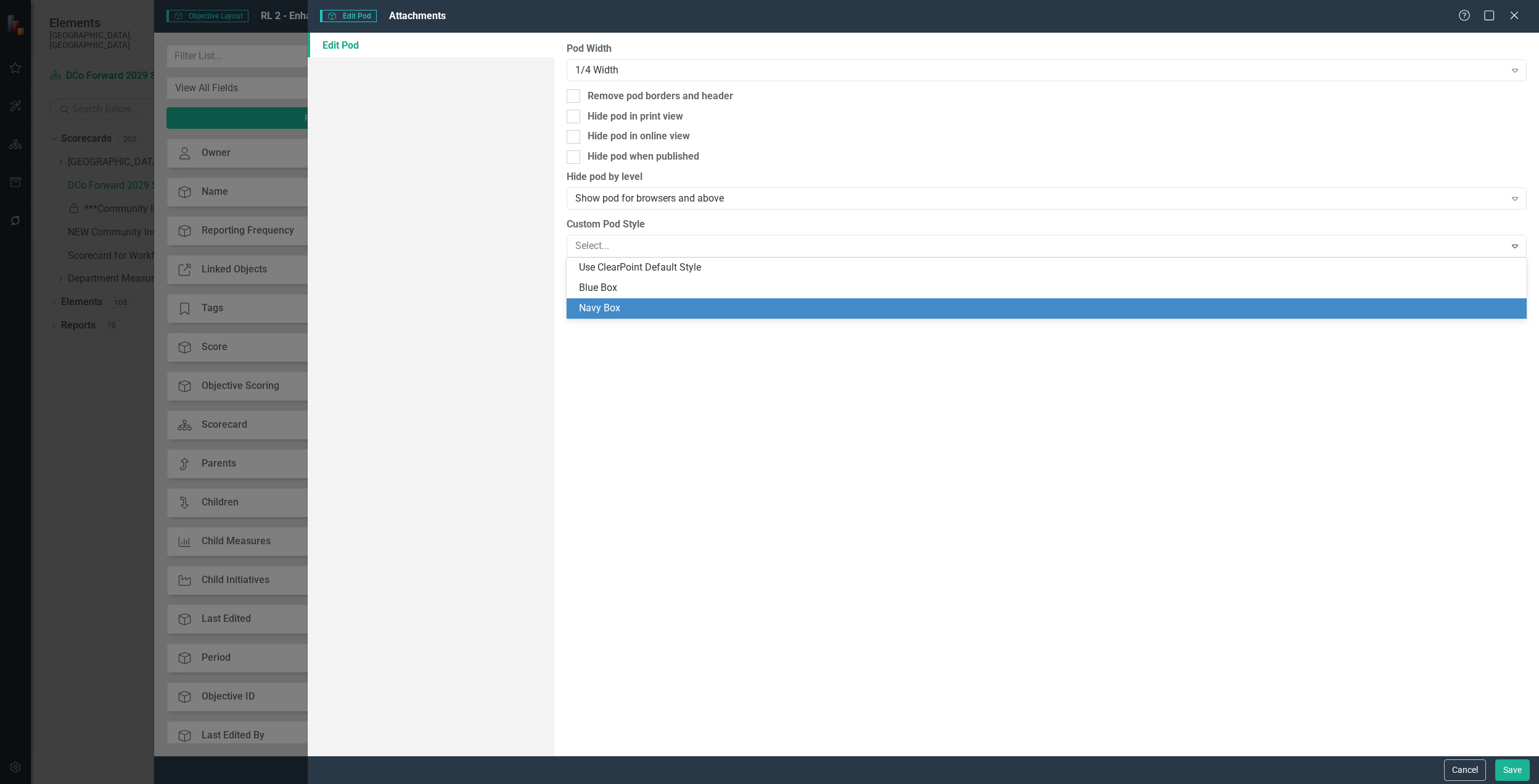
click at [643, 307] on div "Navy Box" at bounding box center [1050, 308] width 941 height 14
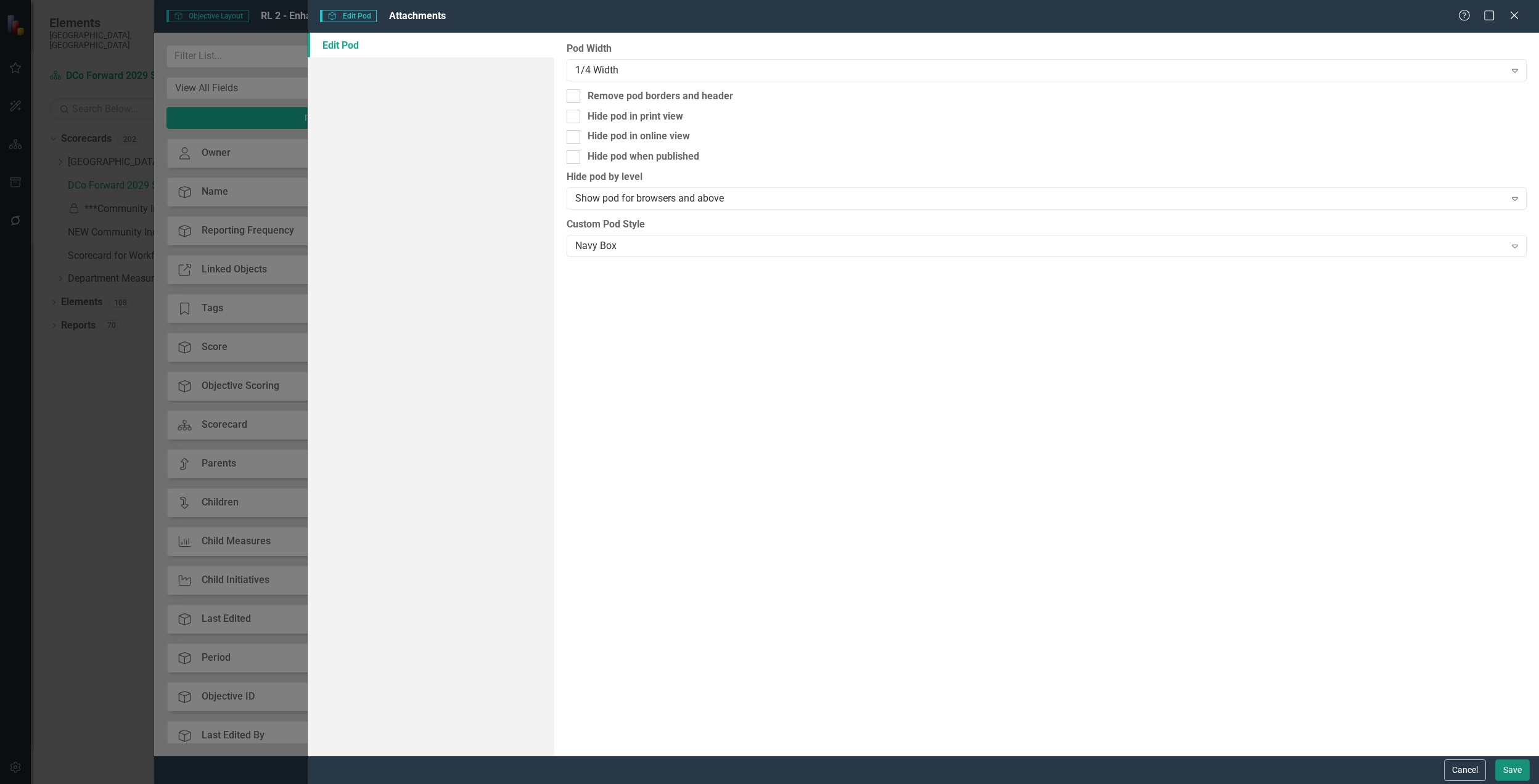
click at [1516, 767] on button "Save" at bounding box center [1512, 770] width 34 height 22
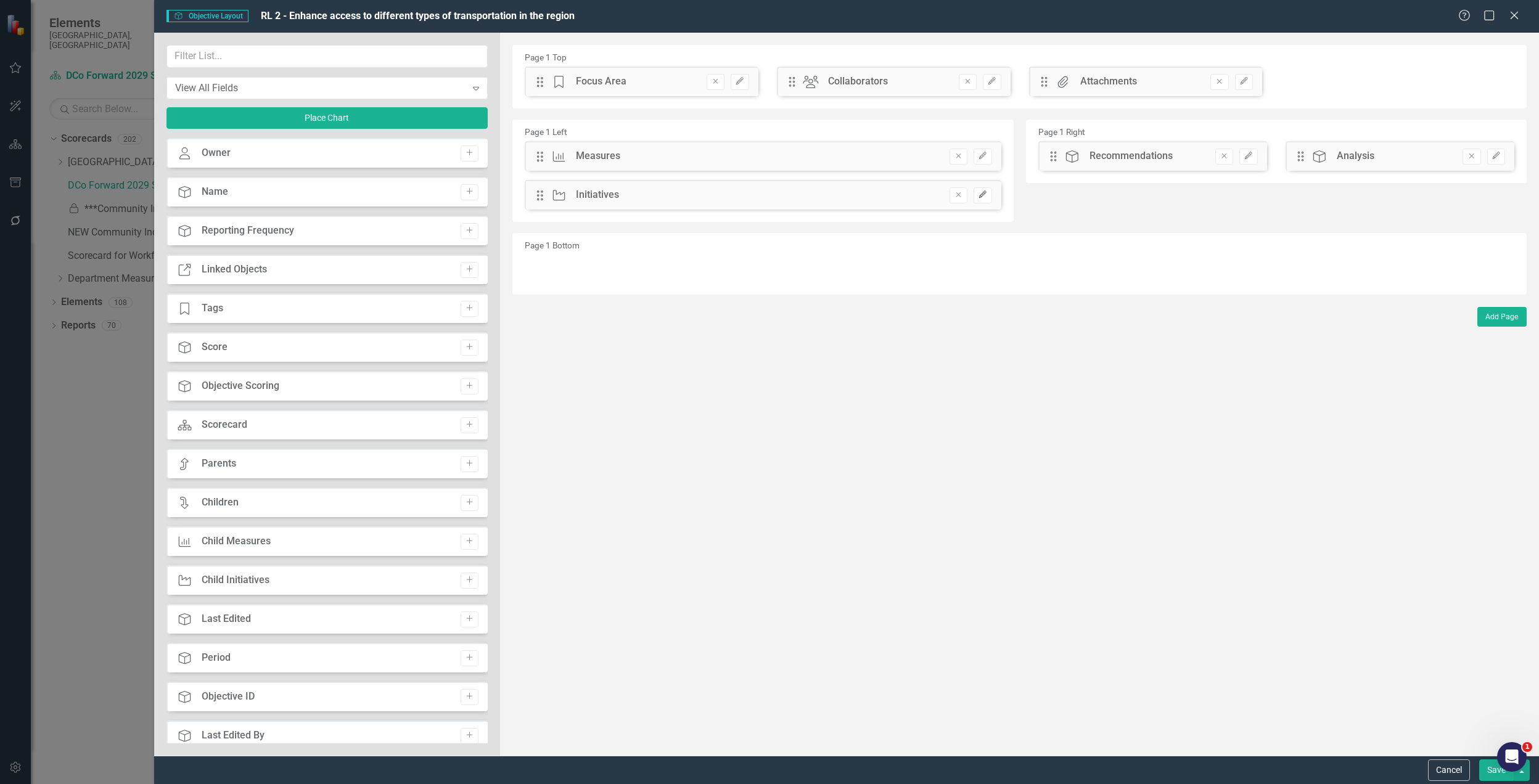
click at [978, 191] on icon "Edit" at bounding box center [982, 195] width 9 height 8
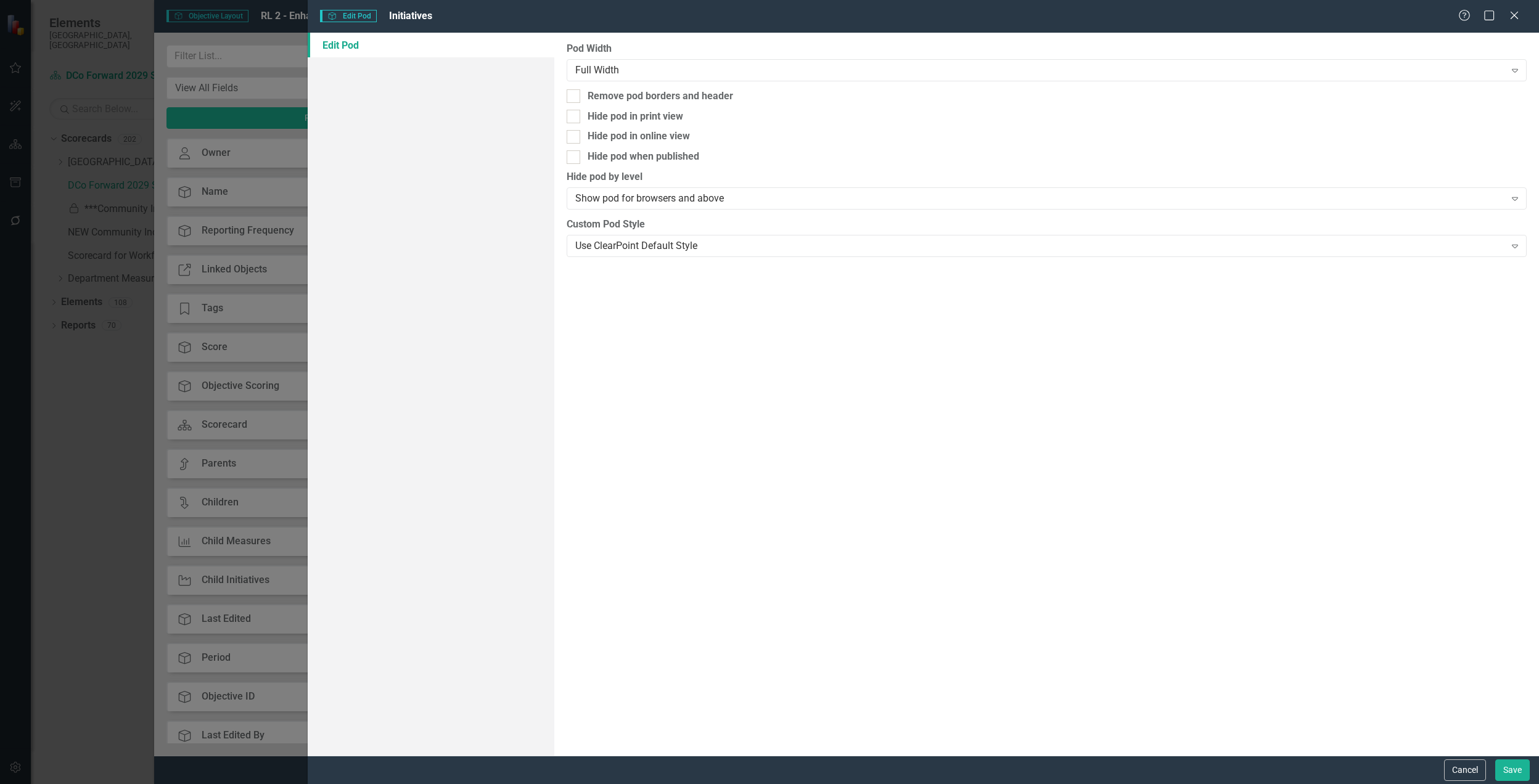
click at [649, 82] on div "Pod Width Full Width Expand Remove pod borders and header Hide pod in print vie…" at bounding box center [1047, 394] width 985 height 723
click at [657, 70] on div "Full Width" at bounding box center [1040, 70] width 930 height 14
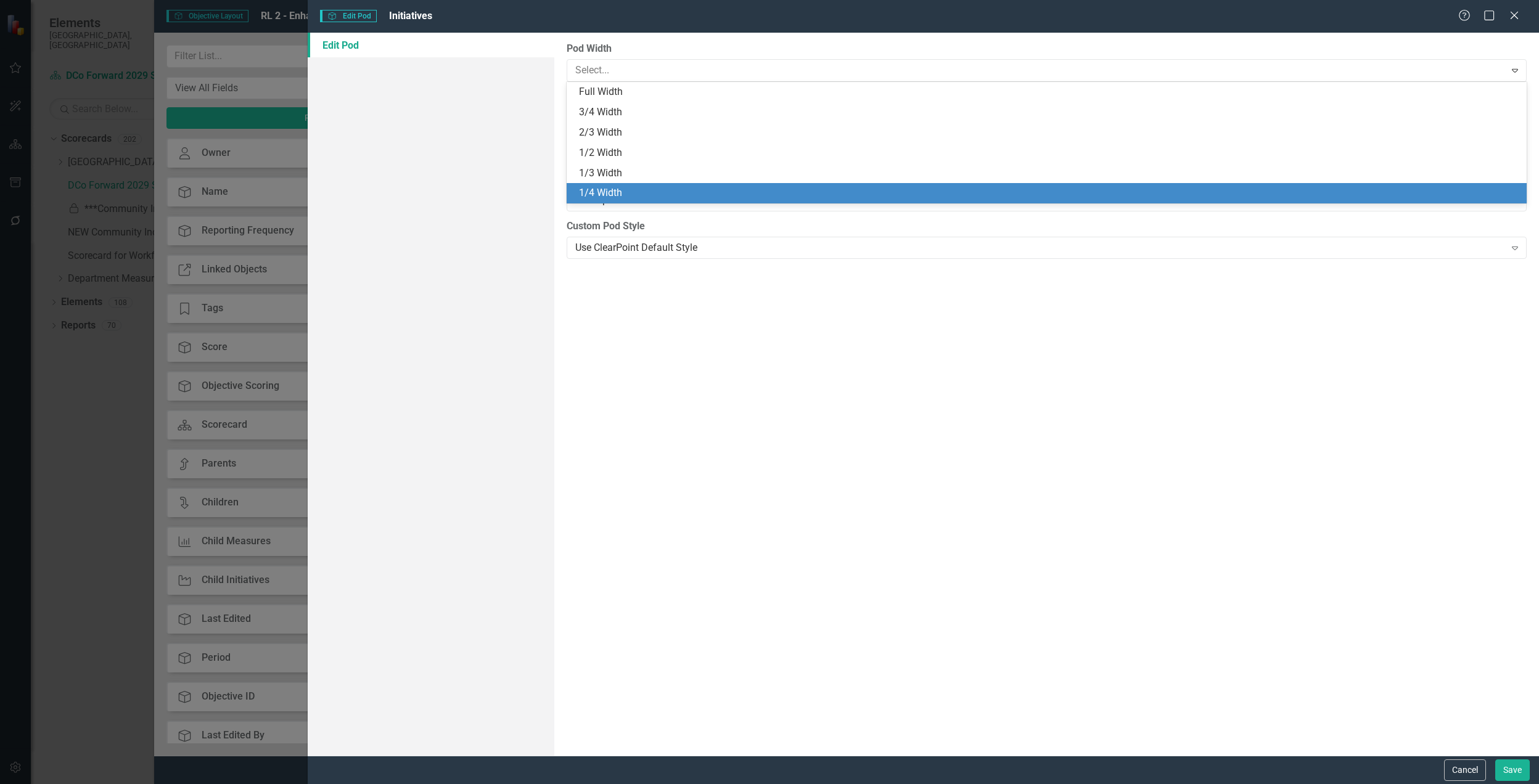
click at [619, 189] on div "1/4 Width" at bounding box center [1050, 194] width 941 height 14
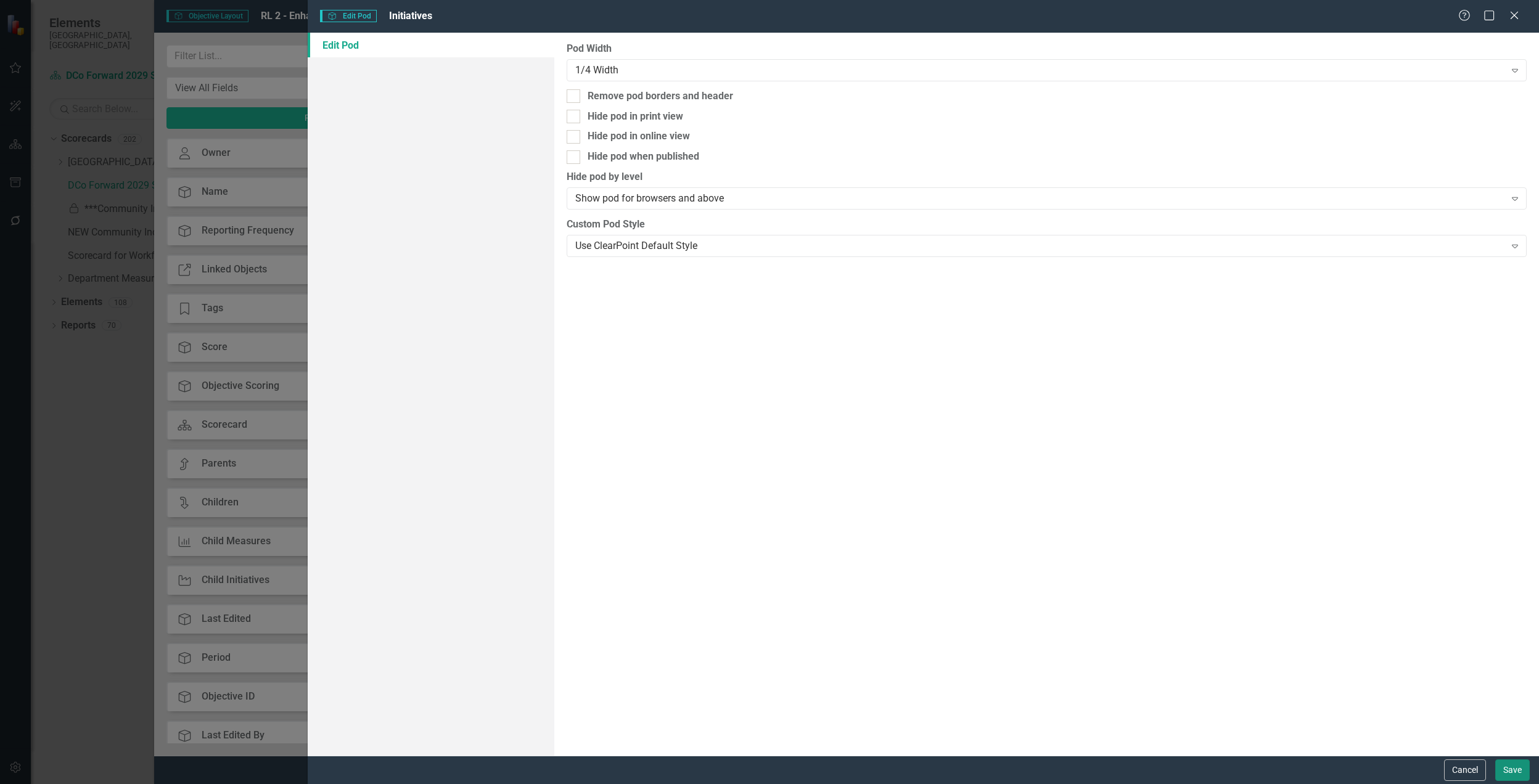
click at [1509, 767] on button "Save" at bounding box center [1512, 770] width 34 height 22
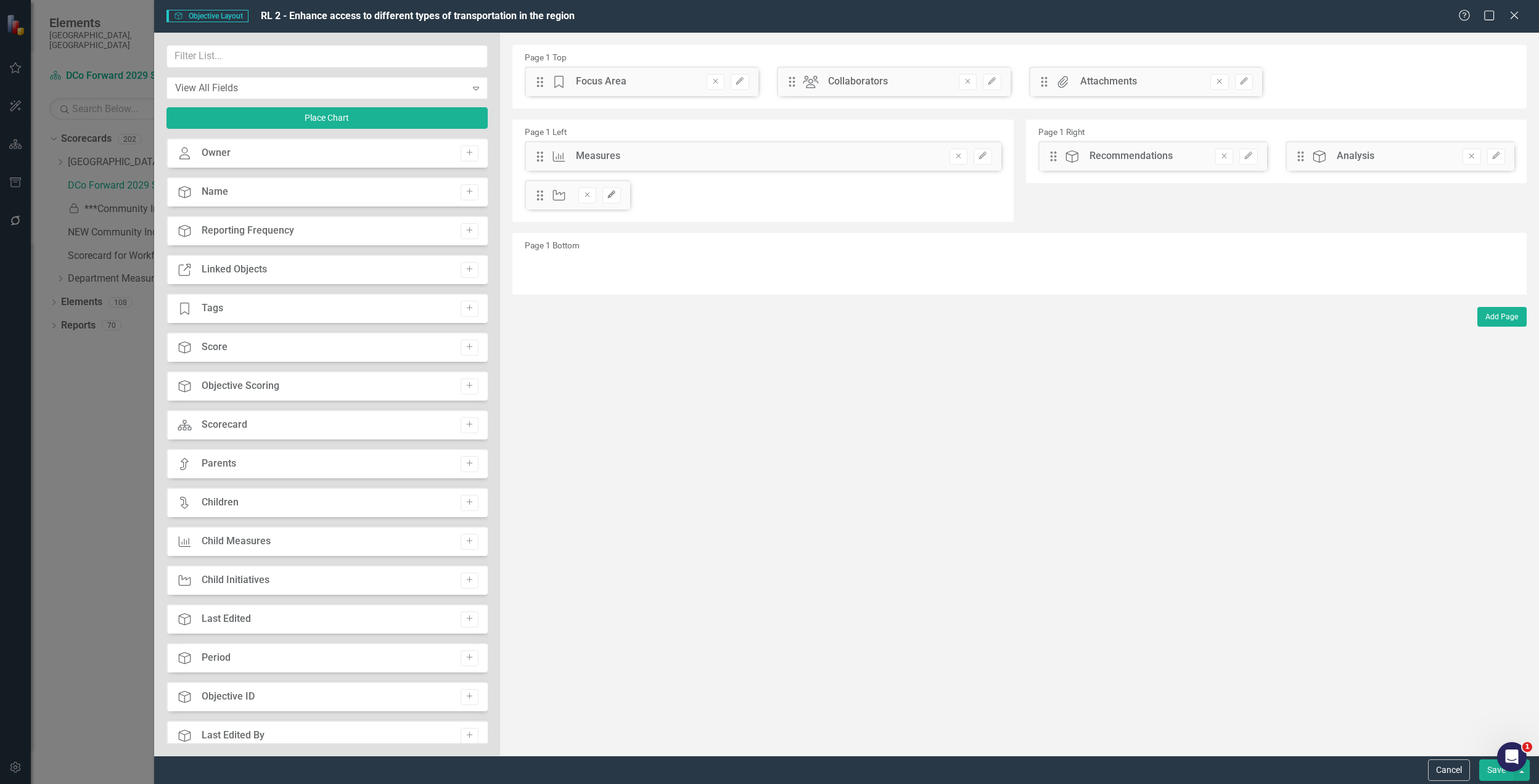
click at [613, 198] on icon "Edit" at bounding box center [611, 195] width 9 height 8
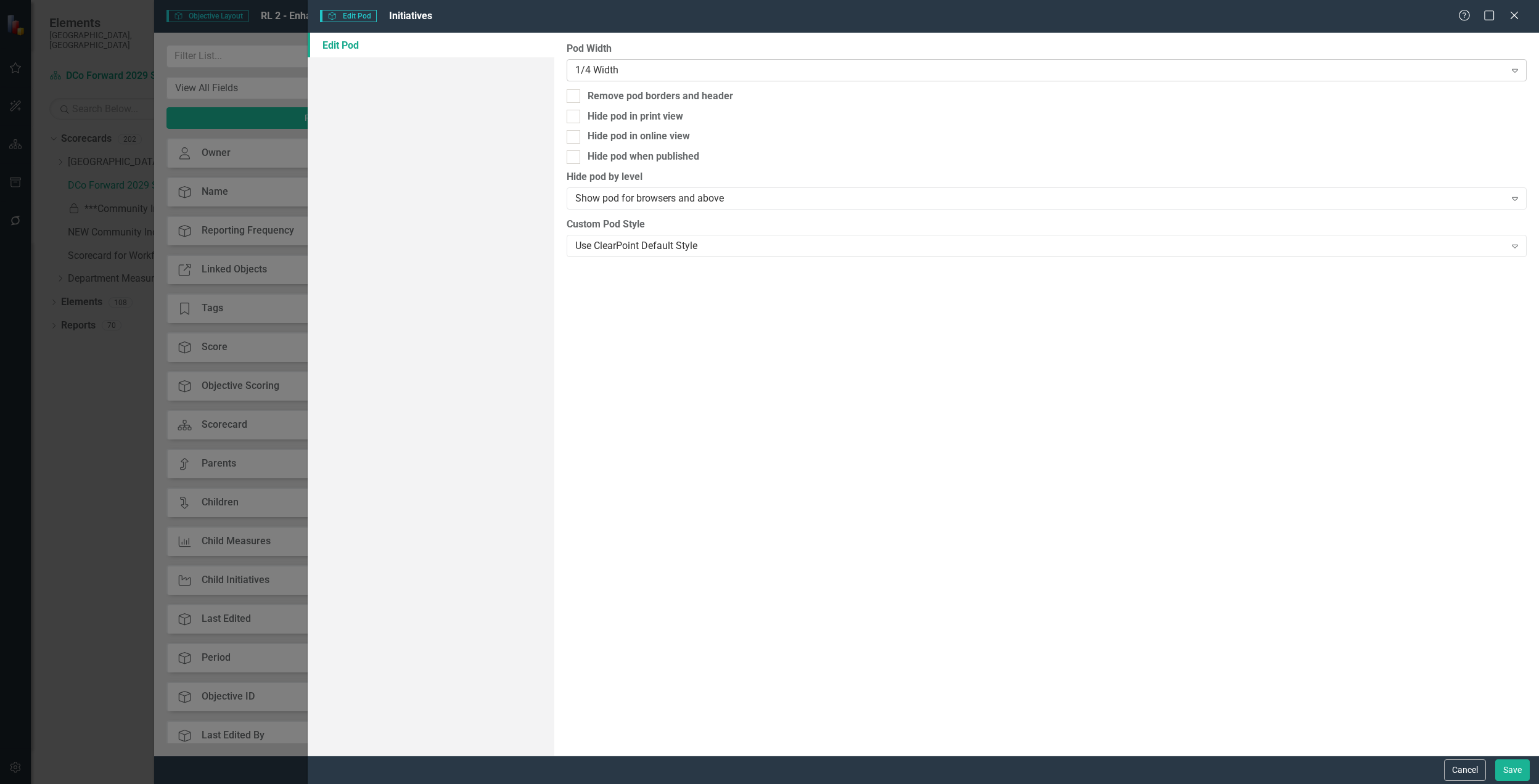
click at [701, 72] on div "1/4 Width" at bounding box center [1040, 70] width 930 height 14
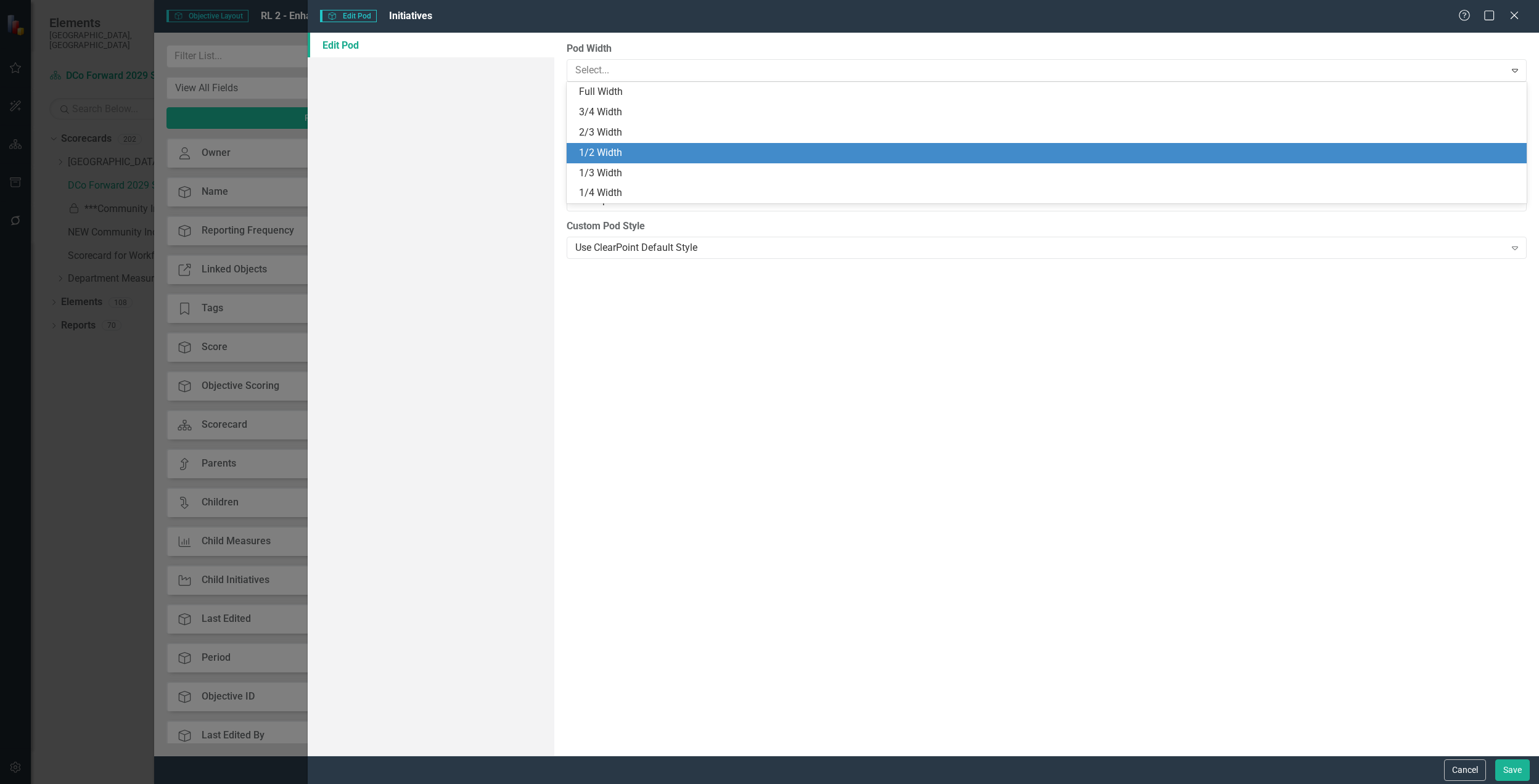
click at [657, 143] on div "1/2 Width" at bounding box center [1047, 153] width 960 height 20
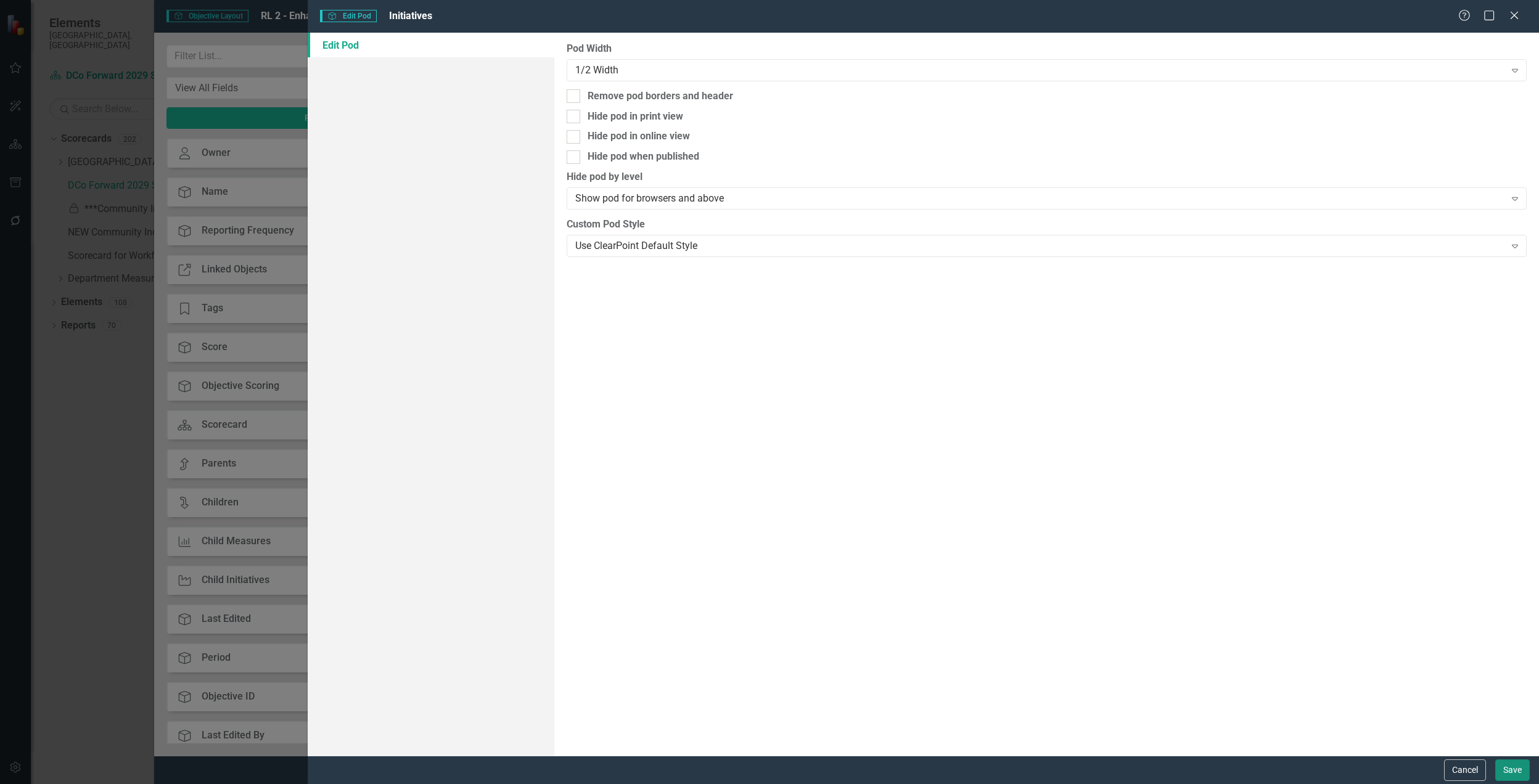
click at [1515, 777] on button "Save" at bounding box center [1512, 770] width 34 height 22
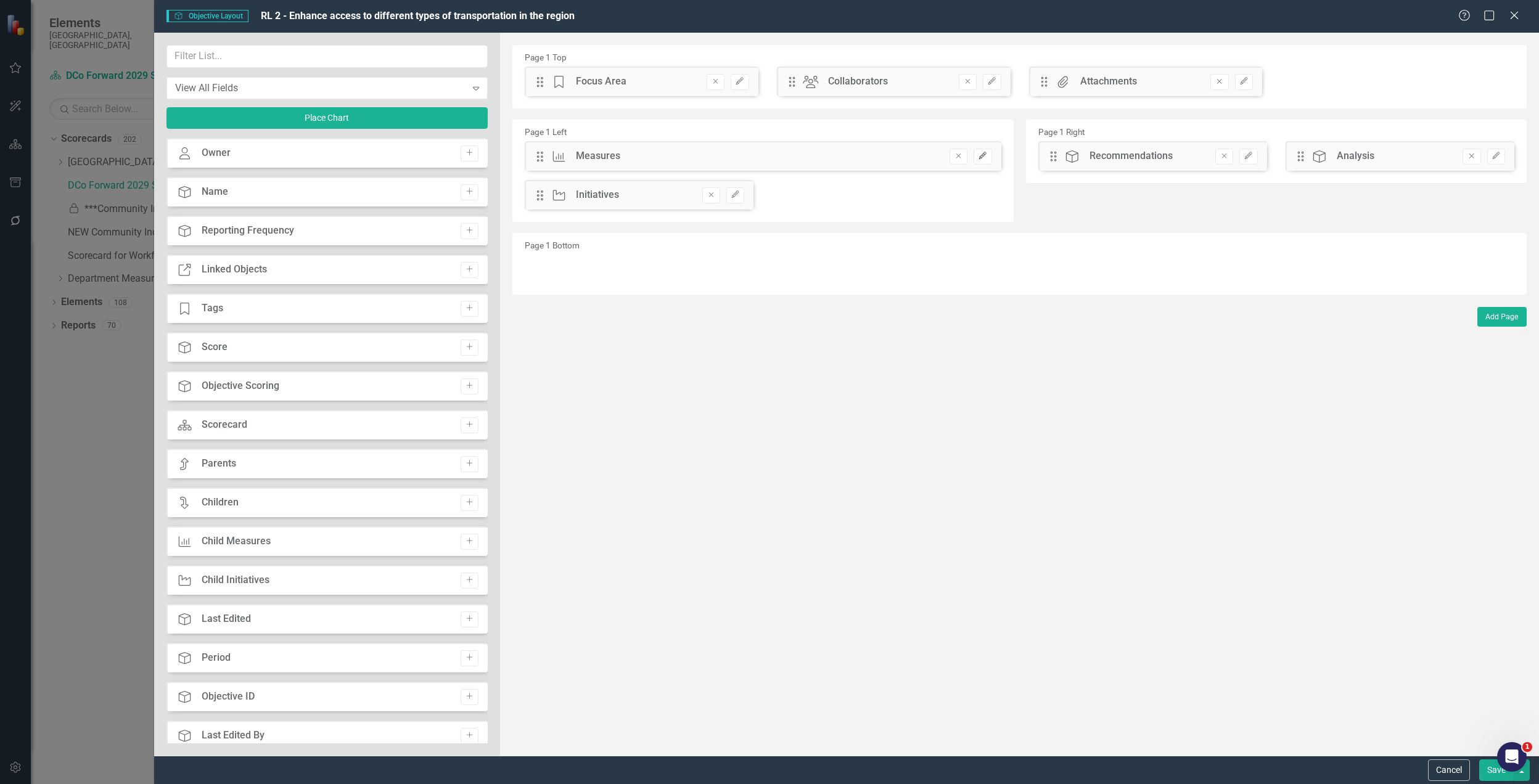
click at [980, 158] on icon "Edit" at bounding box center [982, 156] width 9 height 8
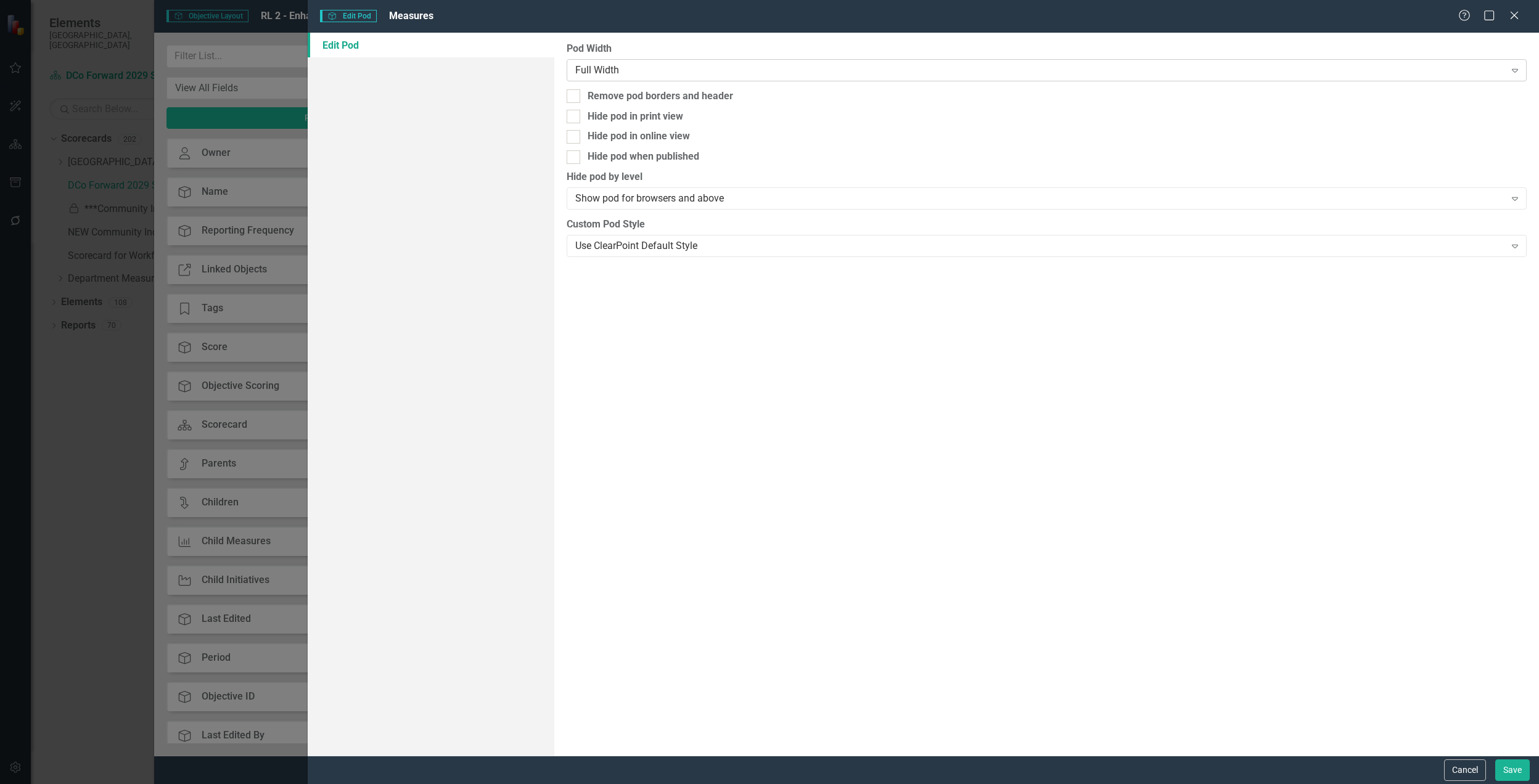
click at [648, 79] on div "Full Width Expand" at bounding box center [1047, 70] width 960 height 23
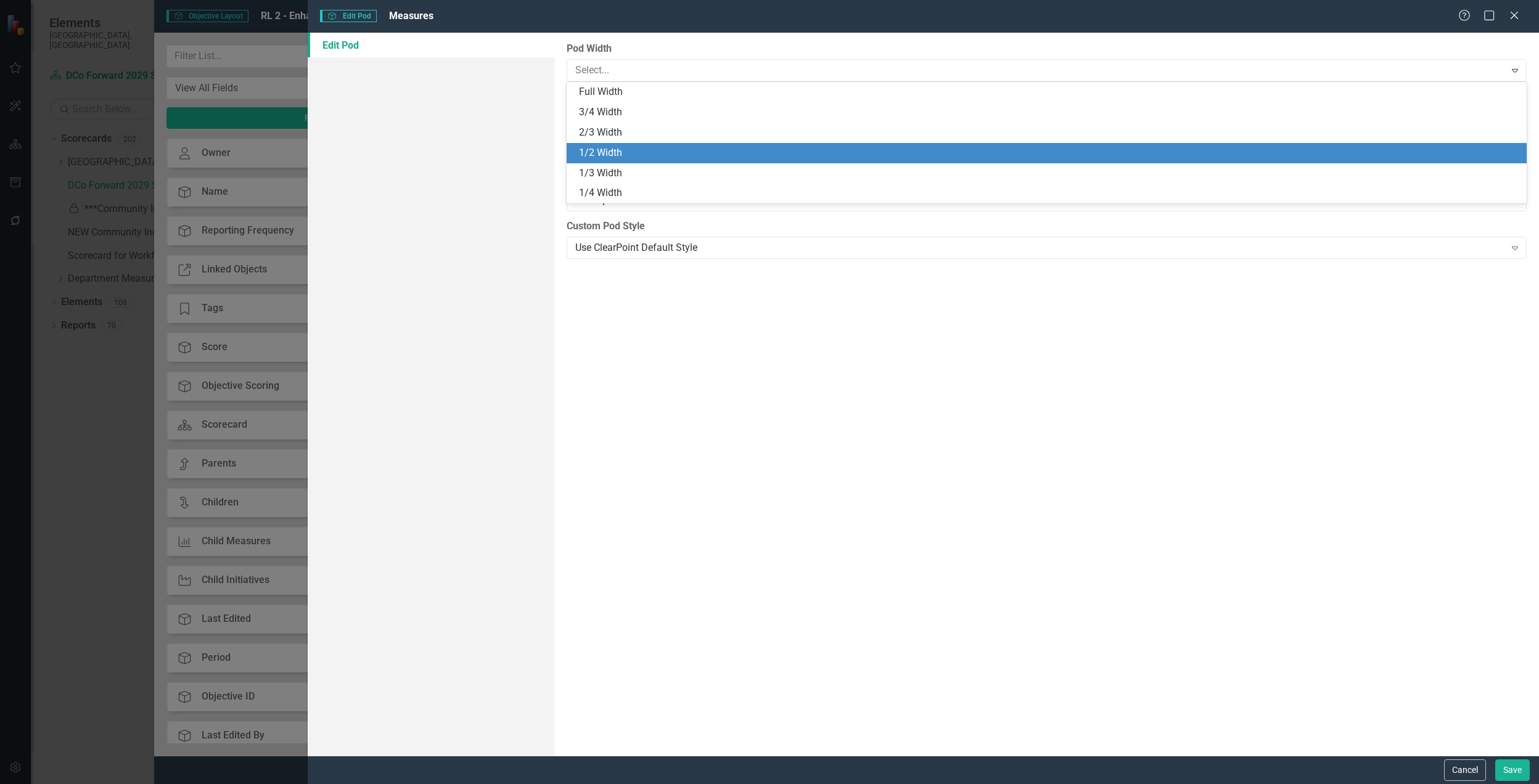
click at [610, 146] on div "1/2 Width" at bounding box center [1050, 153] width 941 height 14
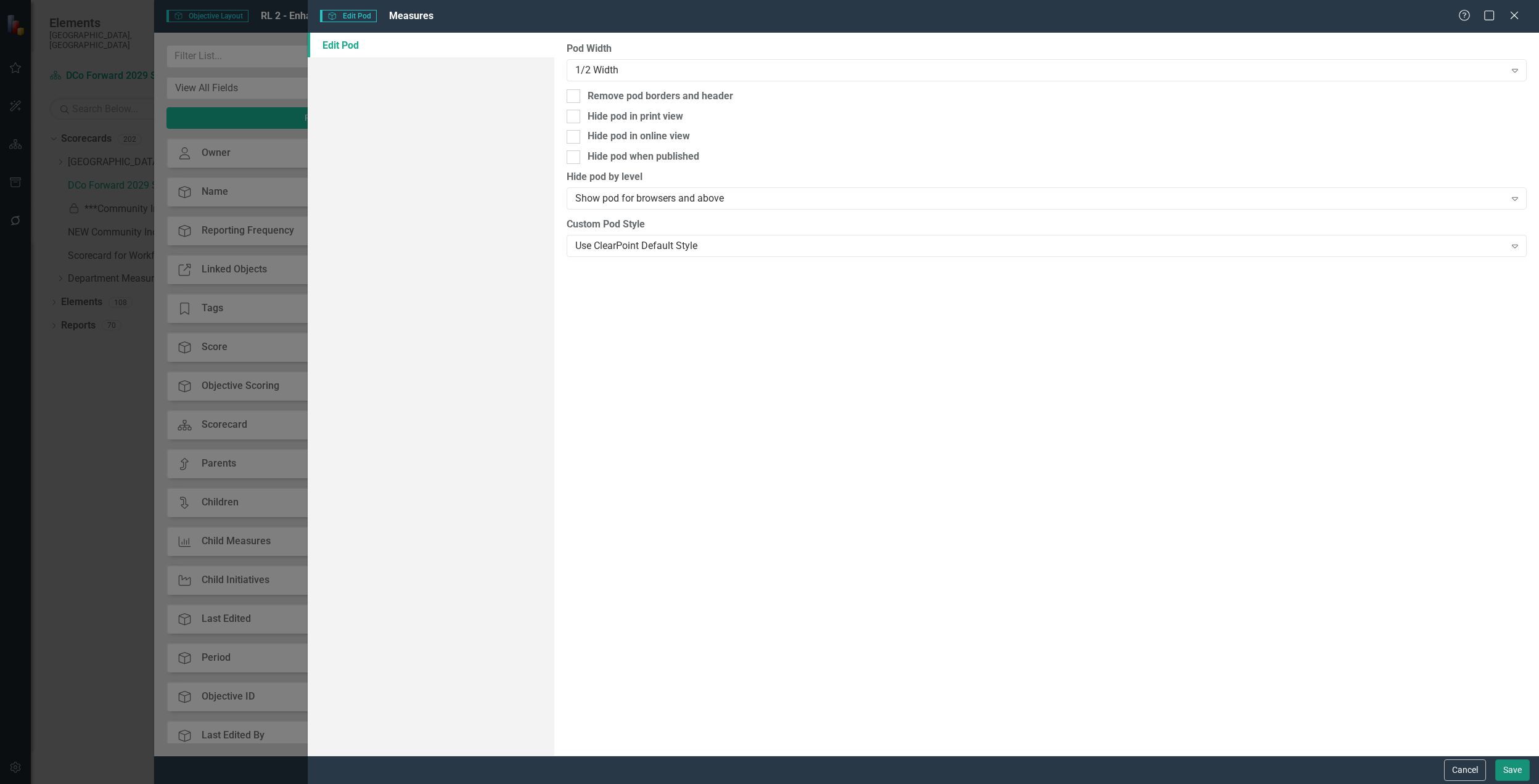
click at [1517, 763] on button "Save" at bounding box center [1512, 770] width 34 height 22
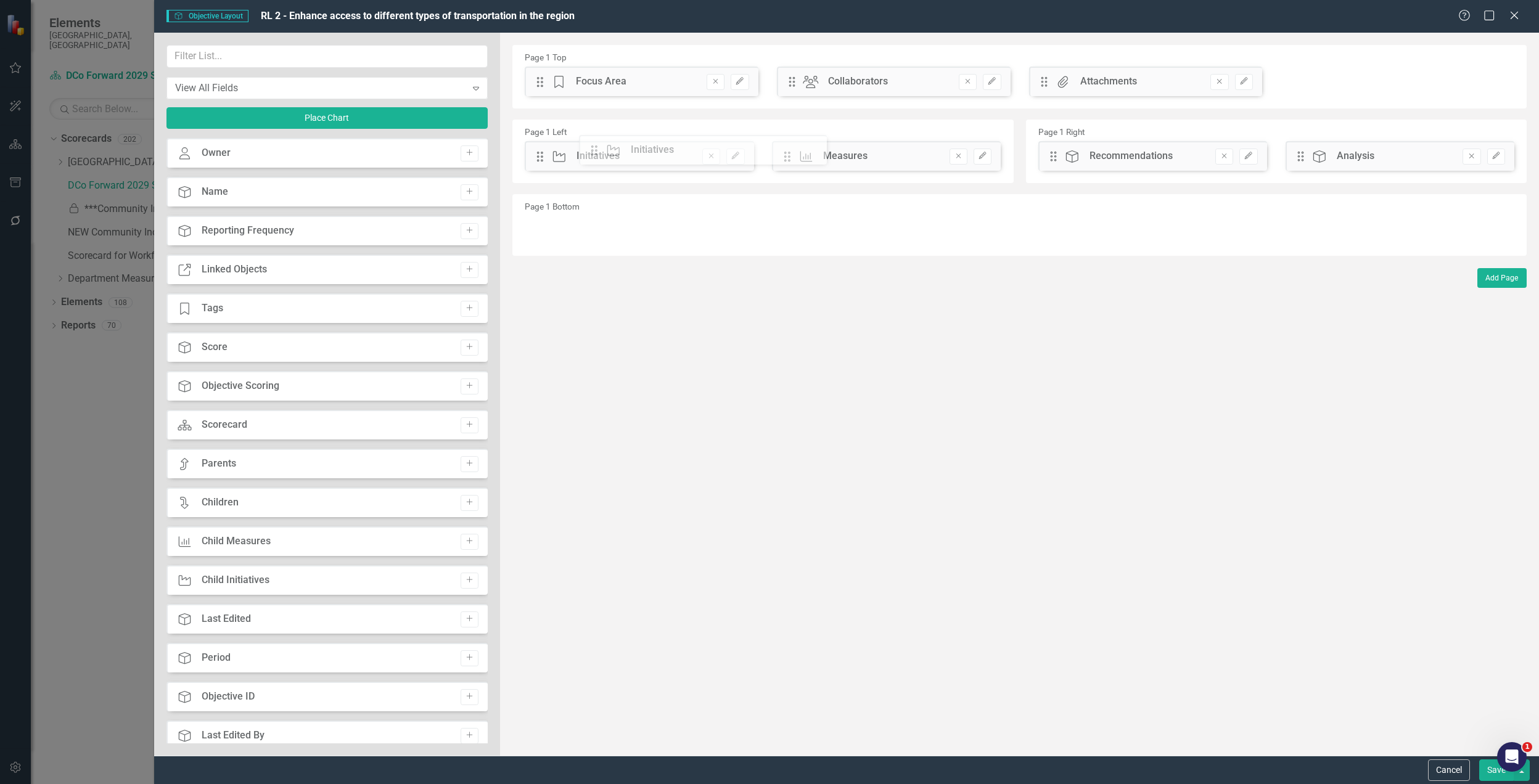
drag, startPoint x: 784, startPoint y: 151, endPoint x: 601, endPoint y: 146, distance: 183.1
click at [601, 146] on div "The fields (or pods) that are available for you to include on the detail page a…" at bounding box center [1019, 394] width 1039 height 723
click at [1490, 773] on button "Save" at bounding box center [1496, 770] width 34 height 22
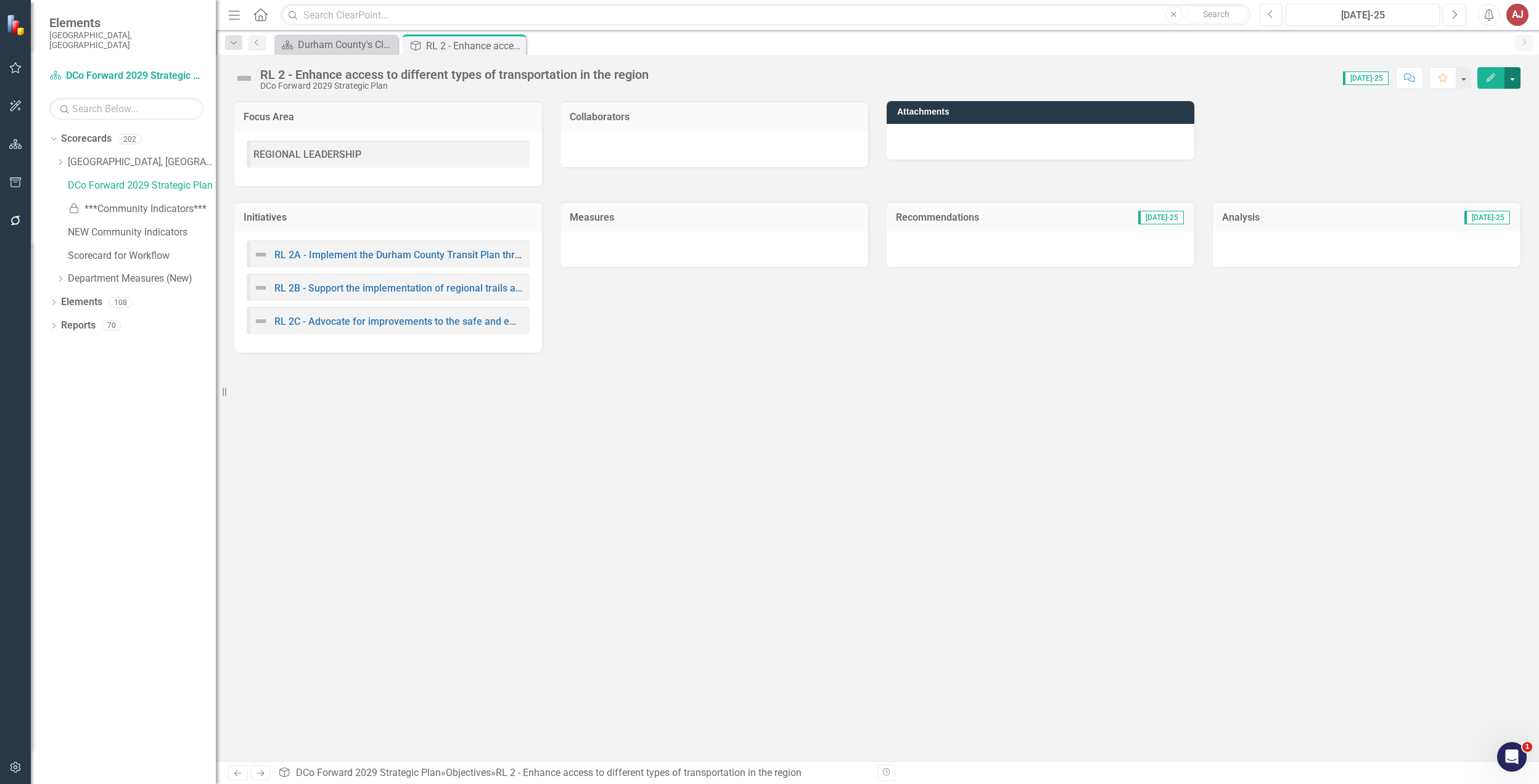
click at [1508, 75] on button "button" at bounding box center [1512, 77] width 16 height 22
click at [1471, 117] on link "Edit Report Edit Layout" at bounding box center [1471, 124] width 100 height 23
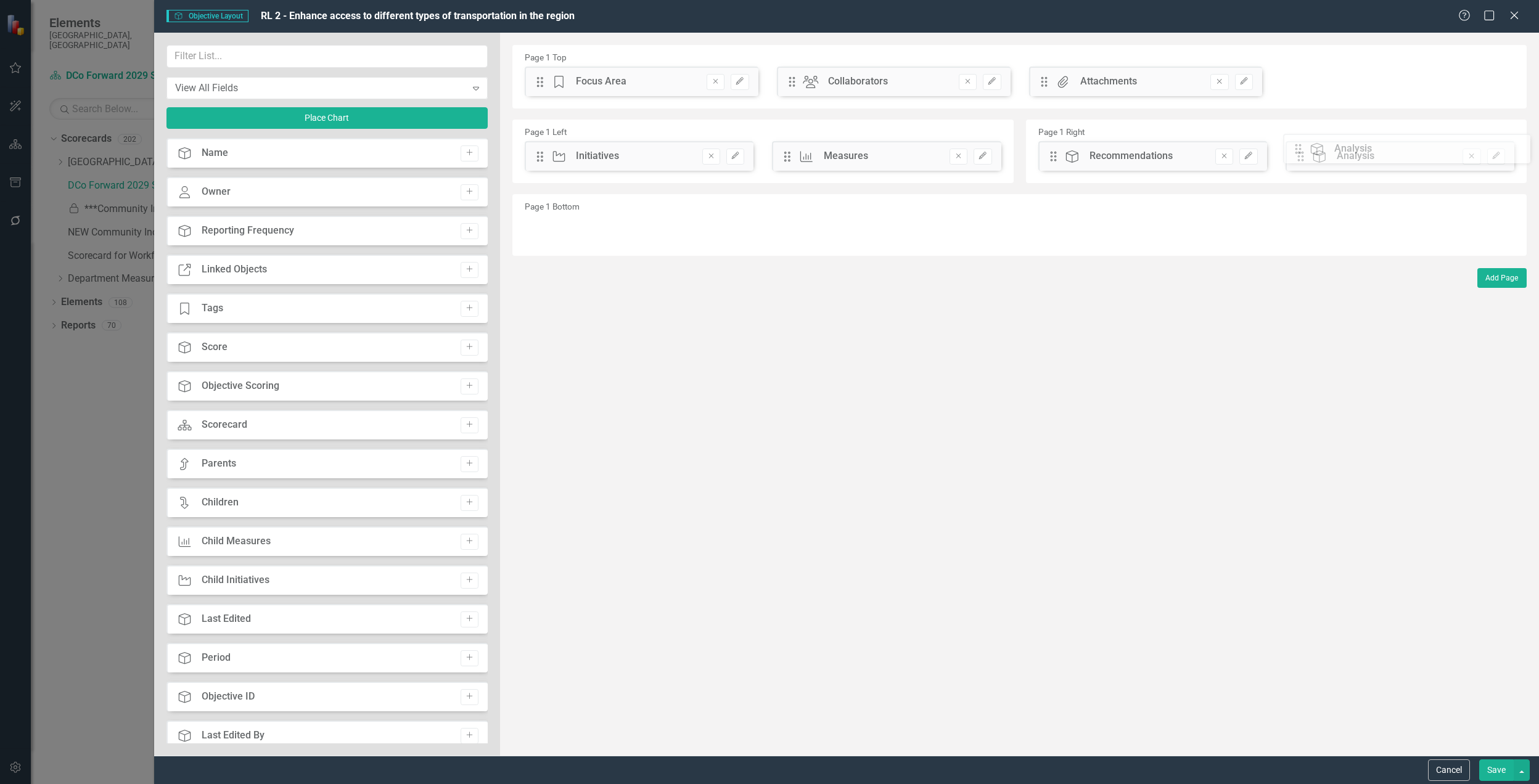
drag, startPoint x: 1304, startPoint y: 156, endPoint x: 1310, endPoint y: 148, distance: 10.0
click at [1310, 148] on div "The fields (or pods) that are available for you to include on the detail page a…" at bounding box center [1019, 394] width 1039 height 723
click at [1248, 156] on icon "Edit" at bounding box center [1248, 156] width 9 height 8
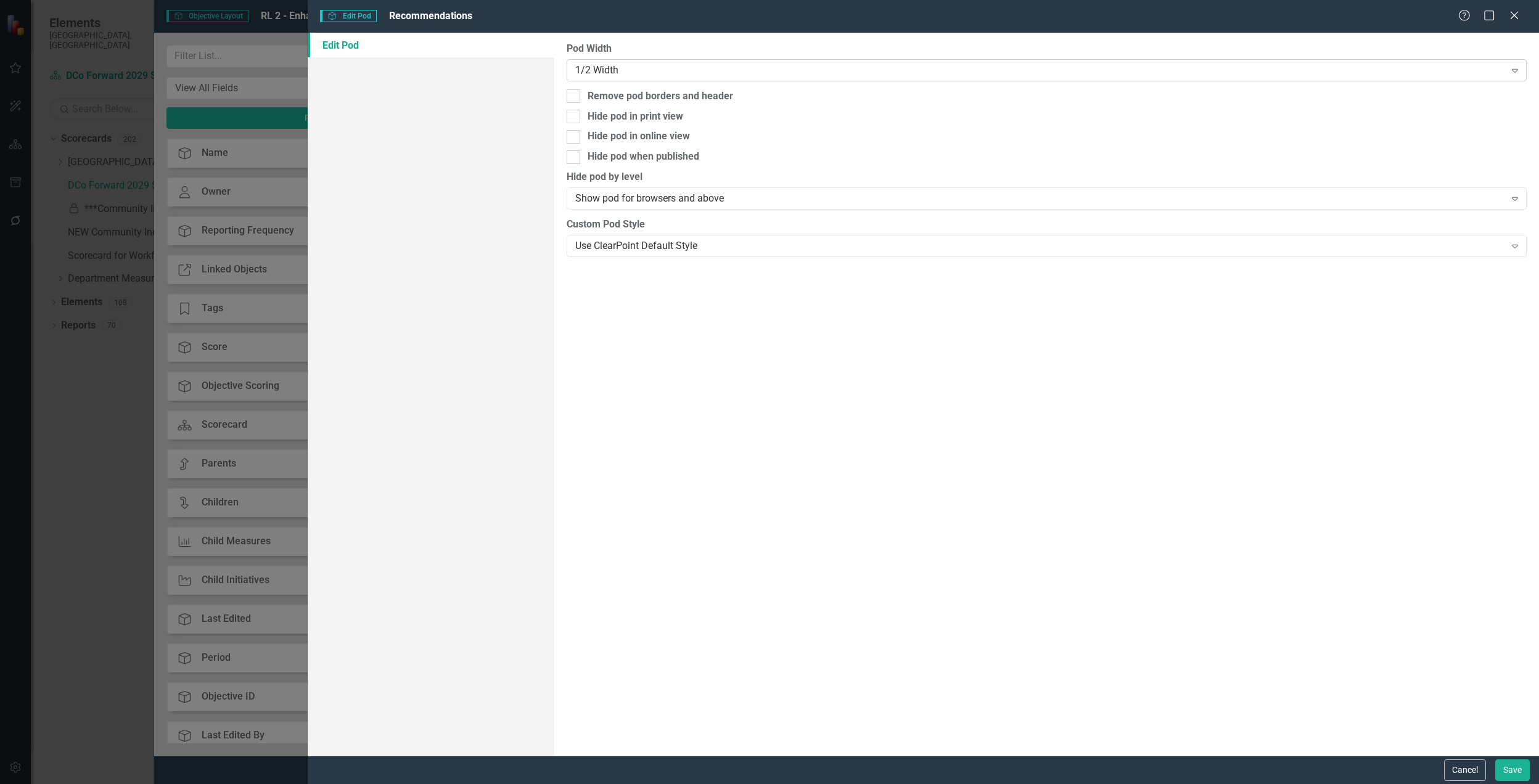
click at [848, 72] on div "1/2 Width" at bounding box center [1040, 70] width 930 height 14
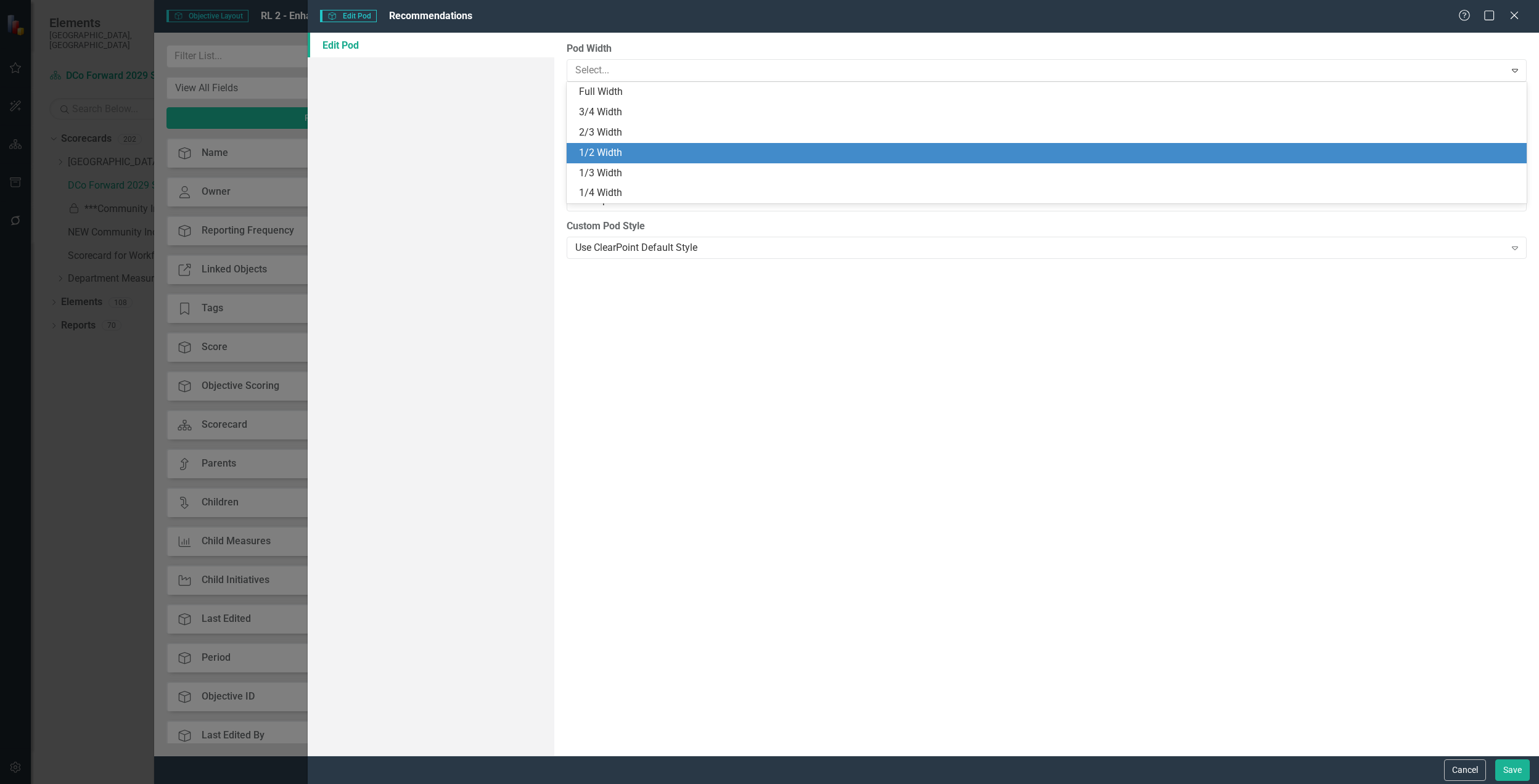
click at [761, 153] on div "1/2 Width" at bounding box center [1050, 153] width 941 height 14
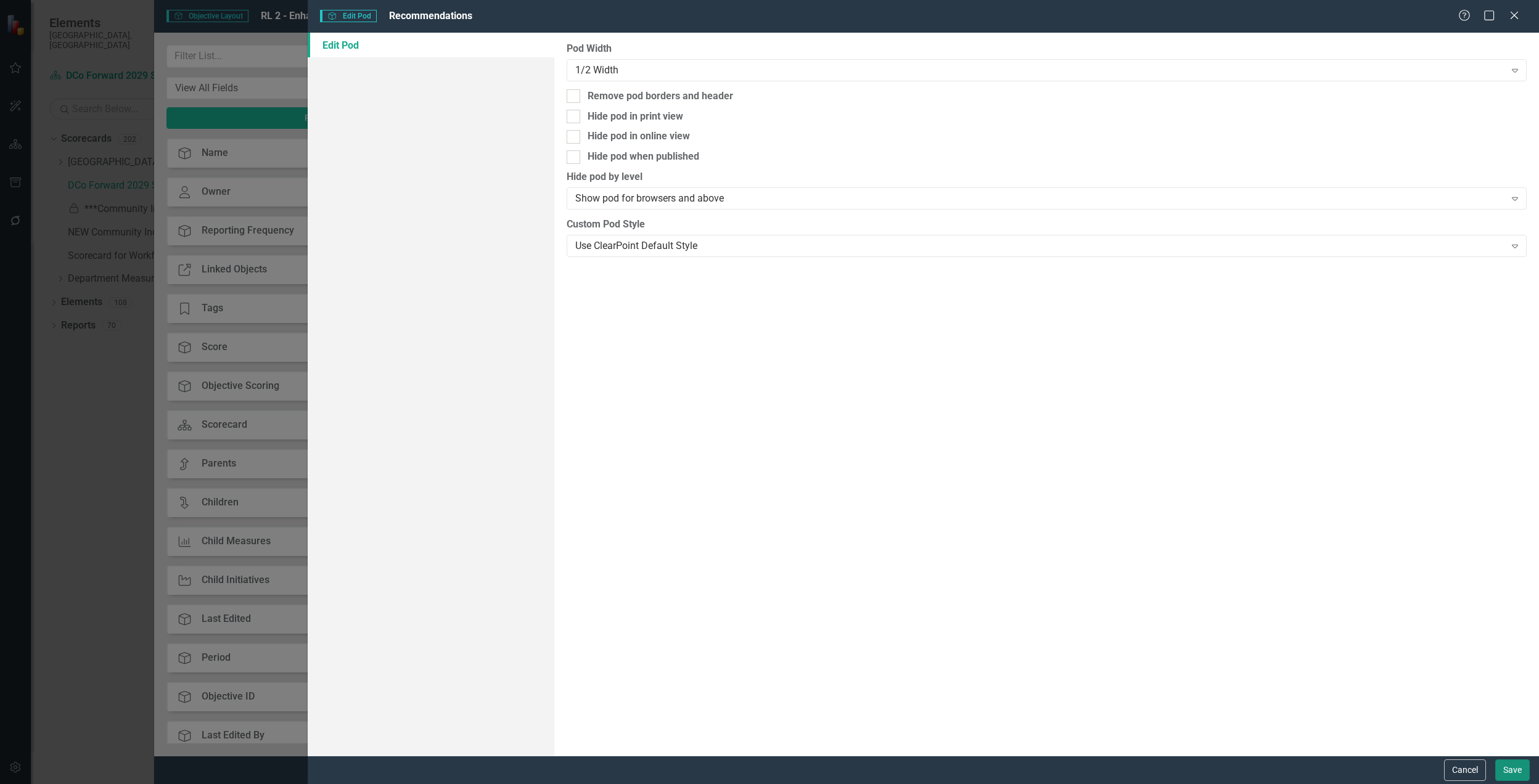
click at [1512, 771] on button "Save" at bounding box center [1512, 770] width 34 height 22
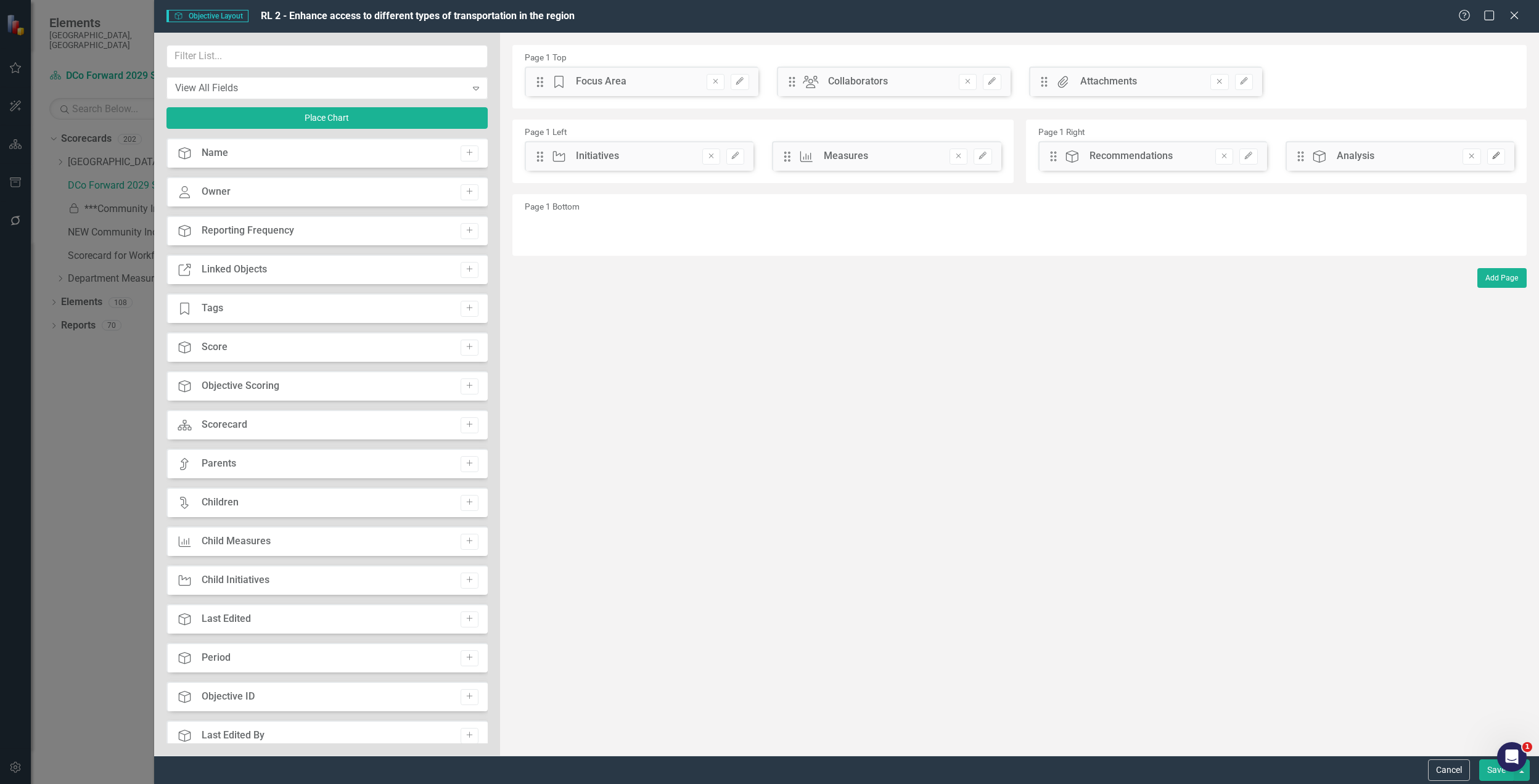
click at [1497, 158] on icon "Edit" at bounding box center [1496, 156] width 9 height 8
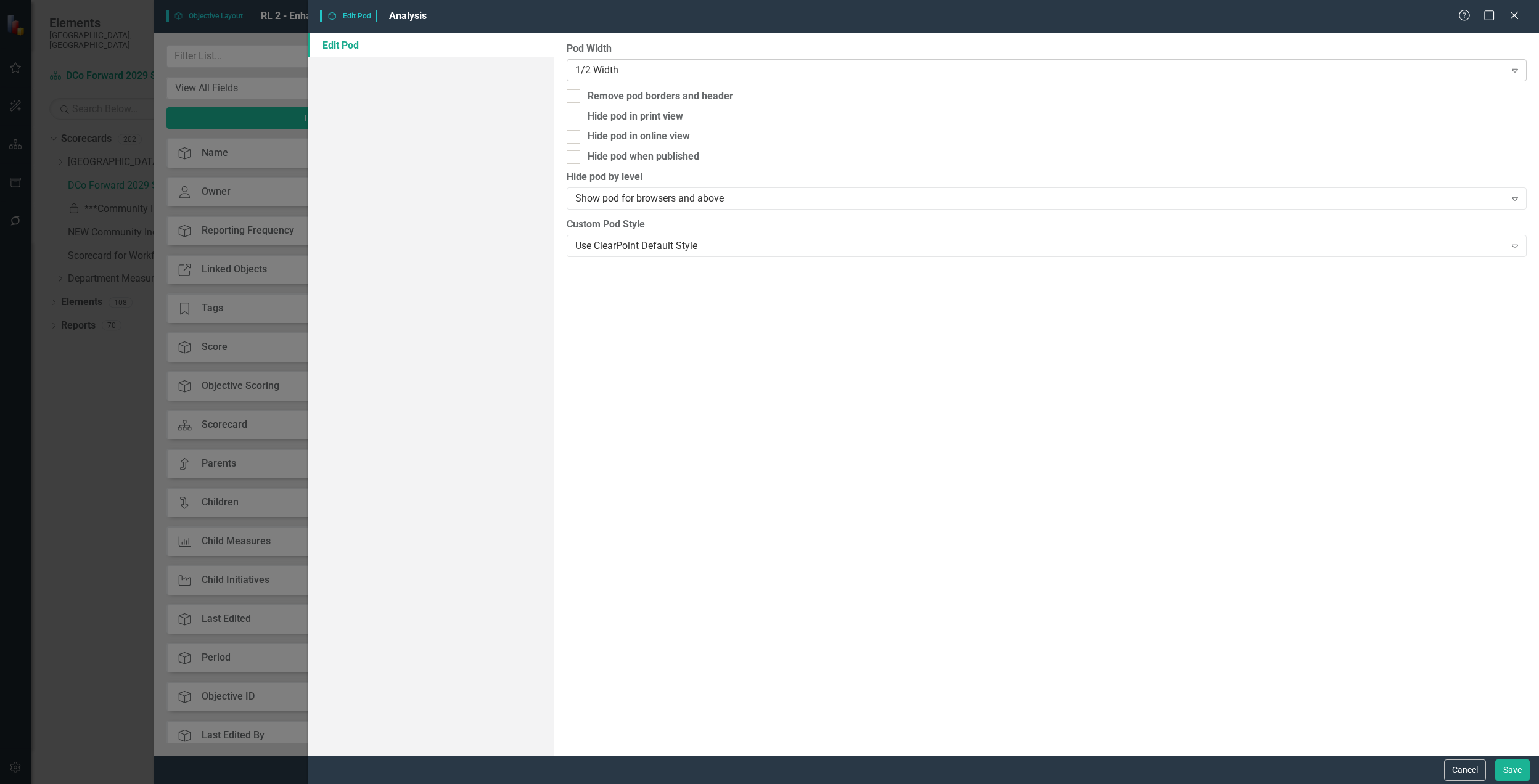
click at [751, 72] on div "1/2 Width" at bounding box center [1040, 70] width 930 height 14
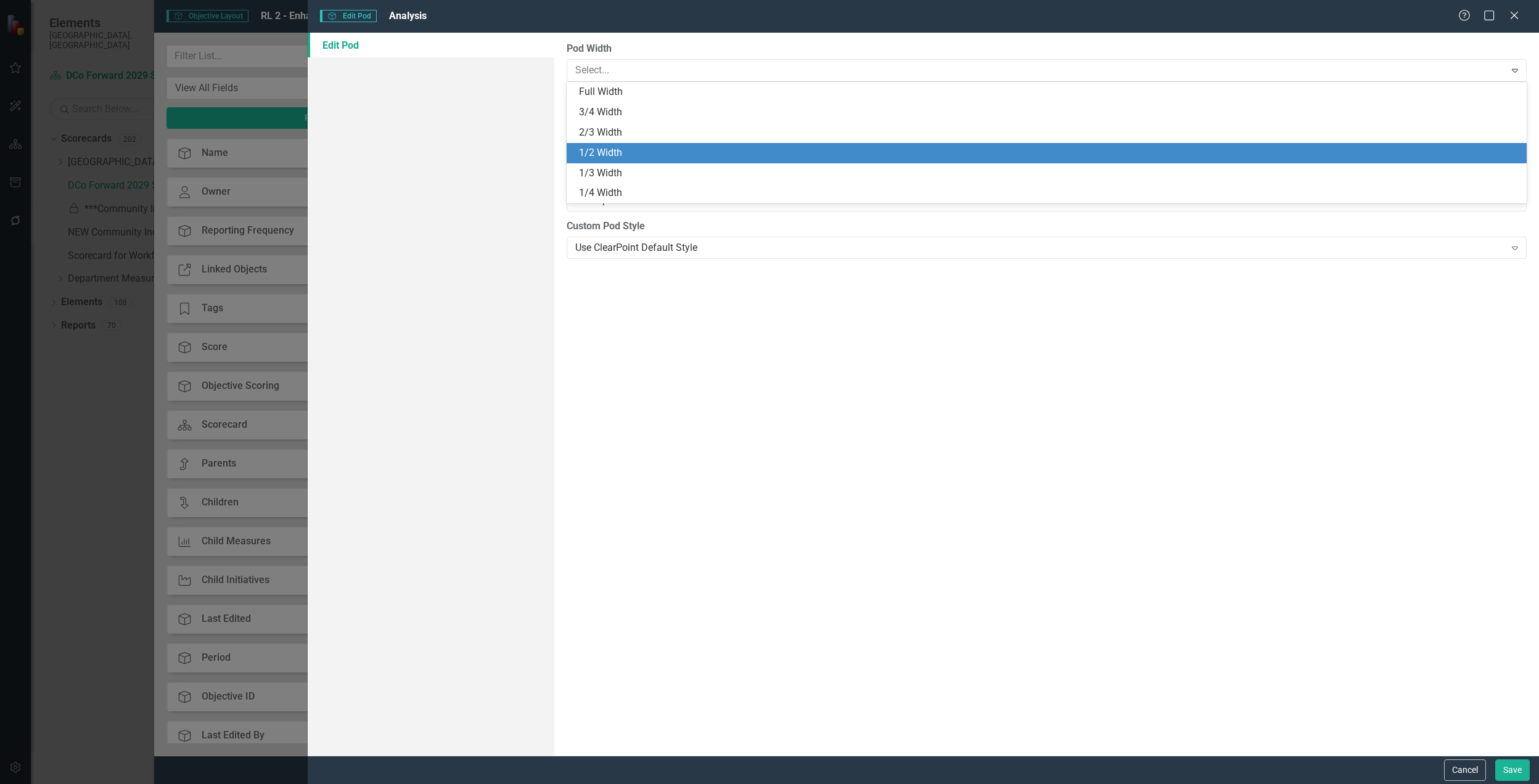
click at [659, 156] on div "1/2 Width" at bounding box center [1050, 153] width 941 height 14
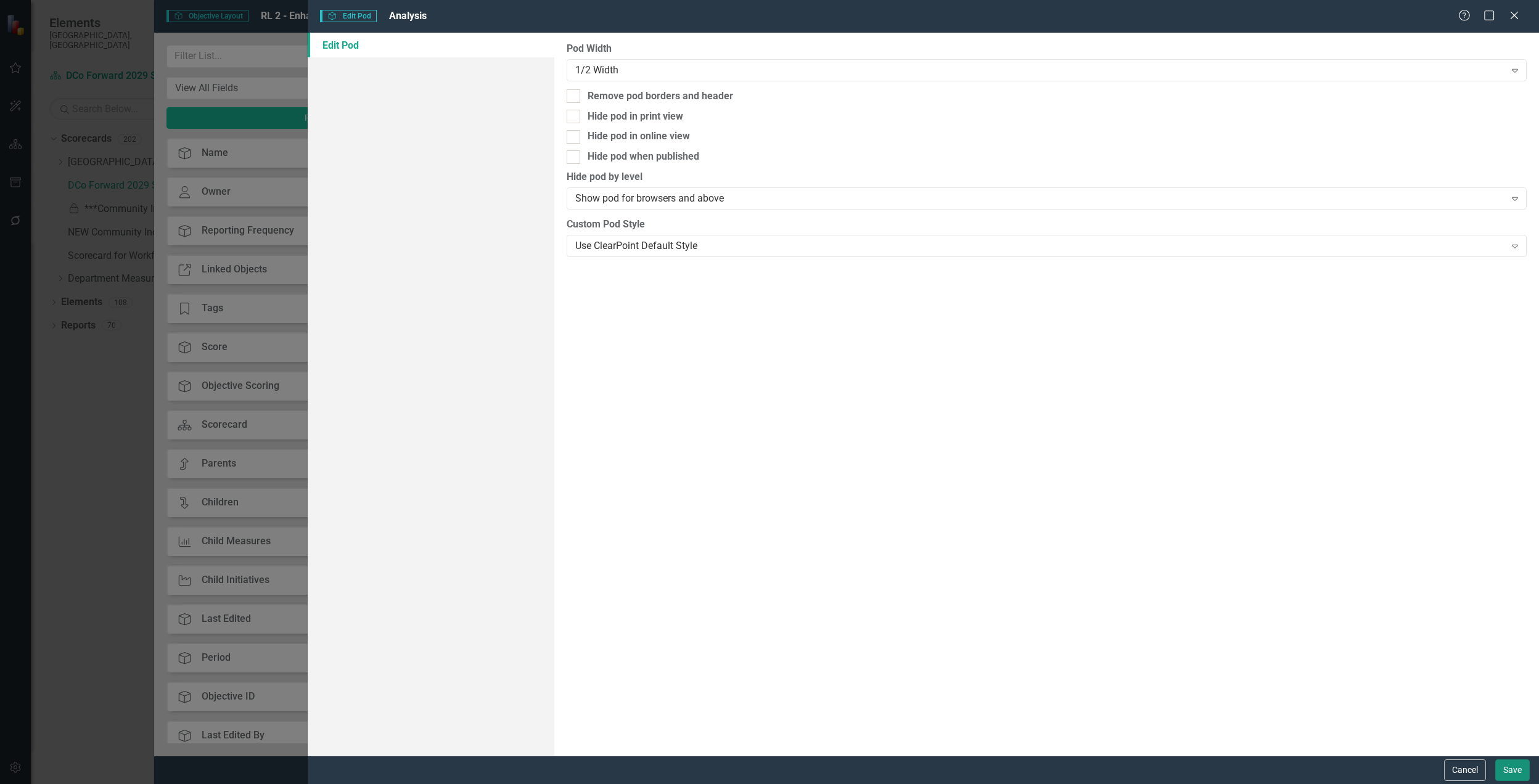
click at [1518, 773] on button "Save" at bounding box center [1512, 770] width 34 height 22
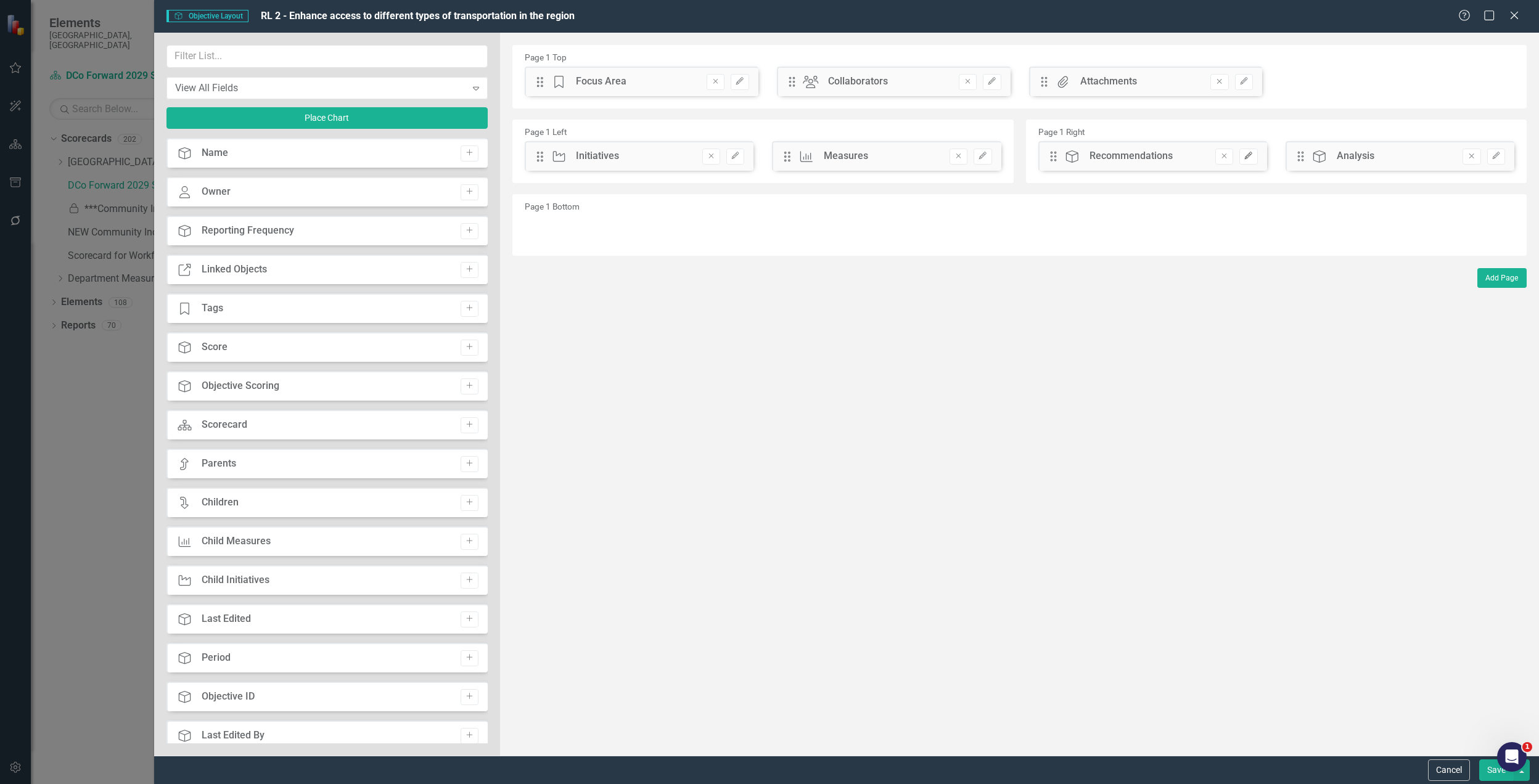
click at [1244, 158] on icon "Edit" at bounding box center [1248, 156] width 9 height 8
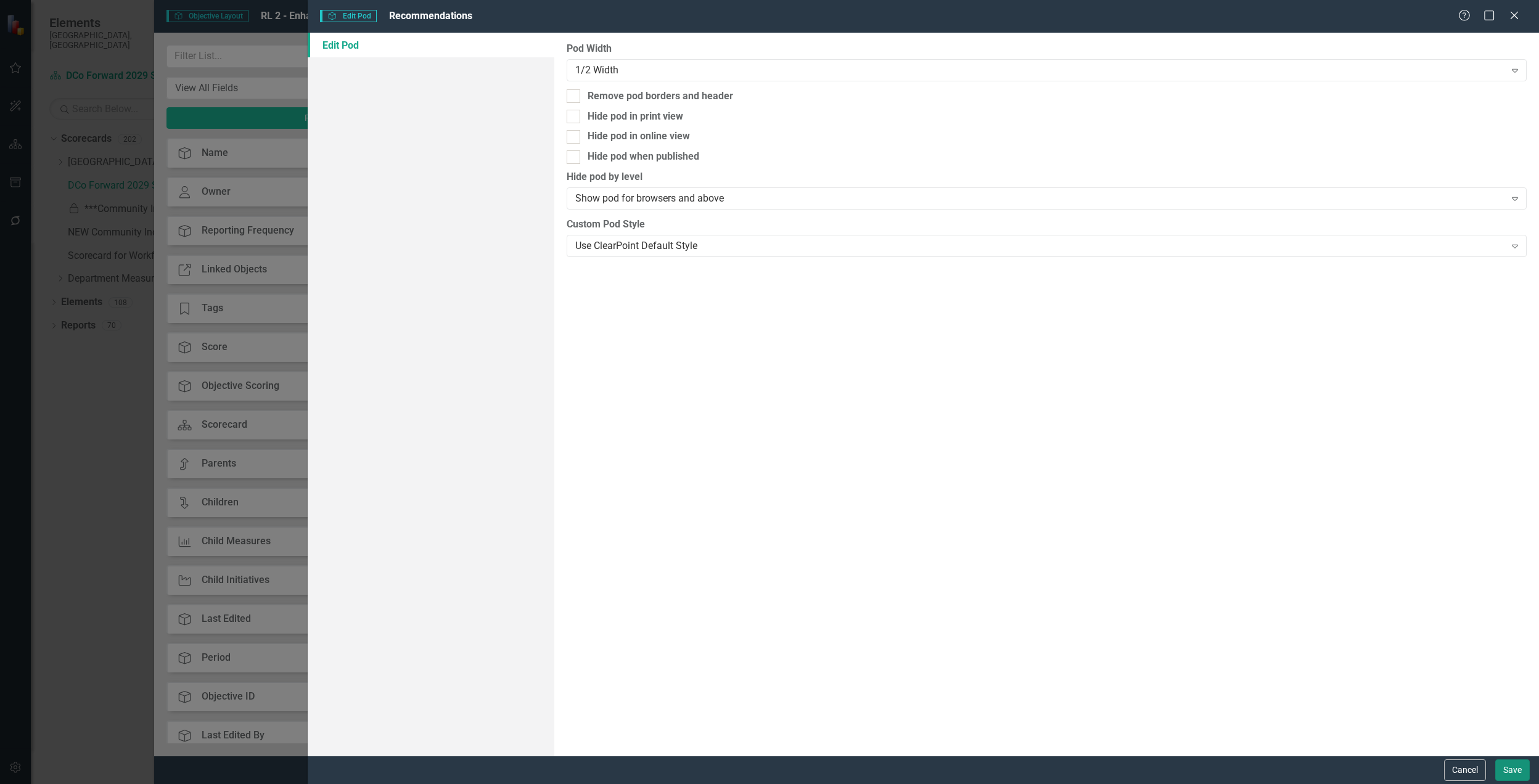
click at [1515, 773] on button "Save" at bounding box center [1512, 770] width 34 height 22
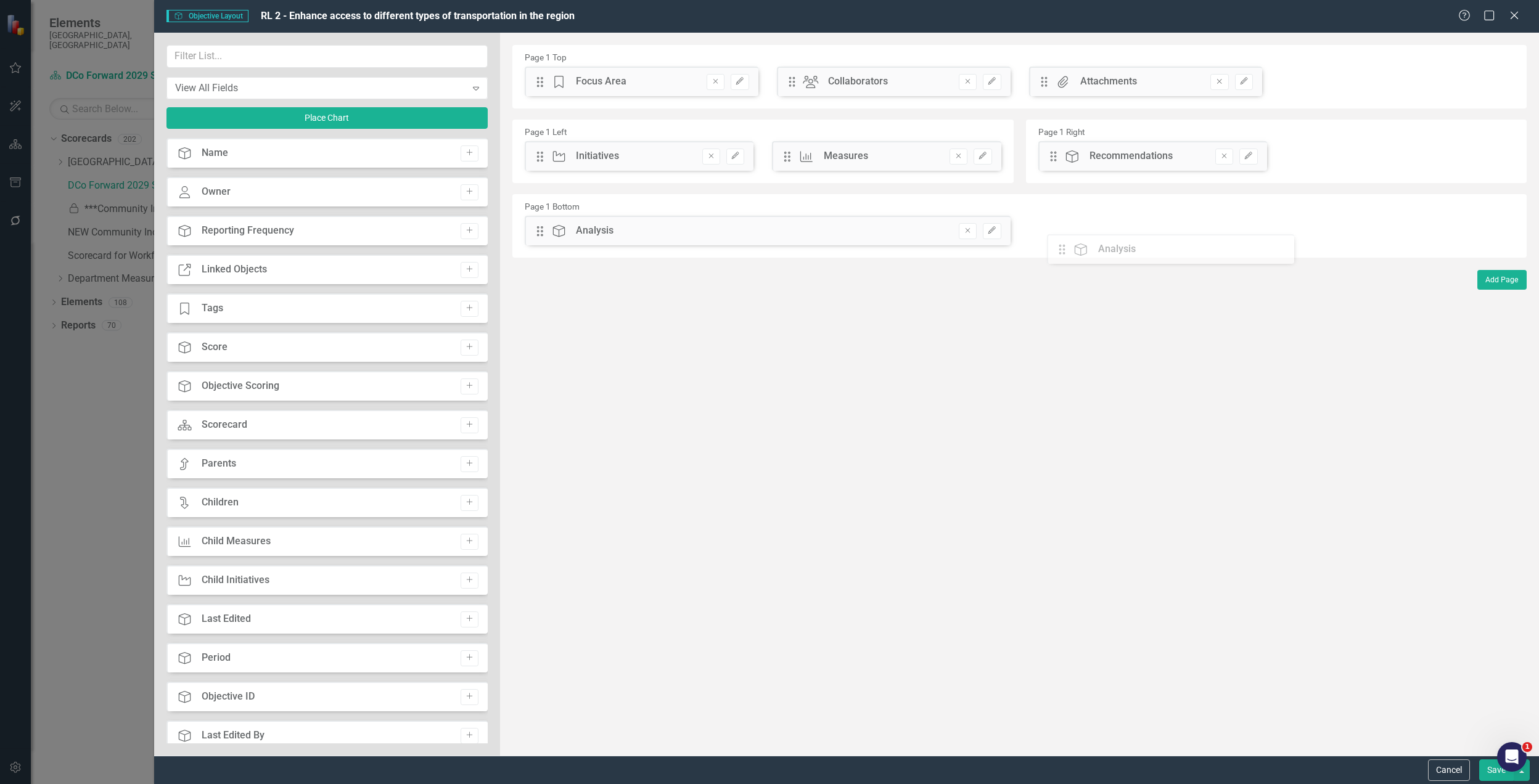
drag, startPoint x: 1301, startPoint y: 158, endPoint x: 1072, endPoint y: 251, distance: 247.2
drag, startPoint x: 536, startPoint y: 234, endPoint x: 1064, endPoint y: 216, distance: 528.3
drag, startPoint x: 1058, startPoint y: 159, endPoint x: 677, endPoint y: 207, distance: 384.0
drag, startPoint x: 1049, startPoint y: 228, endPoint x: 1059, endPoint y: 241, distance: 16.4
click at [1059, 241] on div "The fields (or pods) that are available for you to include on the detail page a…" at bounding box center [1019, 394] width 1039 height 723
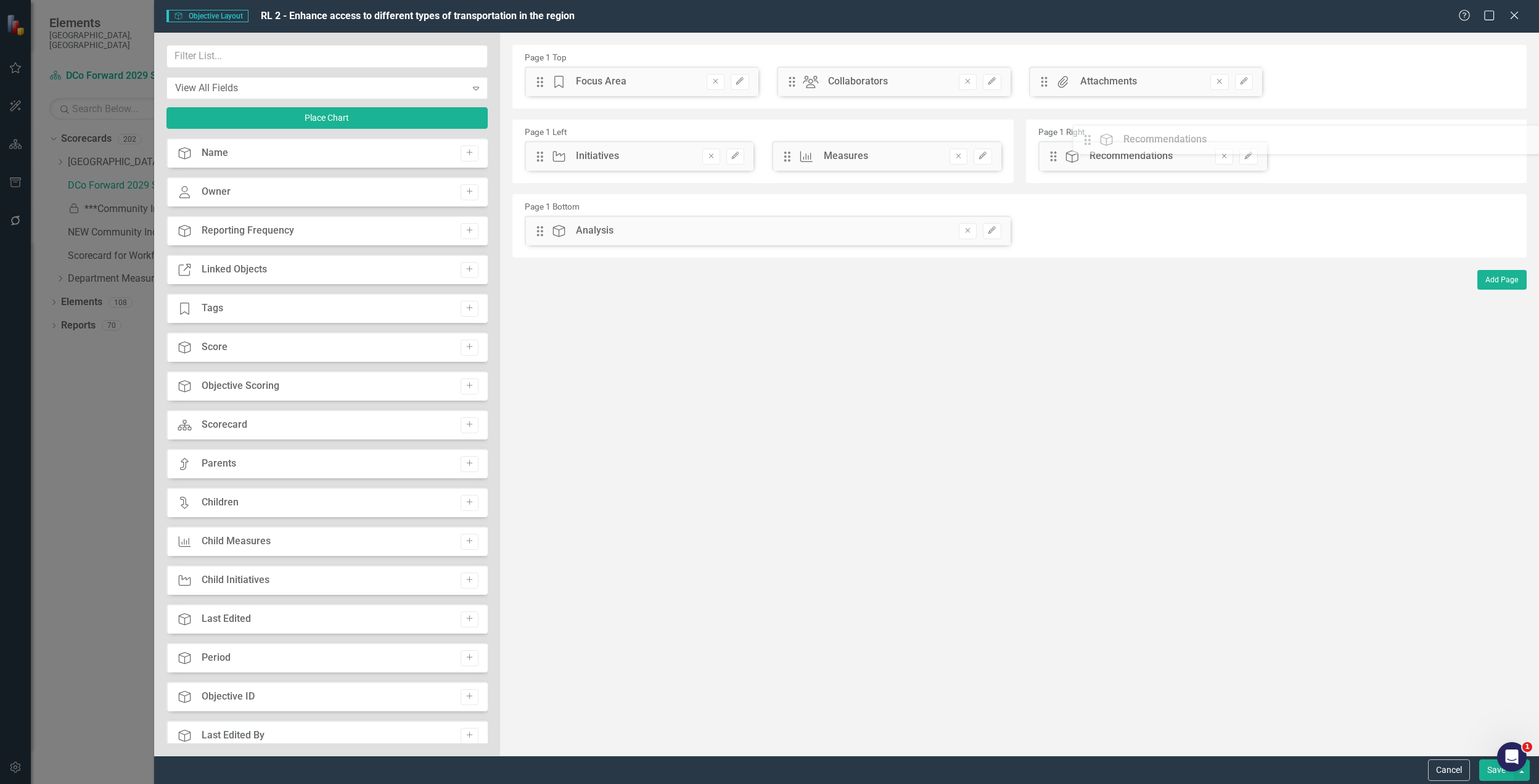
drag, startPoint x: 541, startPoint y: 231, endPoint x: 1098, endPoint y: 139, distance: 564.5
drag, startPoint x: 544, startPoint y: 230, endPoint x: 1172, endPoint y: 177, distance: 630.2
click at [1490, 769] on button "Save" at bounding box center [1496, 770] width 34 height 22
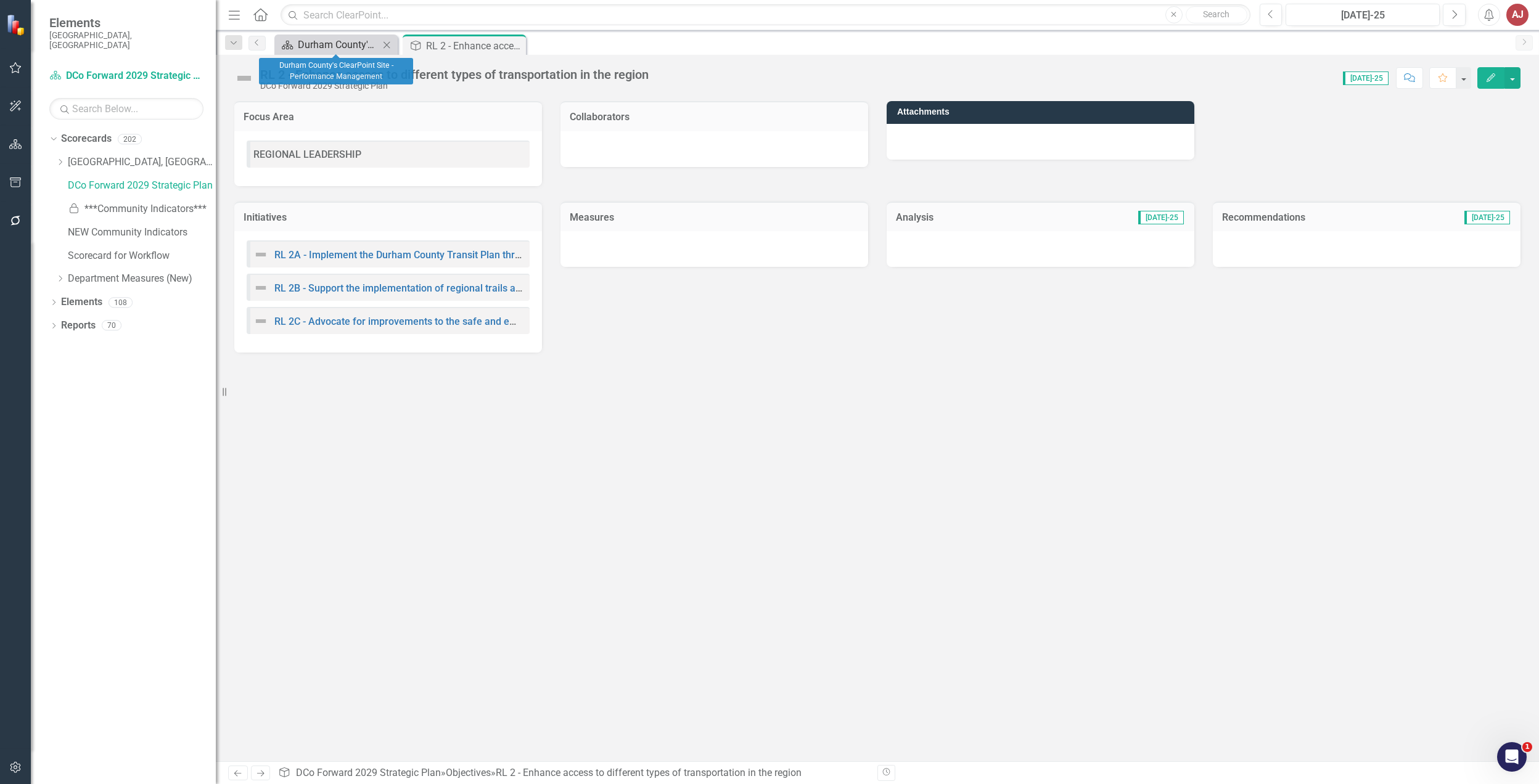
click at [351, 48] on div "Durham County's ClearPoint Site - Performance Management" at bounding box center [339, 45] width 82 height 15
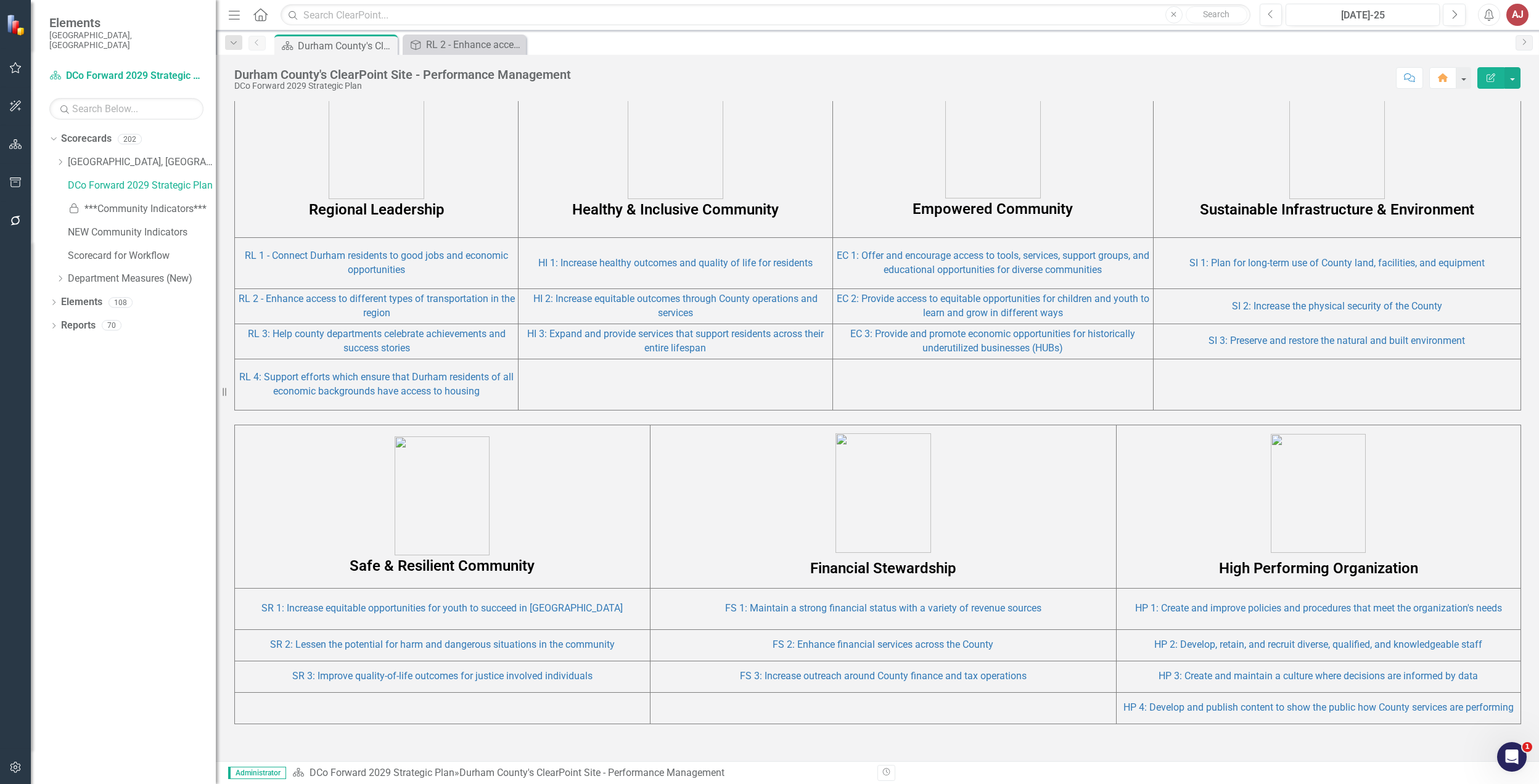
scroll to position [740, 0]
click at [385, 255] on link "RL 1 - Connect Durham residents to good jobs and economic opportunities" at bounding box center [377, 260] width 263 height 26
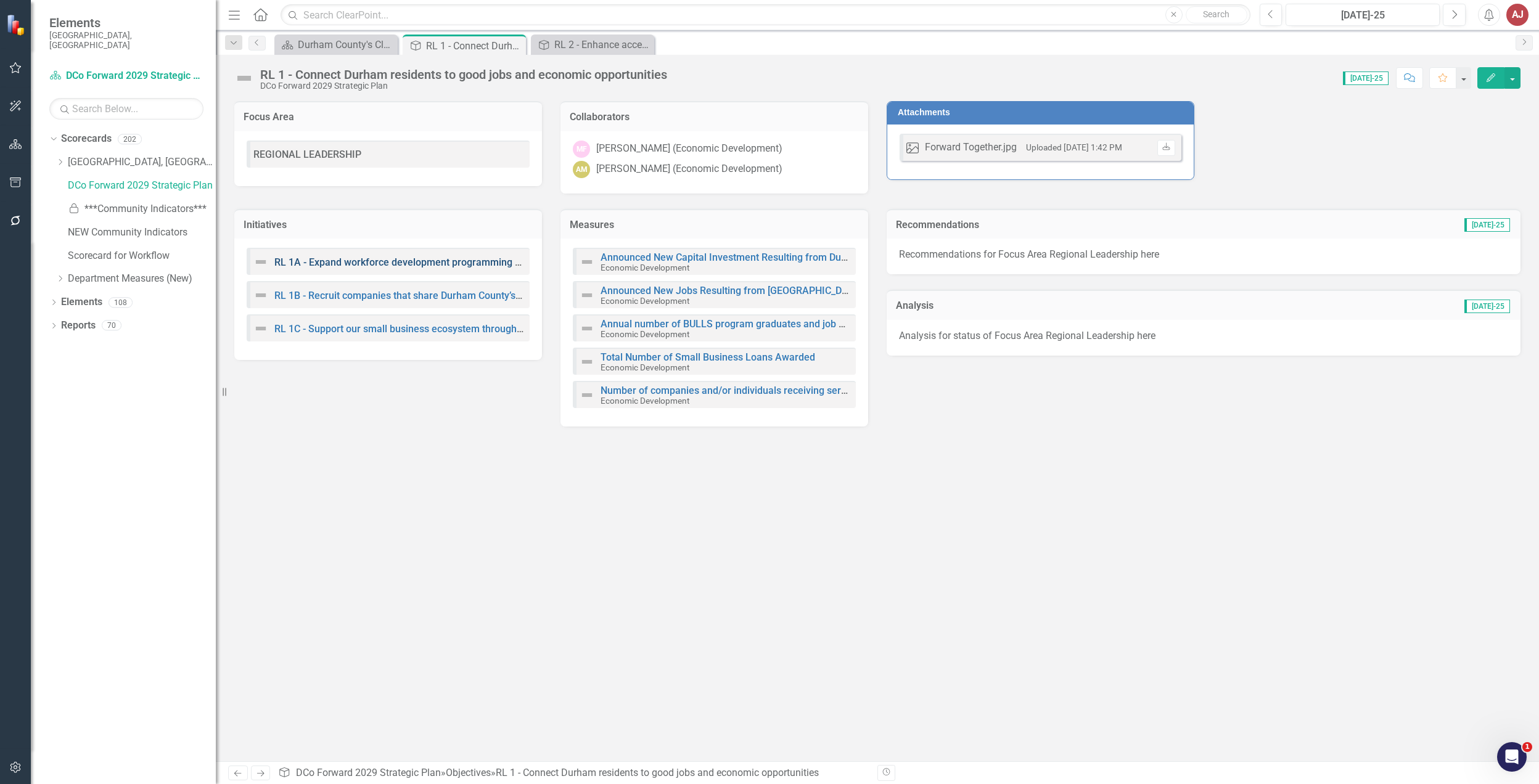
click at [396, 259] on link "RL 1A - Expand workforce development programming to connect more residents in […" at bounding box center [575, 262] width 601 height 12
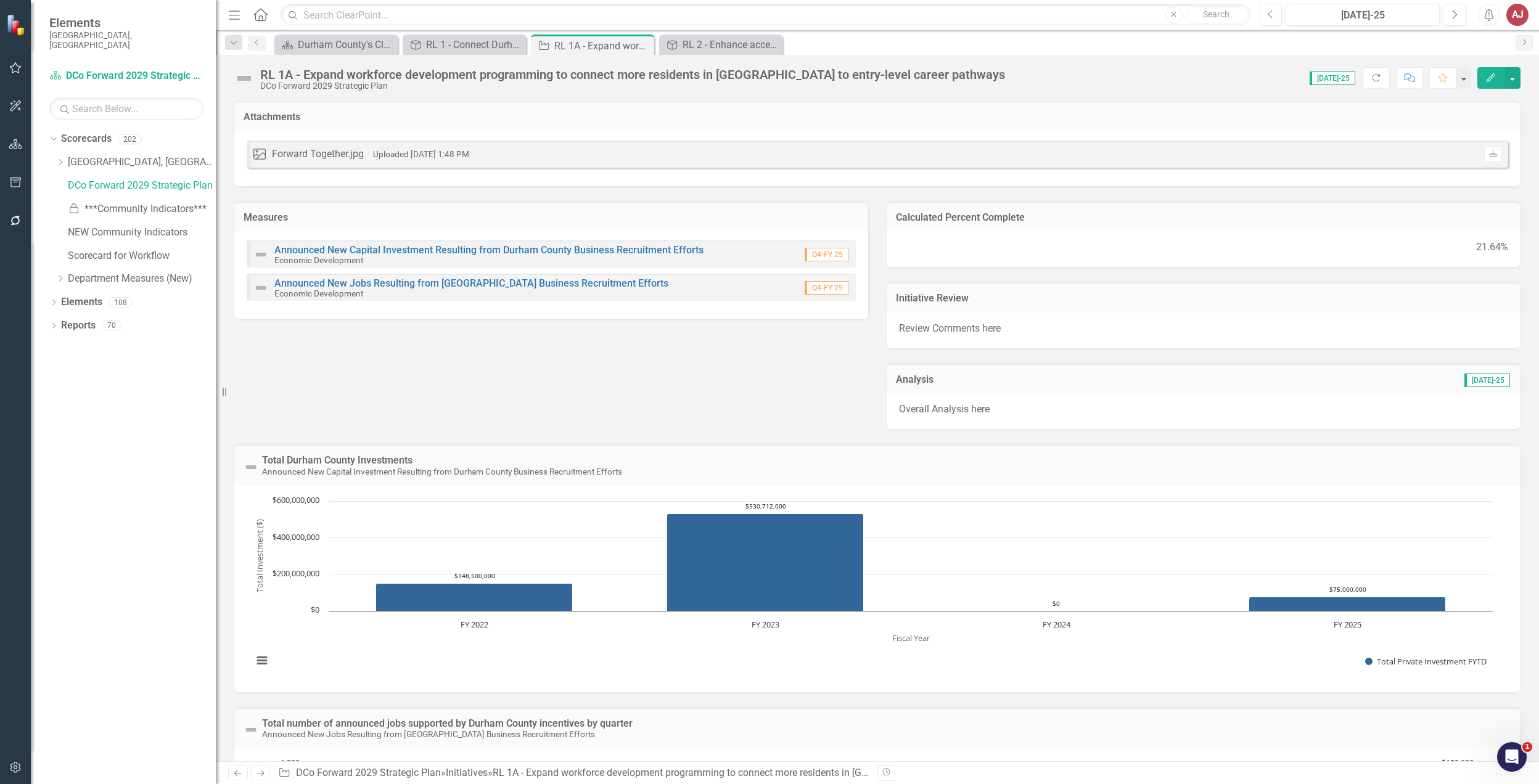
click at [393, 244] on div "Announced New Capital Investment Resulting from Durham County Business Recruitm…" at bounding box center [478, 255] width 450 height 21
click at [390, 251] on link "Announced New Capital Investment Resulting from Durham County Business Recruitm…" at bounding box center [489, 250] width 429 height 12
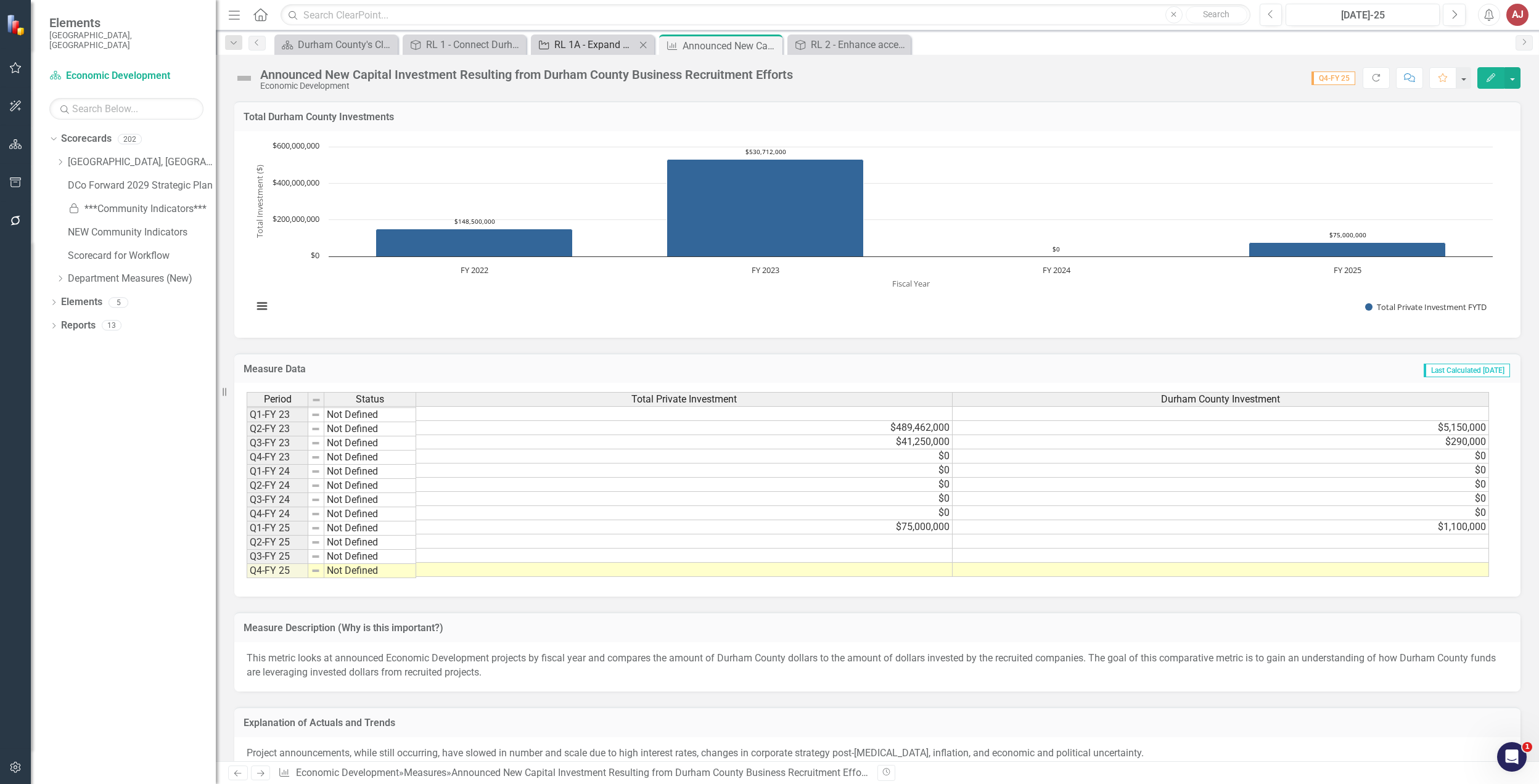
click at [584, 42] on div "RL 1A - Expand workforce development programming to connect more residents in […" at bounding box center [596, 45] width 82 height 15
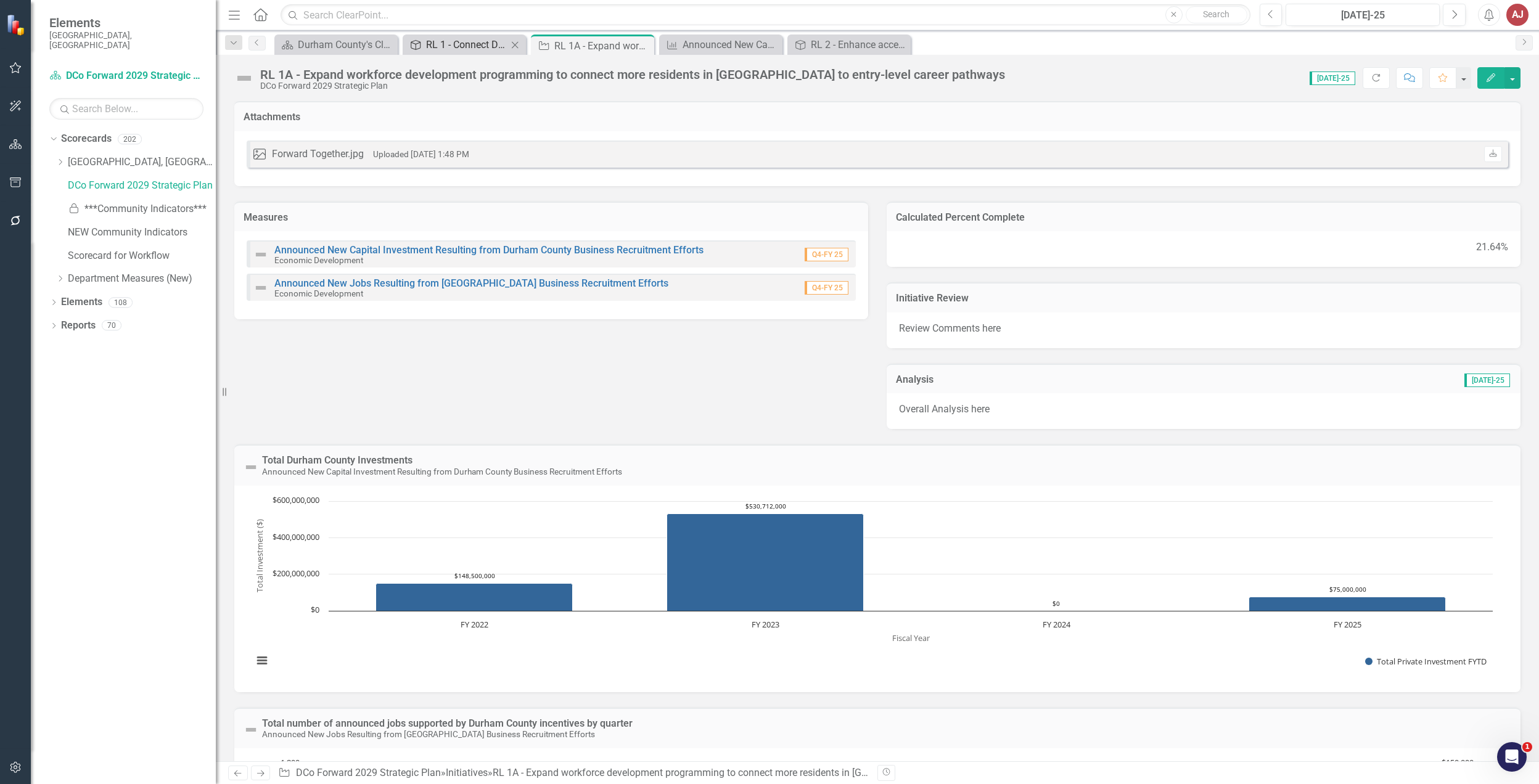
click at [470, 45] on div "RL 1 - Connect Durham residents to good jobs and economic opportunities" at bounding box center [467, 45] width 82 height 15
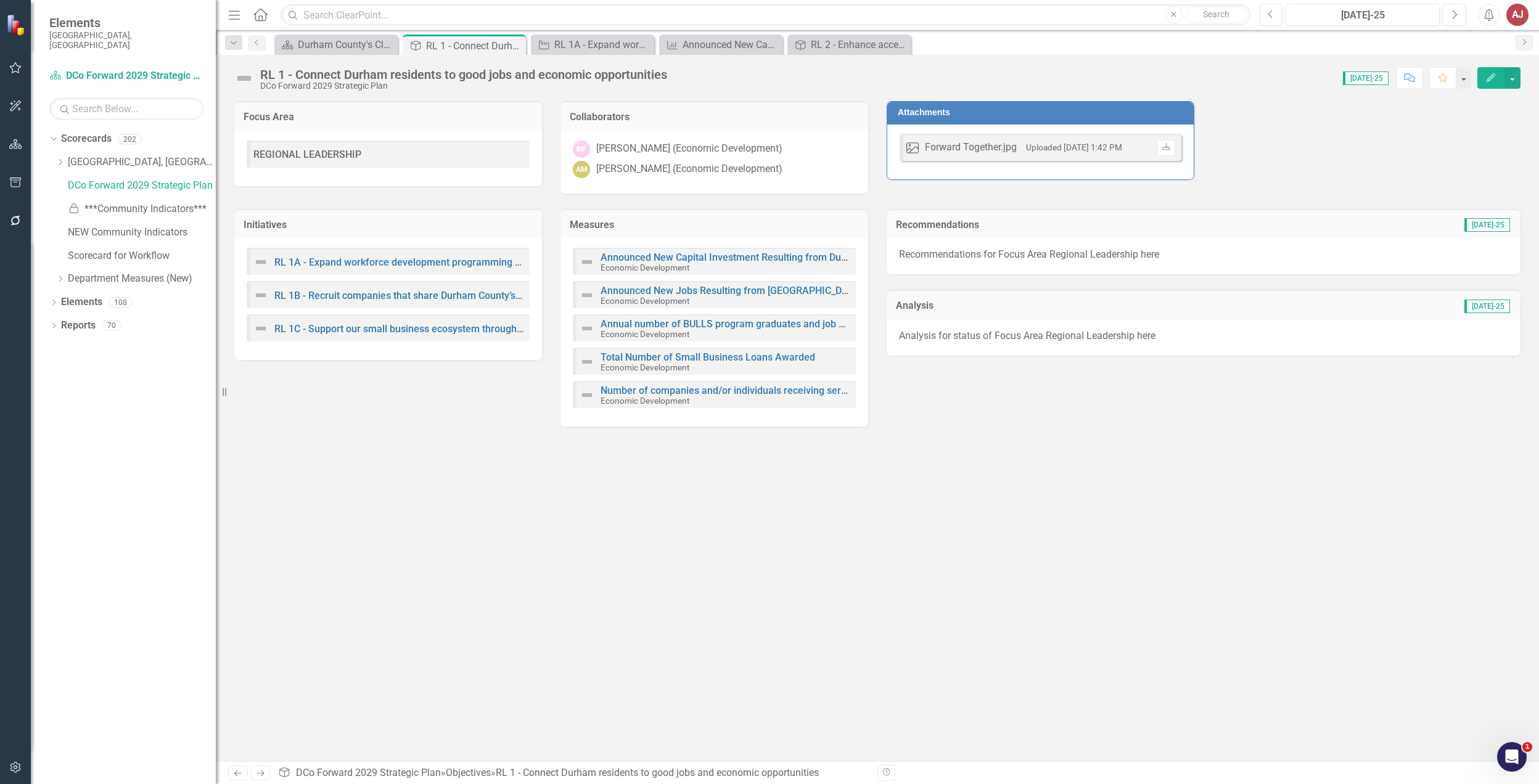
click at [666, 263] on small "Economic Development" at bounding box center [645, 267] width 89 height 10
click at [666, 255] on link "Announced New Capital Investment Resulting from Durham County Business Recruitm…" at bounding box center [815, 257] width 429 height 12
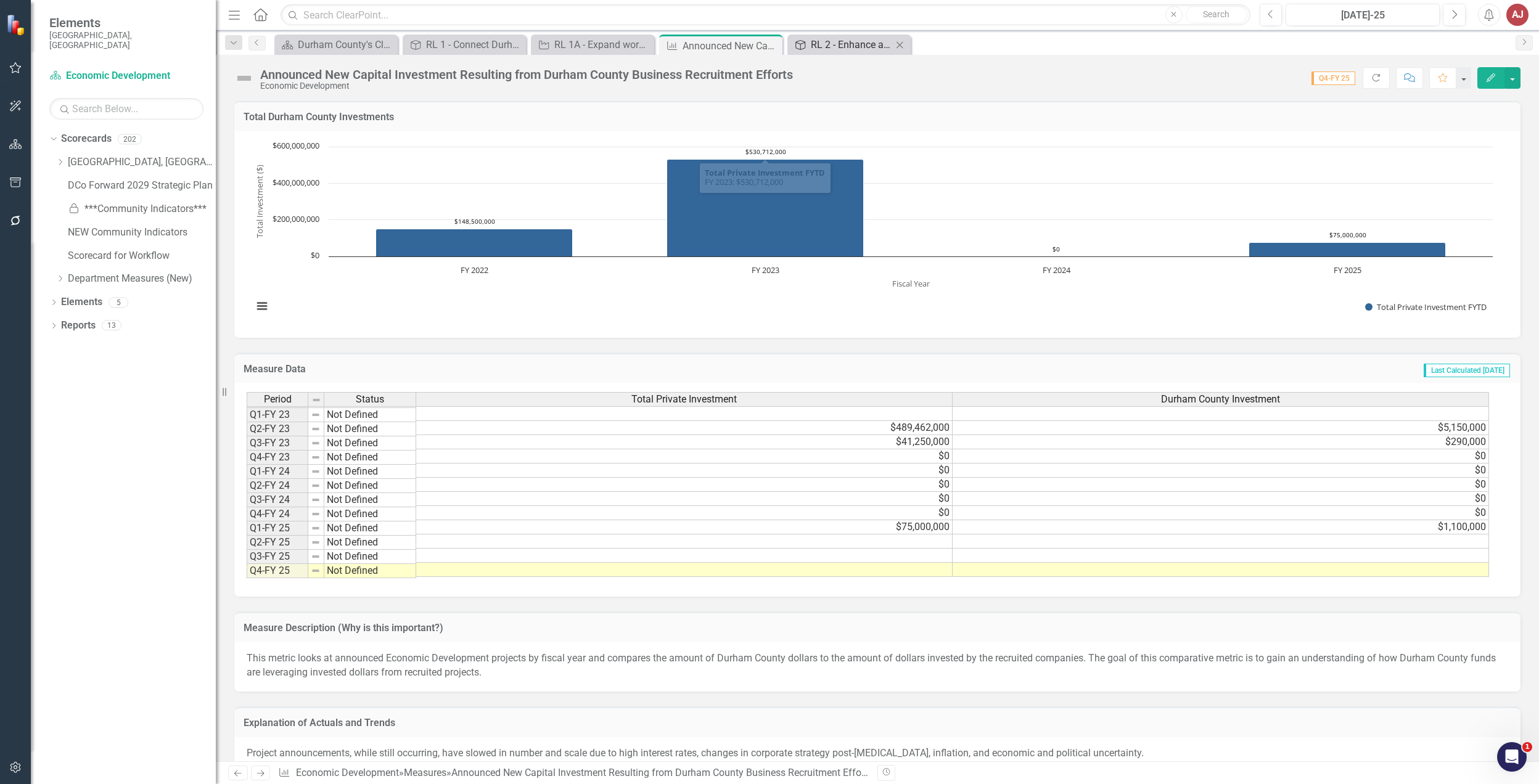
click at [819, 47] on div "RL 2 - Enhance access to different types of transportation in the region" at bounding box center [852, 45] width 82 height 15
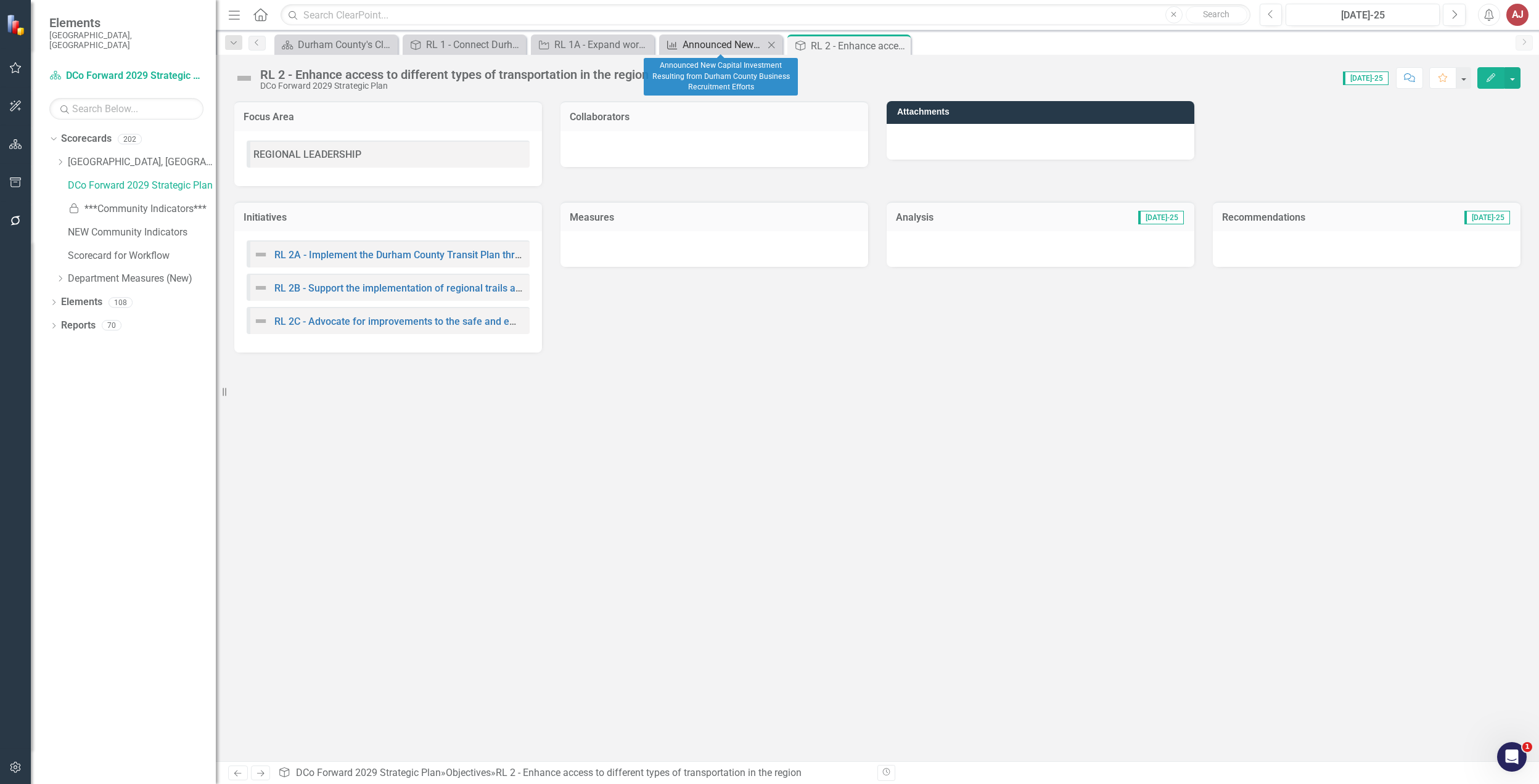
click at [724, 44] on div "Announced New Capital Investment Resulting from Durham County Business Recruitm…" at bounding box center [724, 45] width 82 height 15
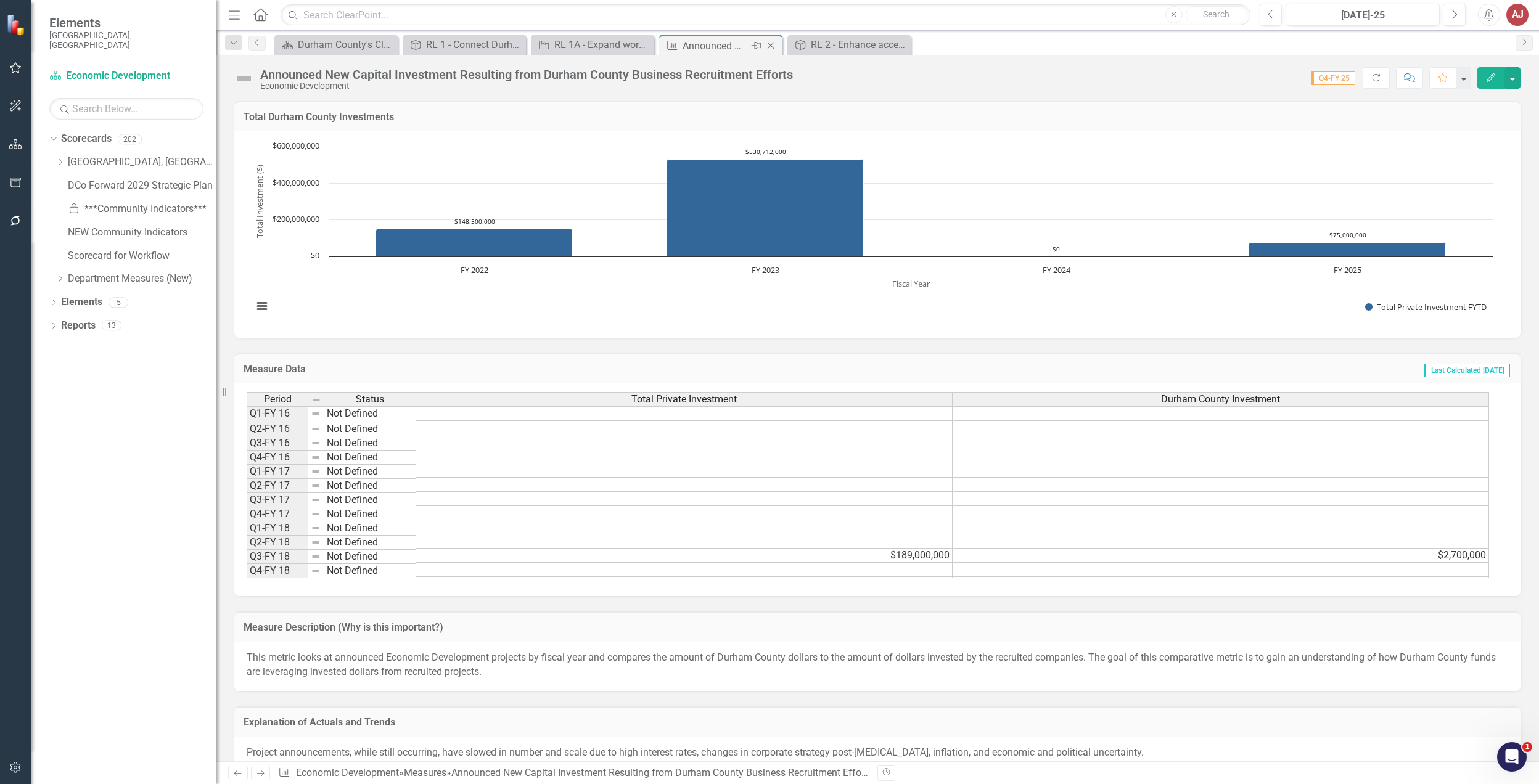
click at [771, 46] on icon at bounding box center [772, 46] width 7 height 7
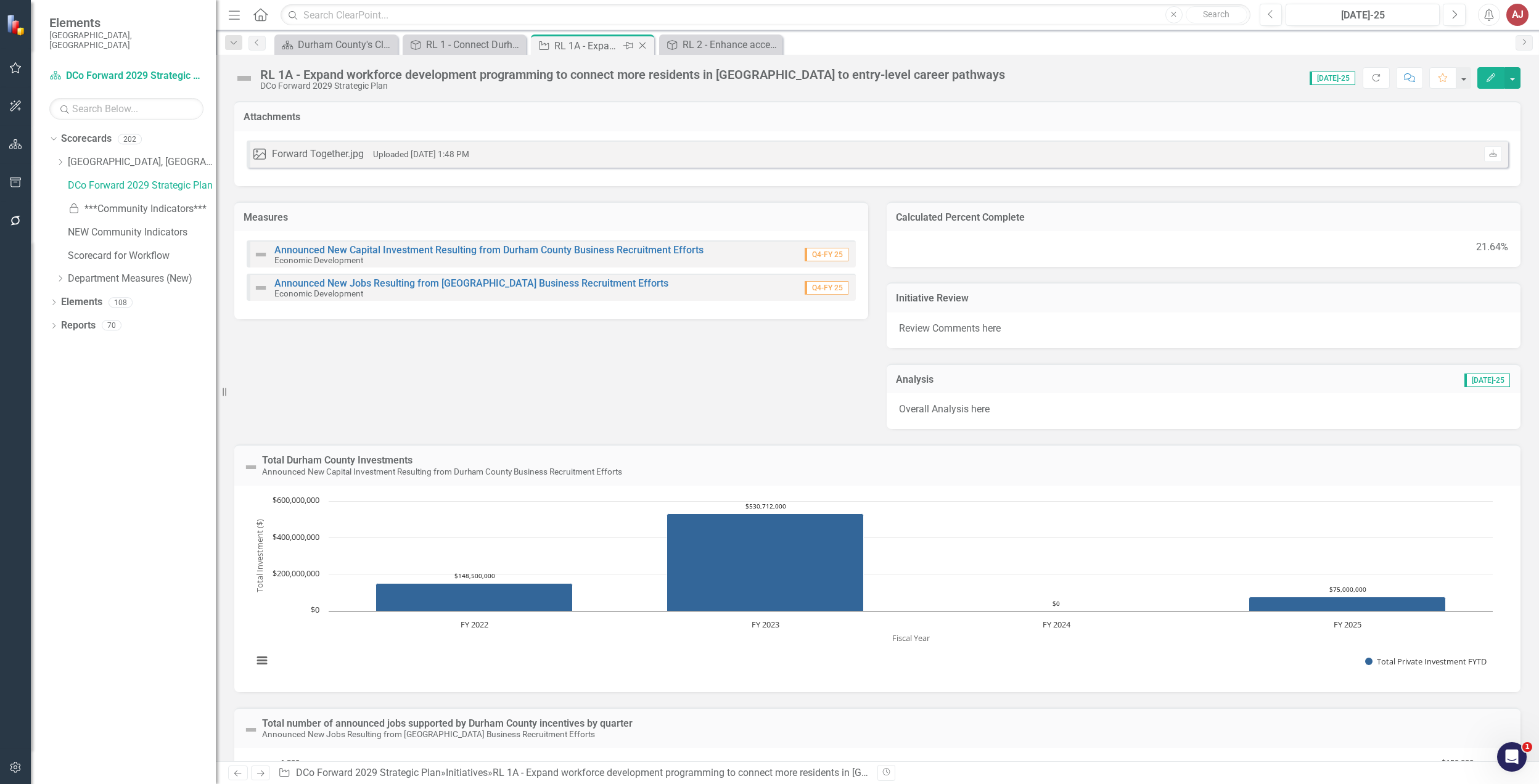
click at [599, 45] on div "RL 1A - Expand workforce development programming to connect more residents in […" at bounding box center [588, 46] width 66 height 15
click at [642, 43] on icon "Close" at bounding box center [643, 46] width 13 height 10
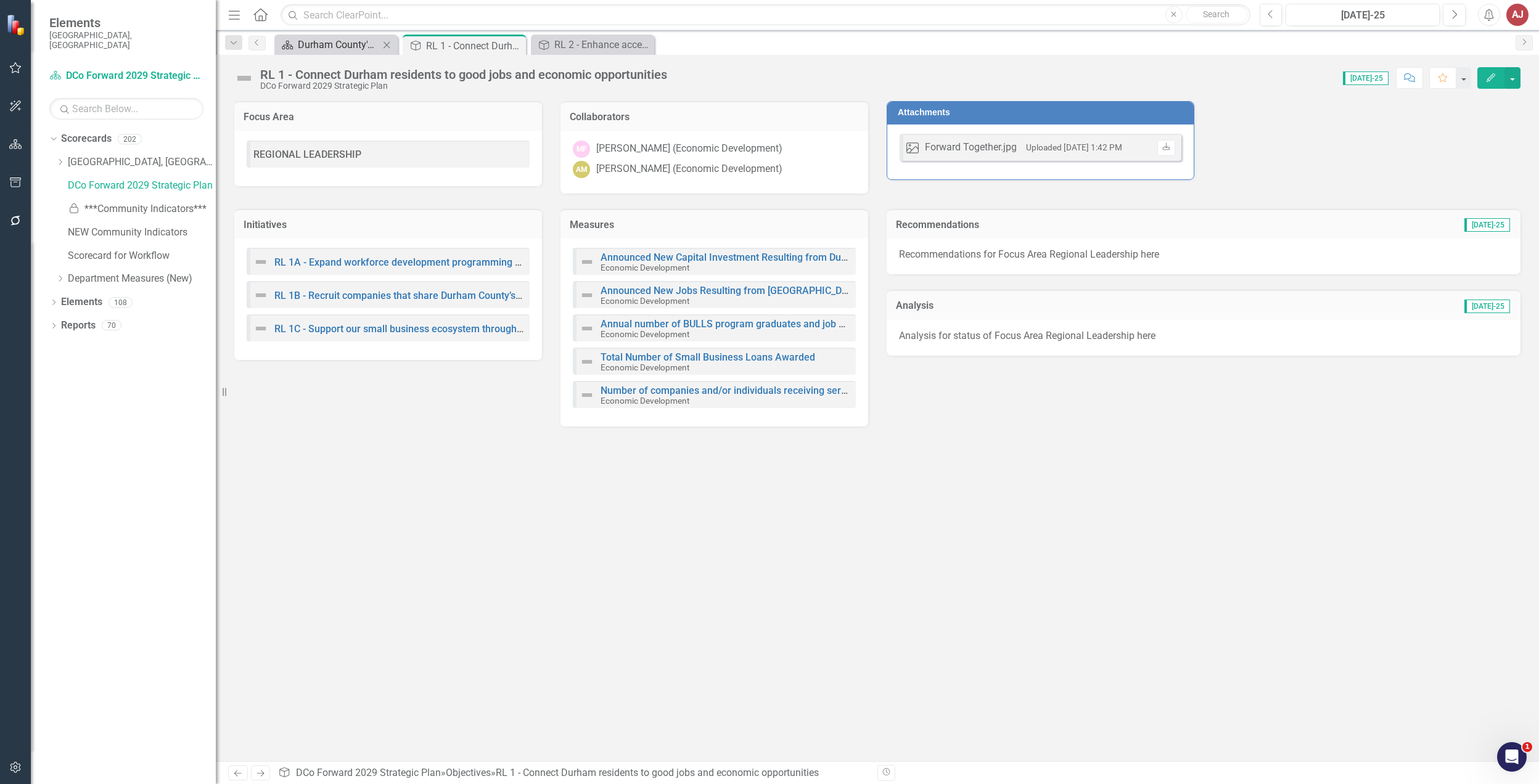
click at [351, 44] on div "Durham County's ClearPoint Site - Performance Management" at bounding box center [339, 45] width 82 height 15
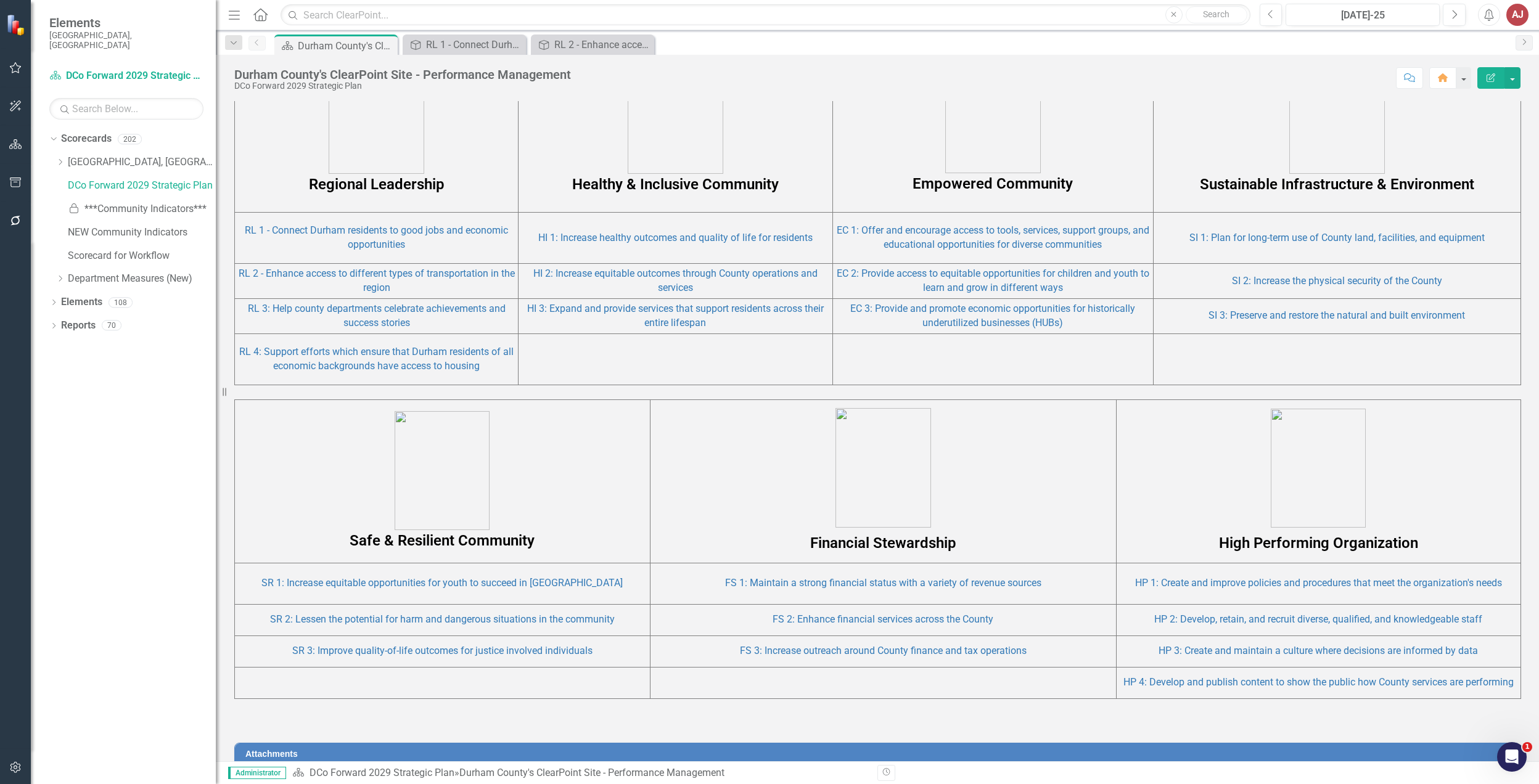
scroll to position [674, 0]
